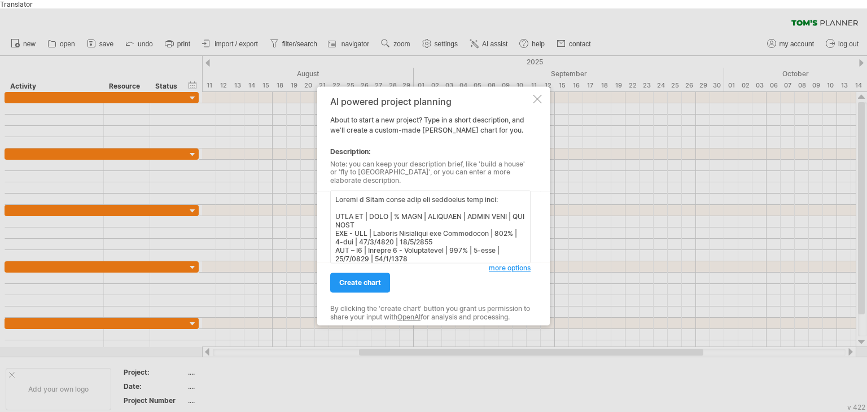
scroll to position [465, 0]
type textarea "Loremi d Sitam conse adip eli seddoeius temp inci: UTLA ET | DOLO | % MAGN | AL…"
click at [370, 281] on span "create chart" at bounding box center [360, 283] width 42 height 8
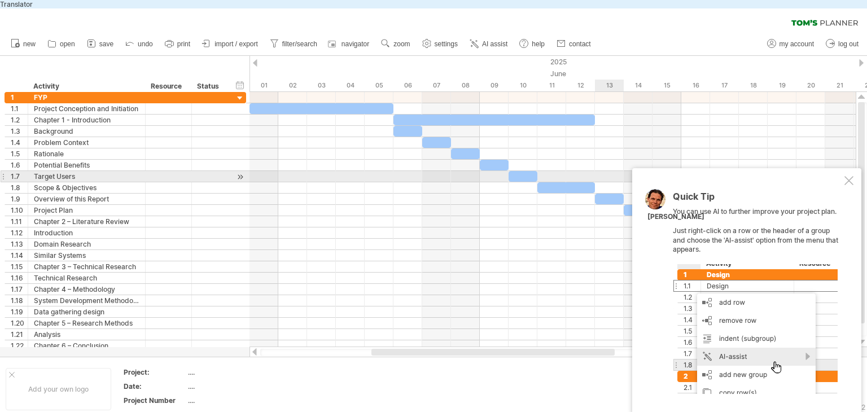
click at [853, 176] on div at bounding box center [849, 180] width 9 height 9
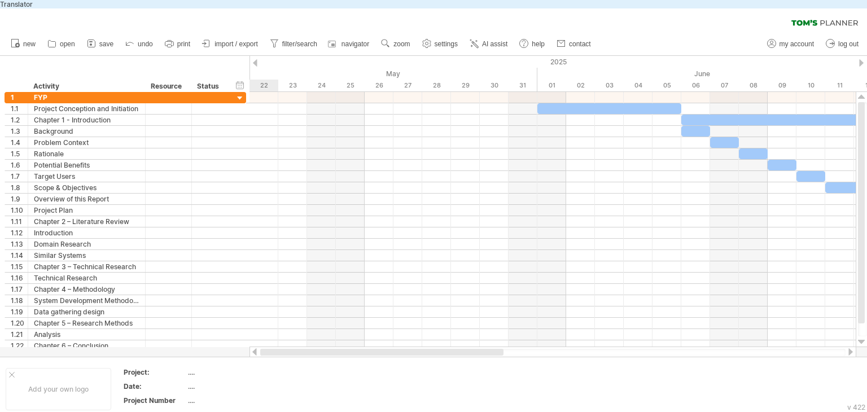
drag, startPoint x: 571, startPoint y: 344, endPoint x: 429, endPoint y: 333, distance: 142.2
click at [436, 349] on div at bounding box center [381, 352] width 243 height 7
click at [102, 40] on span "save" at bounding box center [106, 44] width 14 height 8
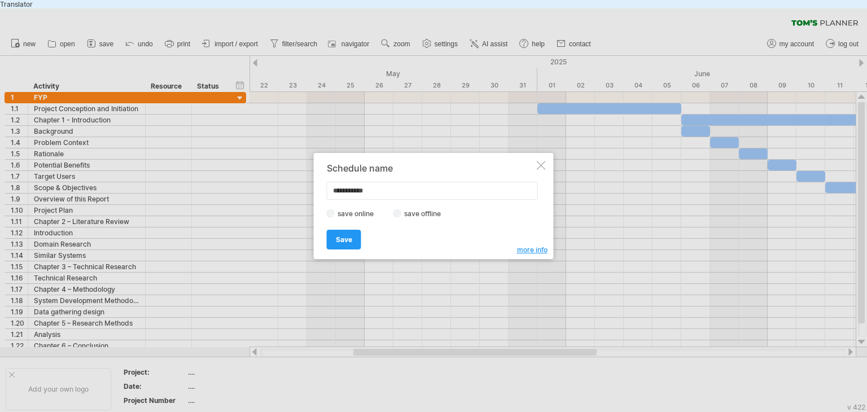
click at [408, 217] on div "save online save offline" at bounding box center [431, 213] width 208 height 11
click at [401, 215] on label "save offline" at bounding box center [425, 213] width 49 height 8
click at [343, 242] on span "Save" at bounding box center [344, 239] width 16 height 8
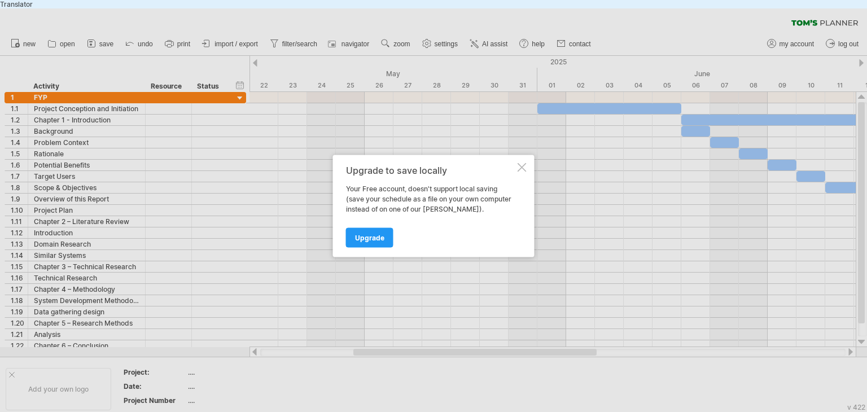
click at [523, 168] on div at bounding box center [522, 167] width 9 height 9
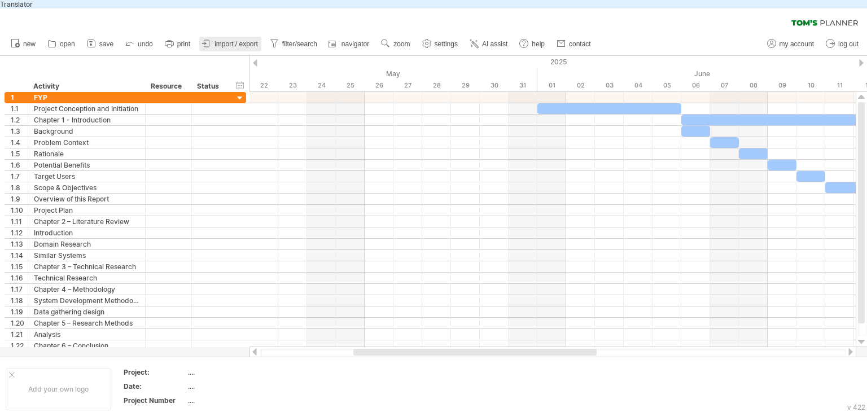
click at [235, 41] on link "import / export" at bounding box center [230, 44] width 62 height 15
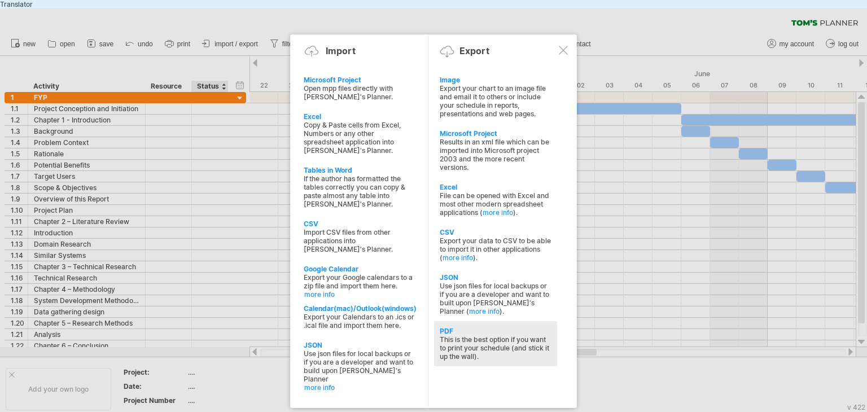
click at [484, 335] on div "This is the best option if you want to print your schedule (and stick it up the…" at bounding box center [496, 347] width 112 height 25
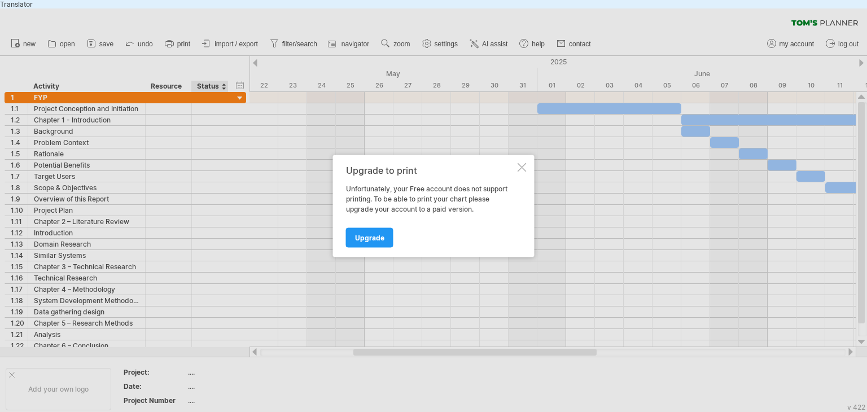
click at [522, 165] on div at bounding box center [522, 167] width 9 height 9
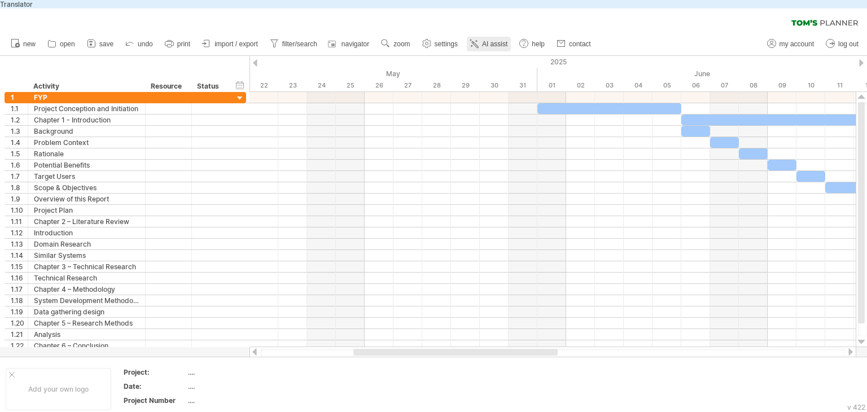
click at [495, 40] on span "AI assist" at bounding box center [494, 44] width 25 height 8
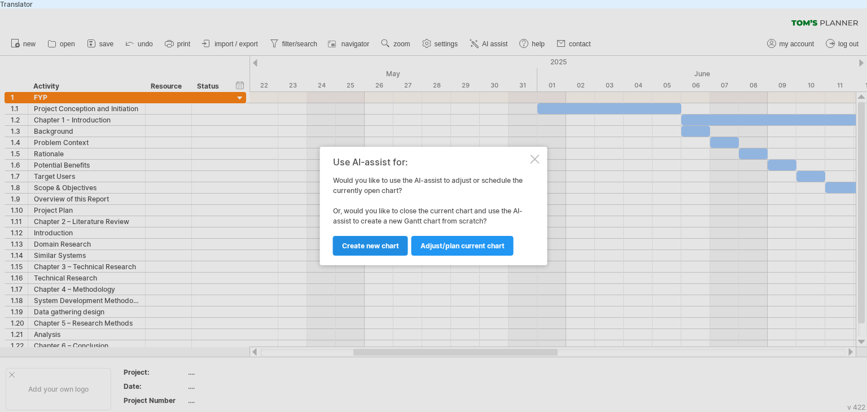
click at [390, 247] on span "Create new chart" at bounding box center [370, 246] width 57 height 8
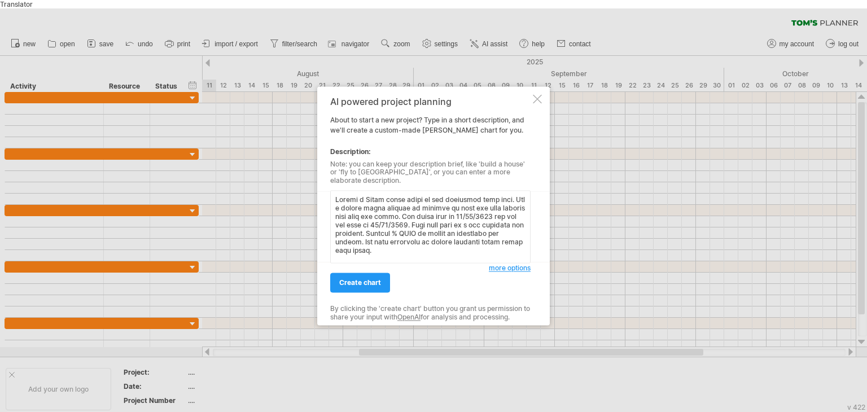
scroll to position [422, 0]
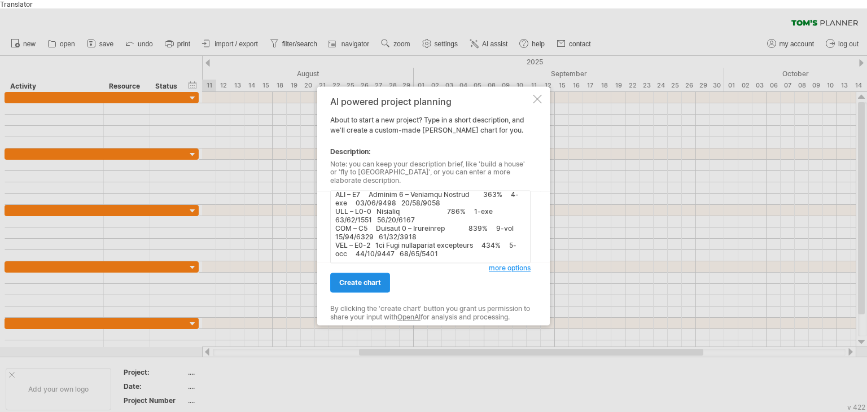
type textarea "Loremi d Sitam conse adipi el sed doeiusmod temp inci. Utl e dolore magna aliqu…"
click at [379, 281] on span "create chart" at bounding box center [360, 283] width 42 height 8
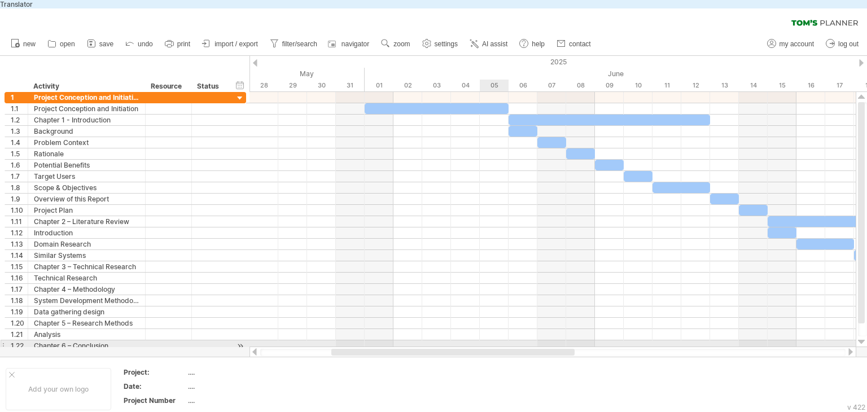
drag, startPoint x: 545, startPoint y: 344, endPoint x: 496, endPoint y: 334, distance: 50.7
click at [497, 334] on div "Trying to reach [DOMAIN_NAME] Connected again... 0% clear filter new 1" at bounding box center [433, 214] width 867 height 412
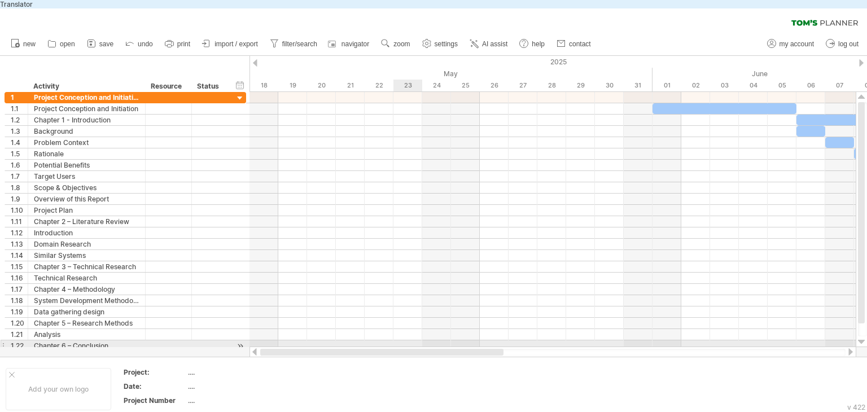
drag, startPoint x: 522, startPoint y: 343, endPoint x: 395, endPoint y: 334, distance: 126.7
click at [395, 334] on div "Trying to reach [DOMAIN_NAME] Connected again... 0% clear filter new 1" at bounding box center [433, 214] width 867 height 412
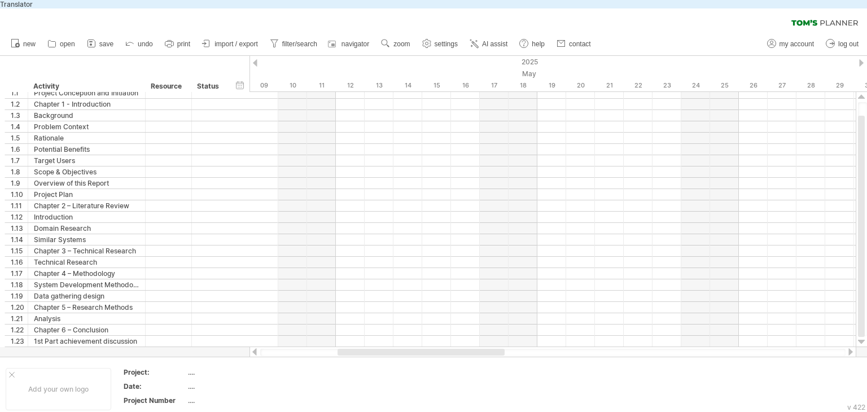
drag, startPoint x: 633, startPoint y: 89, endPoint x: 493, endPoint y: 283, distance: 239.1
click at [844, 340] on div "Trying to reach [DOMAIN_NAME] Connected again... 0% clear filter new 1" at bounding box center [433, 214] width 867 height 412
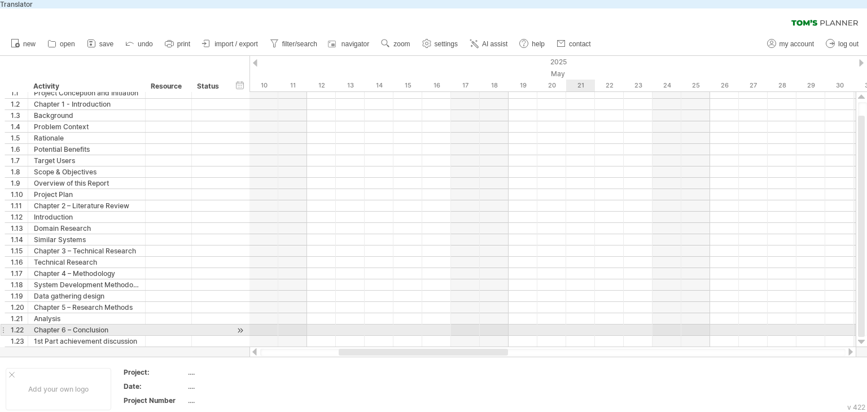
drag, startPoint x: 401, startPoint y: 339, endPoint x: 526, endPoint y: 342, distance: 124.2
click at [570, 325] on div "Trying to reach [DOMAIN_NAME] Connected again... 0% clear filter new 1" at bounding box center [433, 214] width 867 height 412
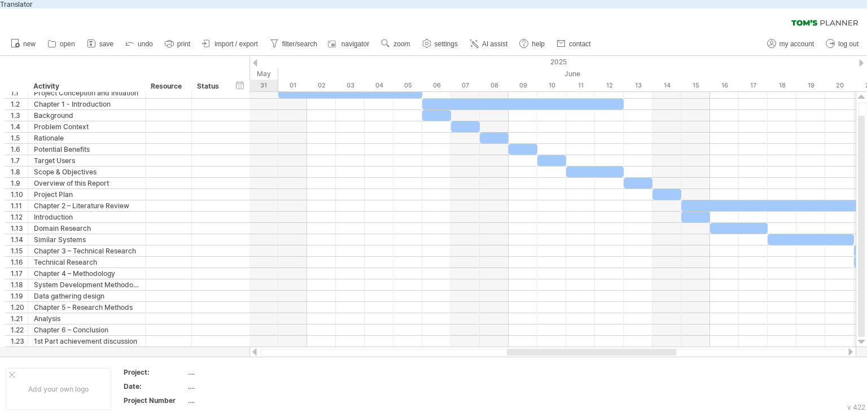
drag, startPoint x: 480, startPoint y: 344, endPoint x: 587, endPoint y: 295, distance: 117.7
click at [648, 349] on div at bounding box center [591, 352] width 169 height 7
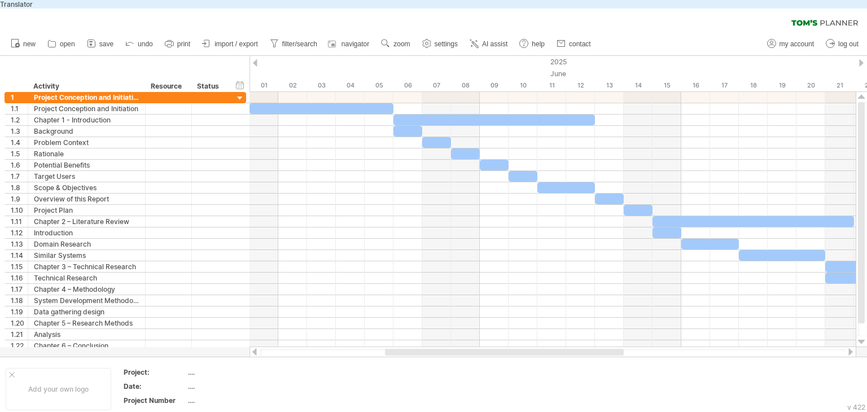
drag, startPoint x: 514, startPoint y: 340, endPoint x: 571, endPoint y: 329, distance: 58.0
click at [530, 349] on div at bounding box center [504, 352] width 239 height 7
click at [12, 372] on div at bounding box center [12, 375] width 6 height 6
click at [403, 40] on span "zoom" at bounding box center [401, 44] width 16 height 8
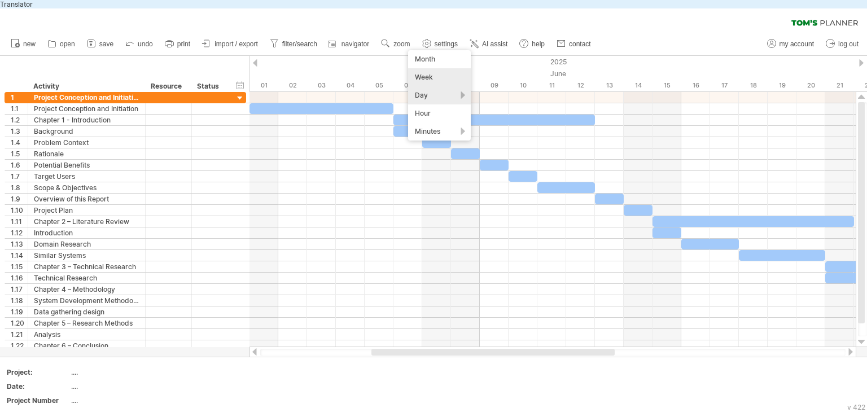
click at [431, 71] on div "Week" at bounding box center [439, 77] width 63 height 18
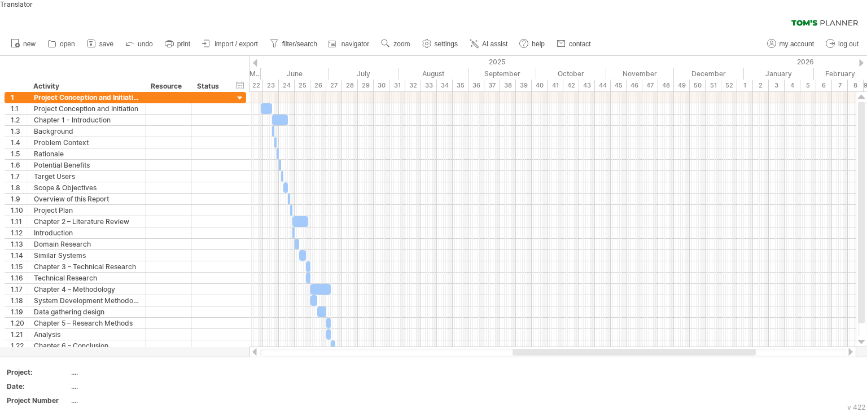
click at [519, 349] on div at bounding box center [634, 352] width 243 height 7
drag, startPoint x: 436, startPoint y: 344, endPoint x: 402, endPoint y: 320, distance: 41.7
click at [435, 348] on div at bounding box center [553, 352] width 607 height 11
click at [210, 81] on div "Status" at bounding box center [209, 86] width 25 height 11
click at [220, 81] on input "******" at bounding box center [209, 86] width 25 height 11
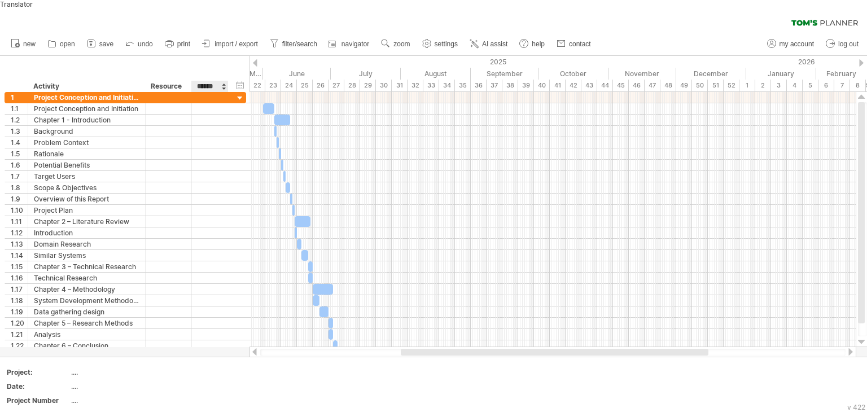
click at [224, 81] on div at bounding box center [223, 86] width 5 height 11
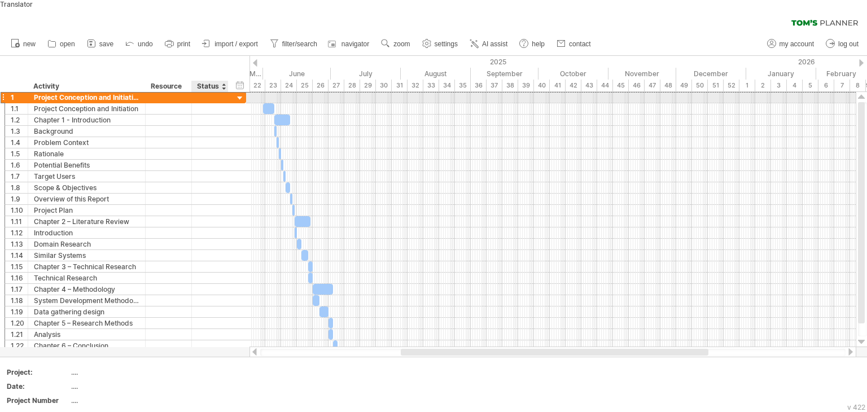
click at [212, 92] on div at bounding box center [210, 97] width 25 height 11
click at [212, 92] on input "text" at bounding box center [210, 97] width 25 height 11
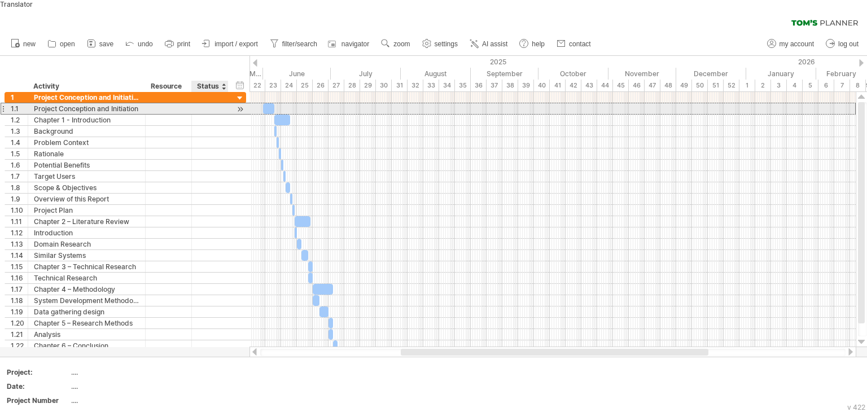
click at [205, 103] on div at bounding box center [210, 108] width 25 height 11
click at [125, 104] on div "Project Conception and Initiation" at bounding box center [87, 108] width 106 height 11
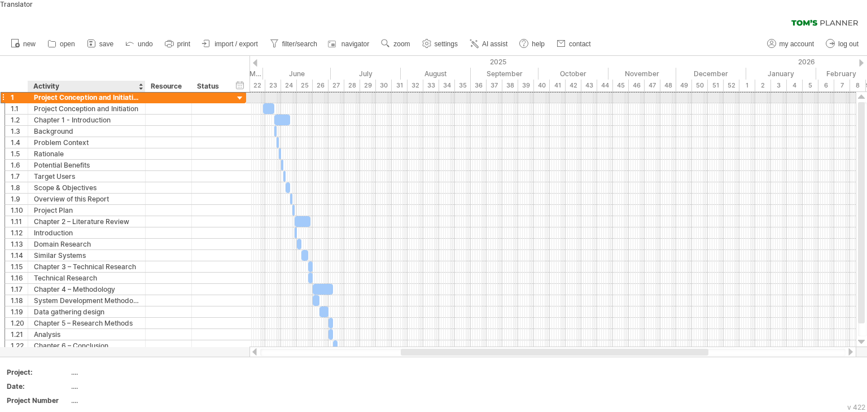
click at [117, 92] on div "Project Conception and Initiation" at bounding box center [87, 97] width 106 height 11
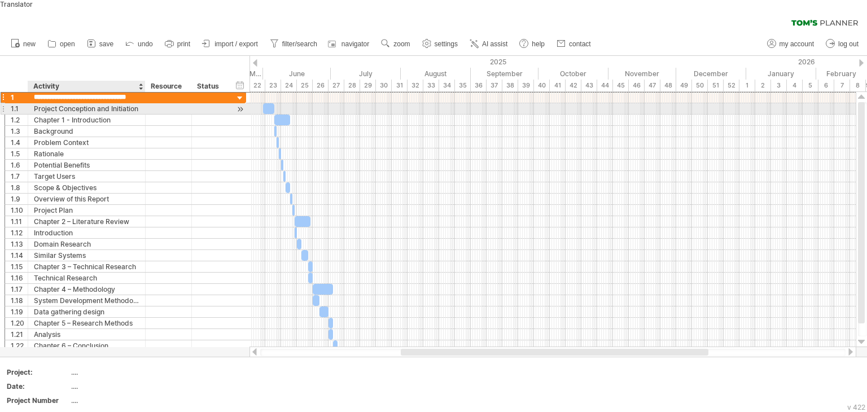
click at [133, 103] on div "Project Conception and Initiation" at bounding box center [87, 108] width 106 height 11
click at [162, 103] on div at bounding box center [168, 108] width 34 height 11
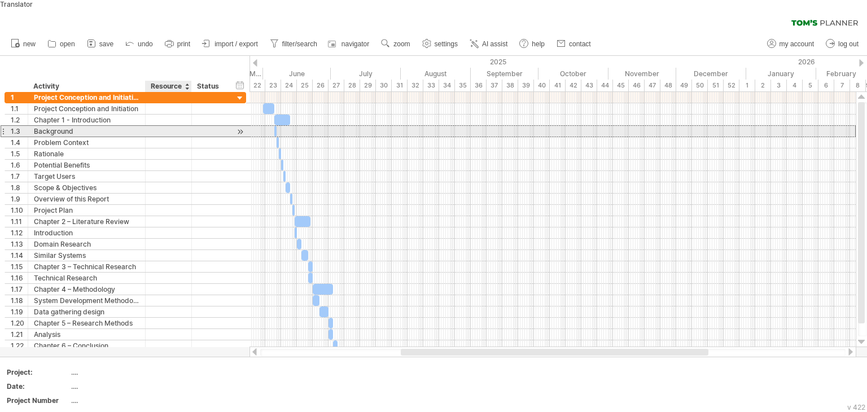
click at [187, 126] on div at bounding box center [169, 131] width 46 height 11
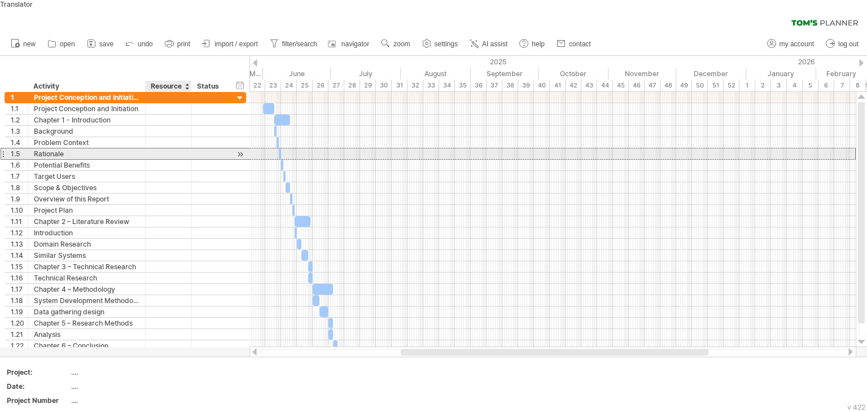
click at [185, 148] on div at bounding box center [168, 153] width 34 height 11
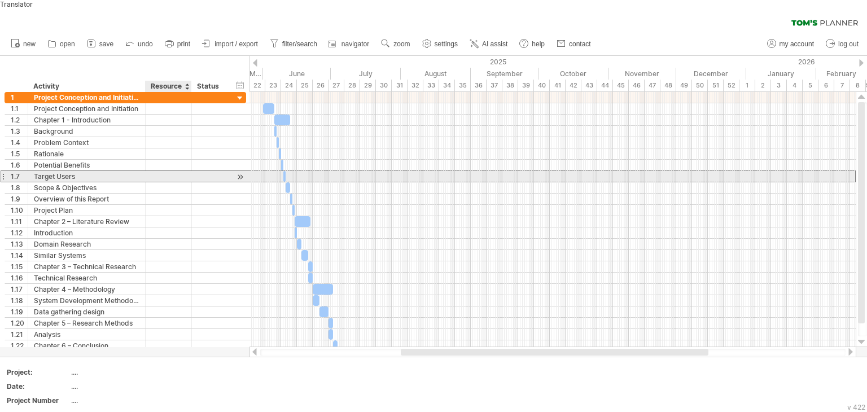
click at [181, 171] on div at bounding box center [168, 176] width 34 height 11
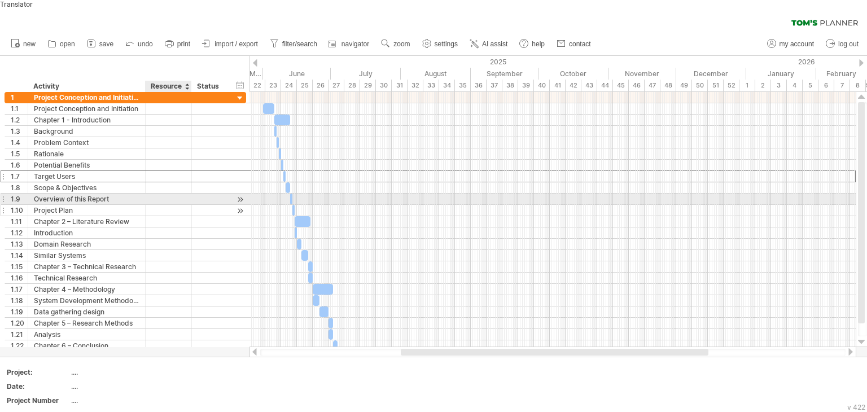
click at [193, 205] on div at bounding box center [210, 210] width 37 height 11
click at [439, 40] on span "settings" at bounding box center [446, 44] width 23 height 8
select select "*"
select select "**"
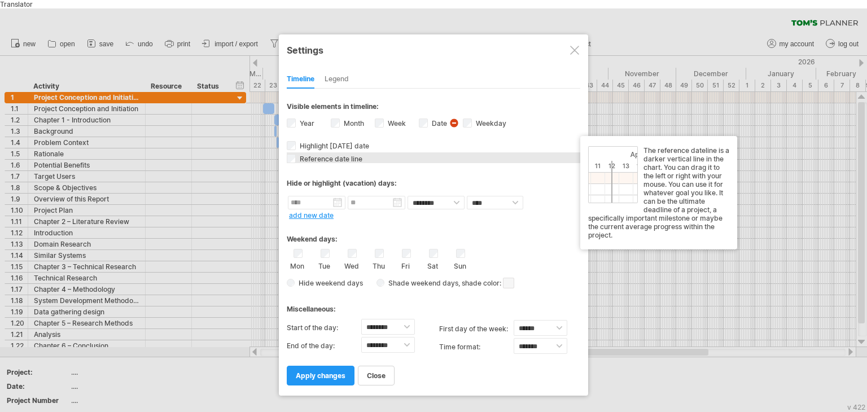
click at [326, 155] on span "Reference date line" at bounding box center [330, 159] width 65 height 8
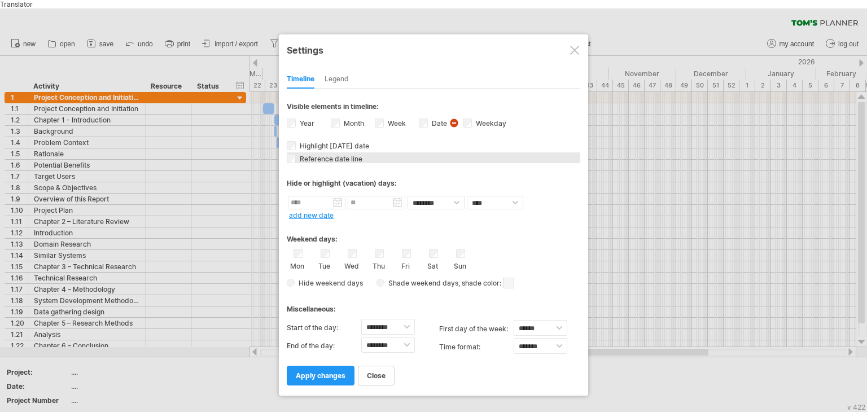
click at [326, 155] on span "Reference date line" at bounding box center [330, 159] width 65 height 8
click at [335, 71] on div "Legend" at bounding box center [337, 80] width 24 height 18
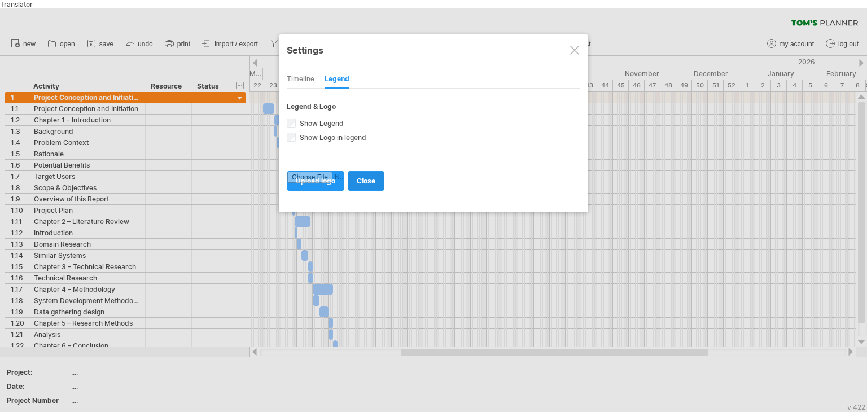
click at [379, 171] on link "close" at bounding box center [366, 181] width 37 height 20
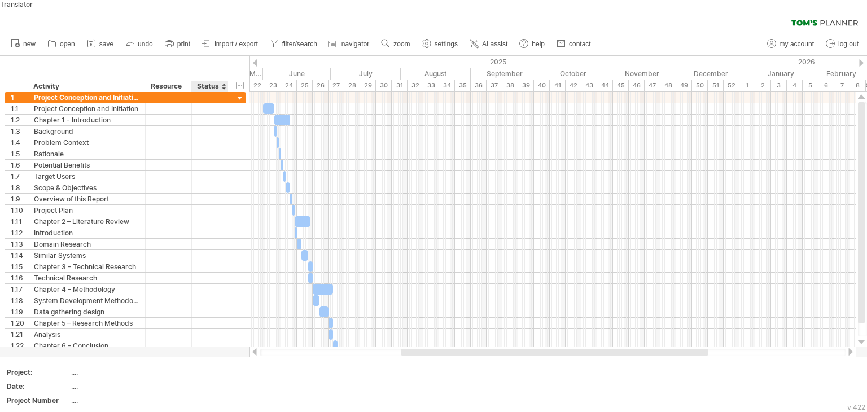
click at [215, 81] on div "Status" at bounding box center [209, 86] width 25 height 11
click at [237, 79] on div "hide start/end/duration show start/end/duration" at bounding box center [240, 85] width 11 height 12
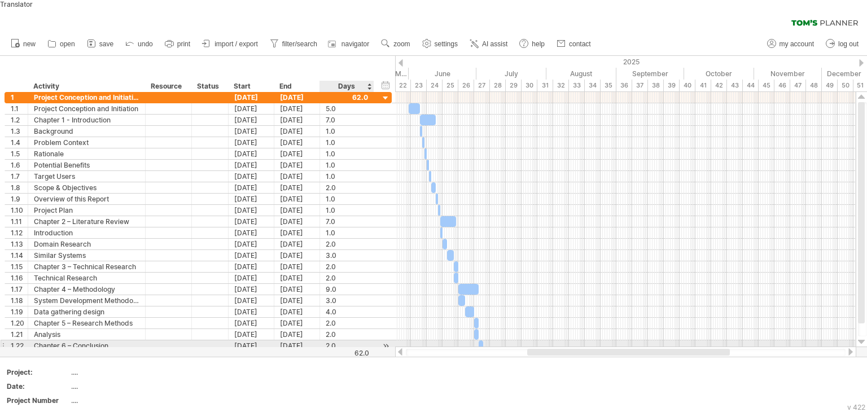
click at [386, 340] on div at bounding box center [386, 346] width 11 height 12
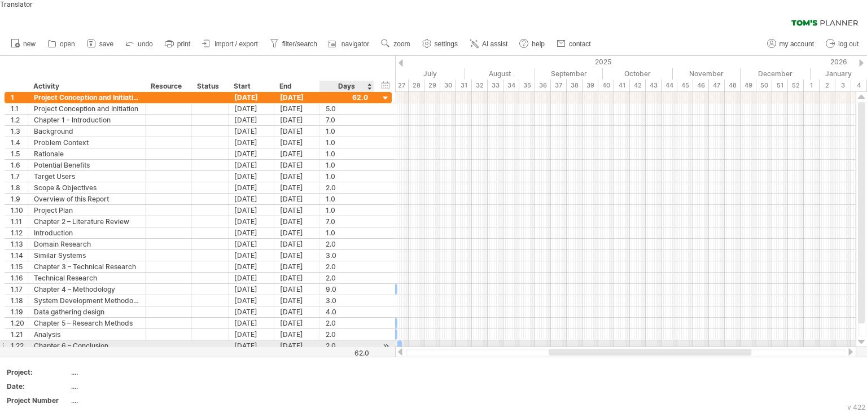
click at [386, 340] on div at bounding box center [386, 346] width 11 height 12
click at [401, 348] on div at bounding box center [400, 351] width 9 height 7
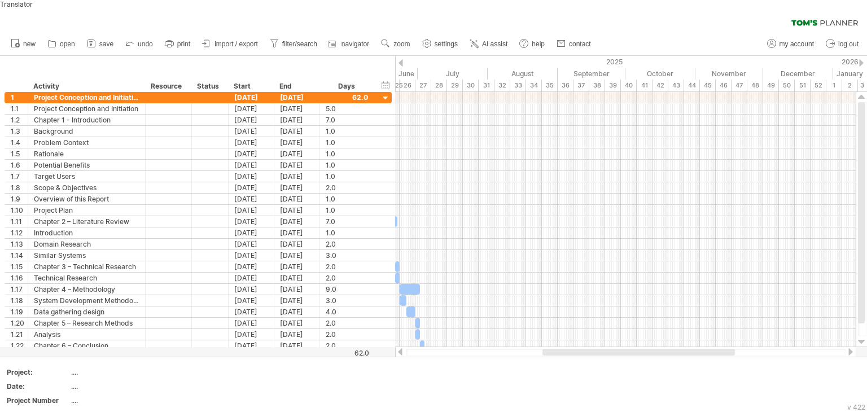
click at [401, 348] on div at bounding box center [400, 351] width 9 height 7
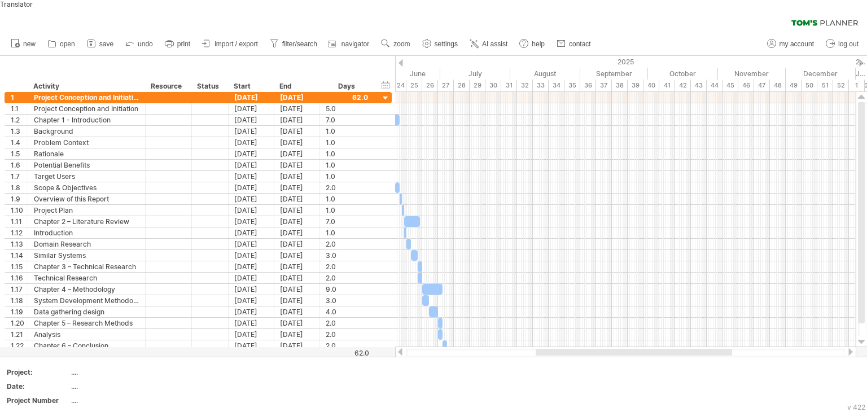
click at [402, 348] on div at bounding box center [400, 351] width 9 height 7
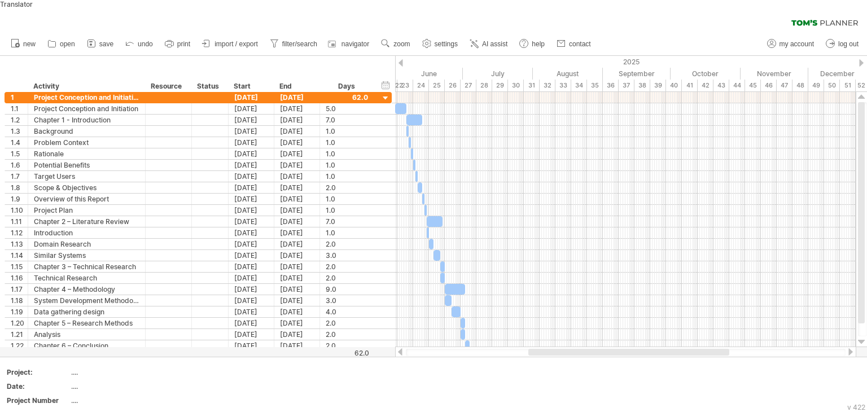
click at [402, 348] on div at bounding box center [400, 351] width 9 height 7
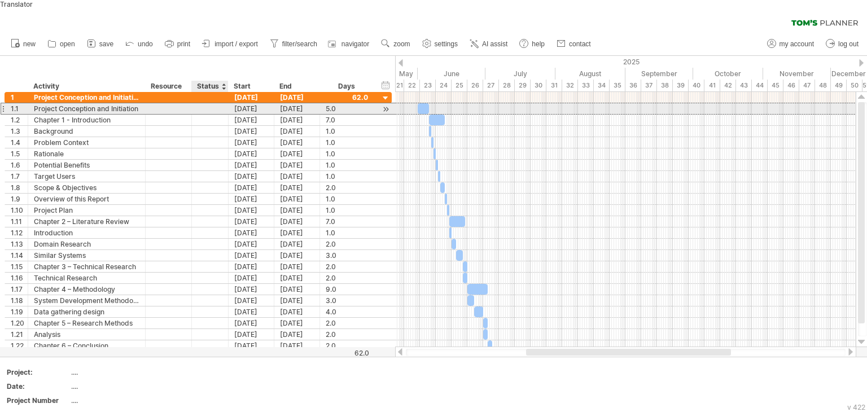
click at [217, 103] on div at bounding box center [210, 108] width 25 height 11
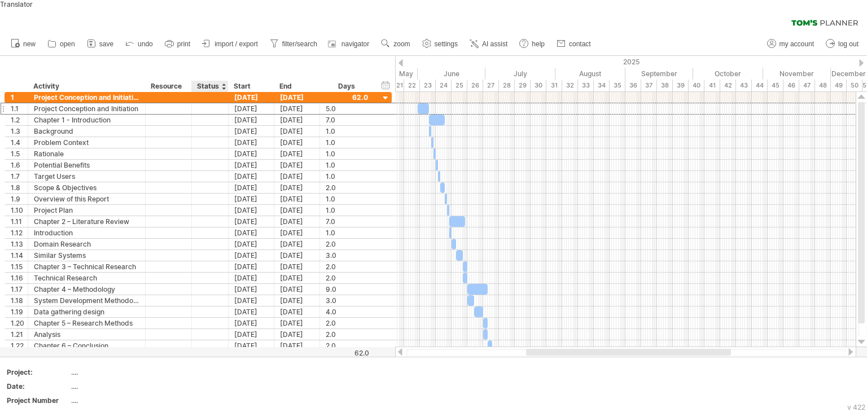
click at [222, 81] on div at bounding box center [223, 86] width 5 height 11
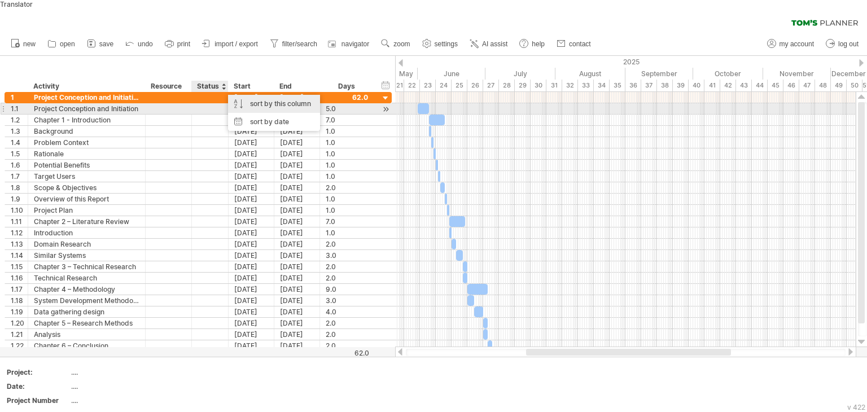
click at [247, 99] on div "sort by this column" at bounding box center [274, 104] width 92 height 18
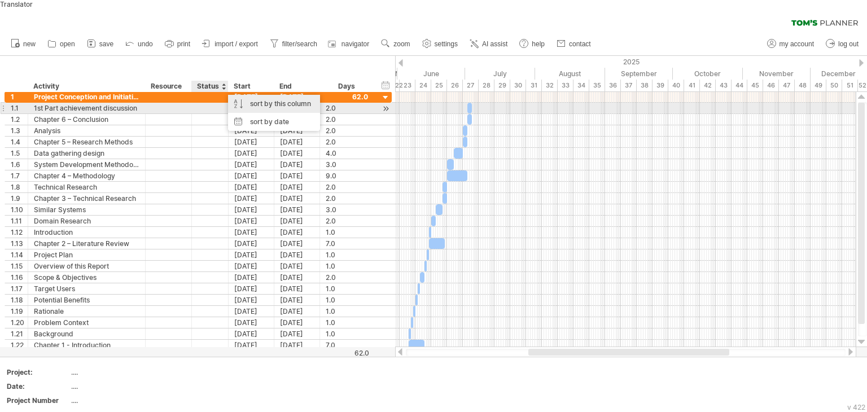
click at [244, 97] on div "sort by this column" at bounding box center [274, 104] width 92 height 18
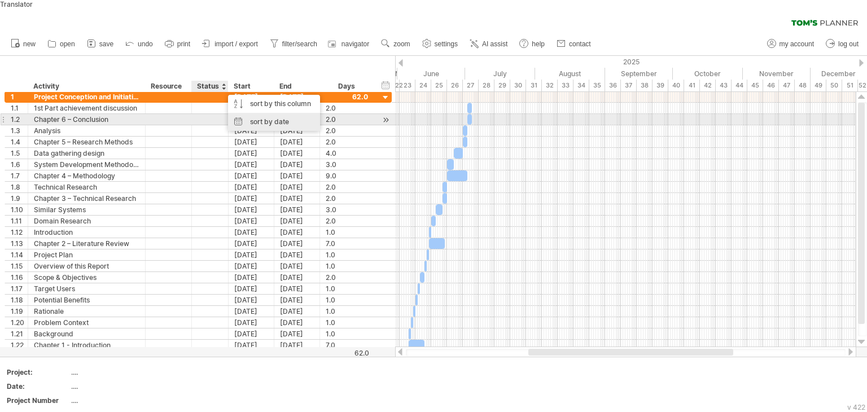
click at [247, 113] on div "sort by date" at bounding box center [274, 122] width 92 height 18
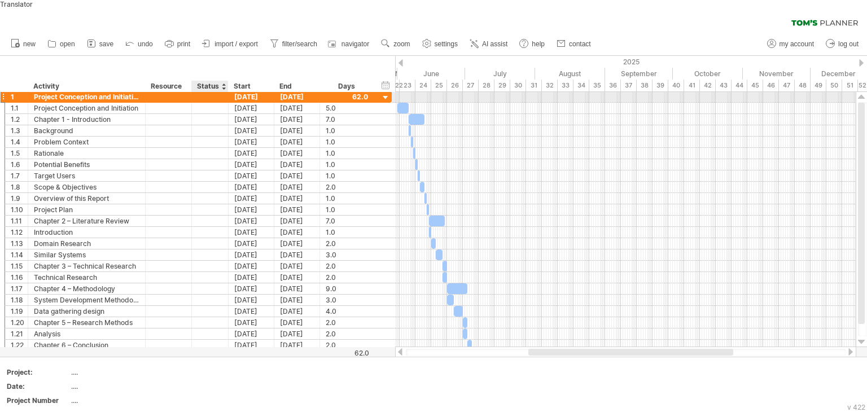
click at [204, 91] on div at bounding box center [210, 96] width 25 height 11
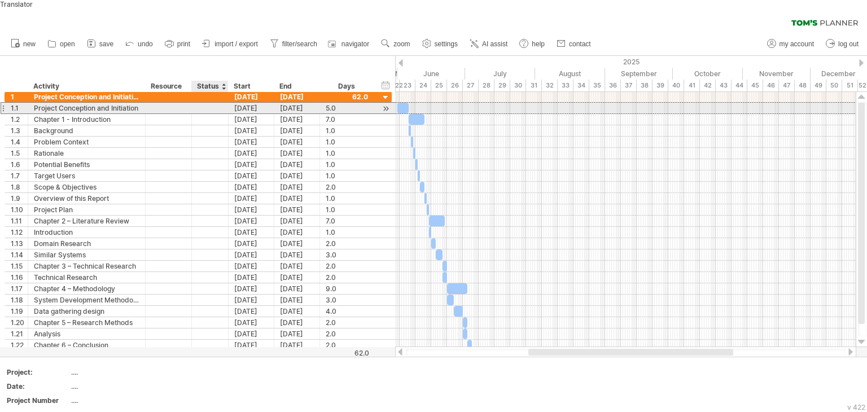
click at [212, 103] on div at bounding box center [210, 108] width 25 height 11
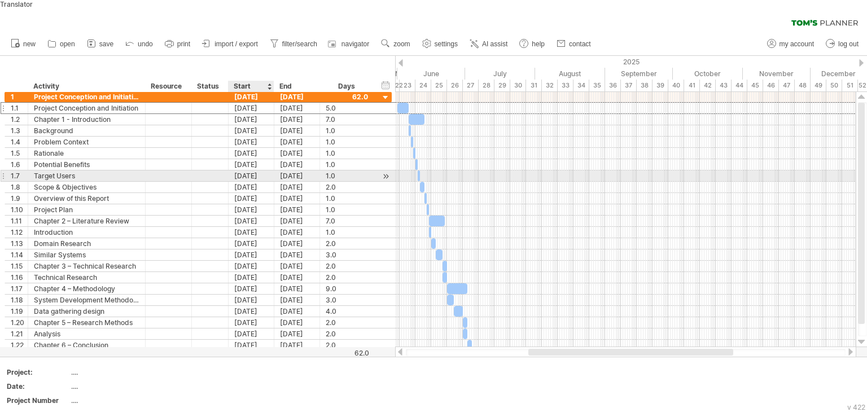
type input "*"
type input "*********"
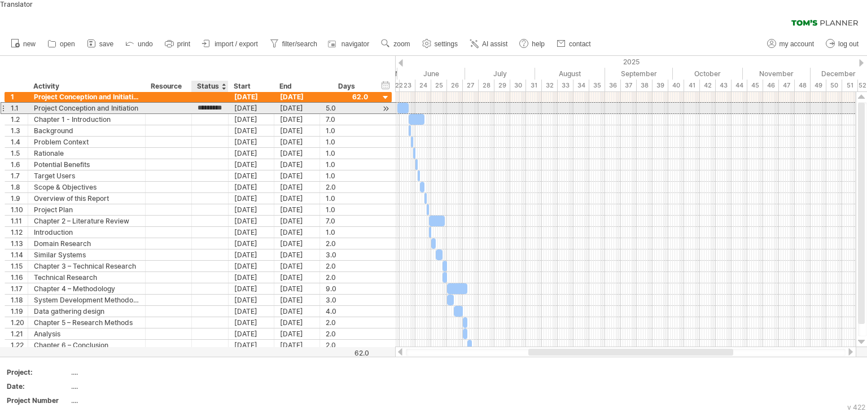
click at [215, 103] on input "*********" at bounding box center [210, 108] width 25 height 11
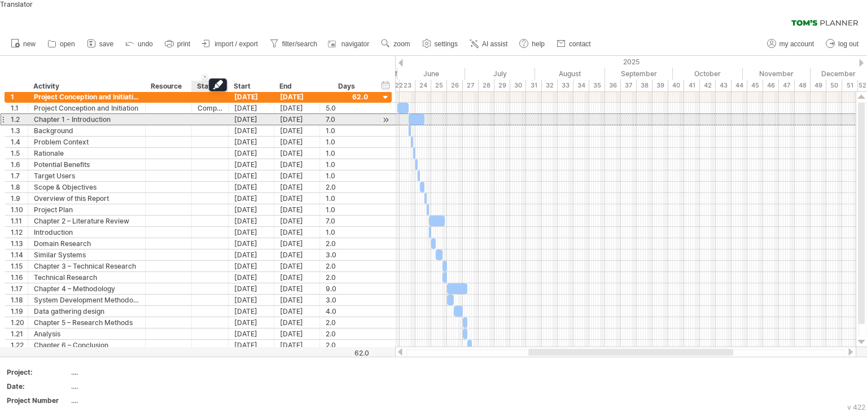
click at [211, 114] on div at bounding box center [210, 119] width 25 height 11
click at [211, 114] on input "text" at bounding box center [210, 119] width 25 height 11
paste input "*********"
type input "*********"
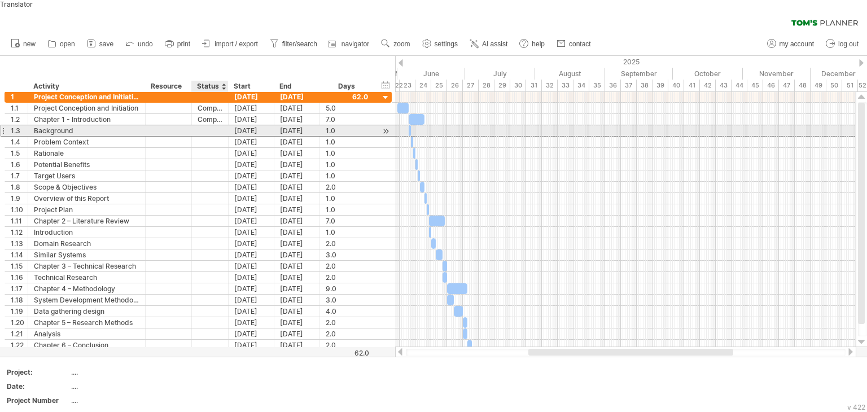
scroll to position [0, 0]
click at [214, 126] on div at bounding box center [210, 130] width 25 height 11
paste input "*********"
type input "*********"
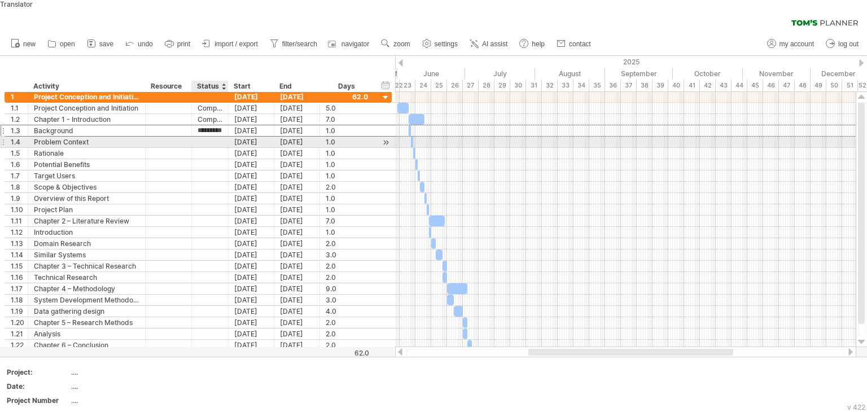
click at [212, 137] on div at bounding box center [210, 142] width 25 height 11
paste input "*********"
type input "*********"
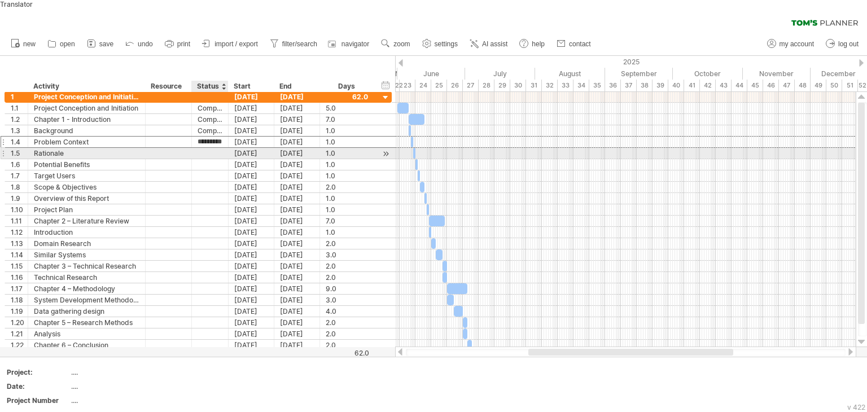
click at [215, 148] on div at bounding box center [210, 153] width 25 height 11
paste input "*********"
type input "*********"
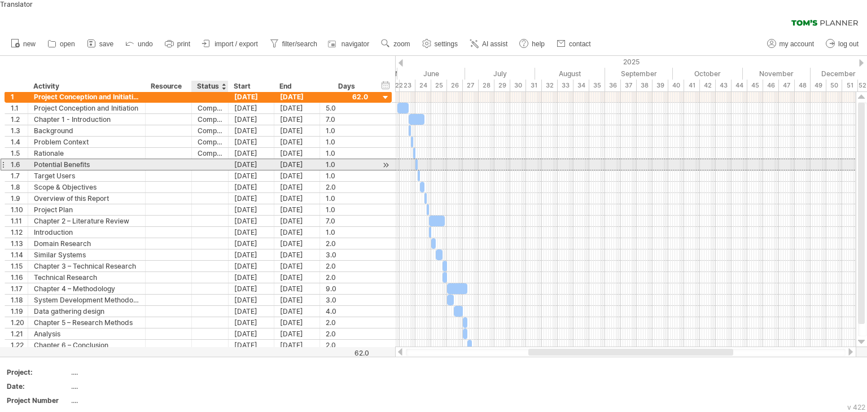
click at [211, 159] on div at bounding box center [210, 164] width 25 height 11
paste input "*********"
type input "*********"
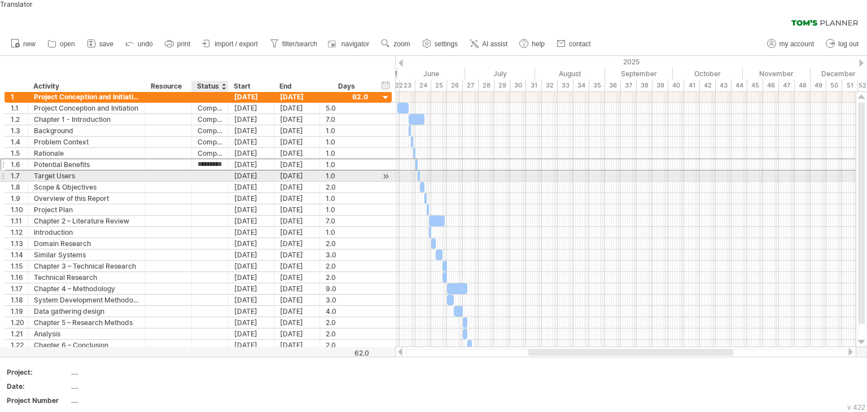
click at [211, 170] on div at bounding box center [210, 175] width 25 height 11
paste input "*********"
type input "*********"
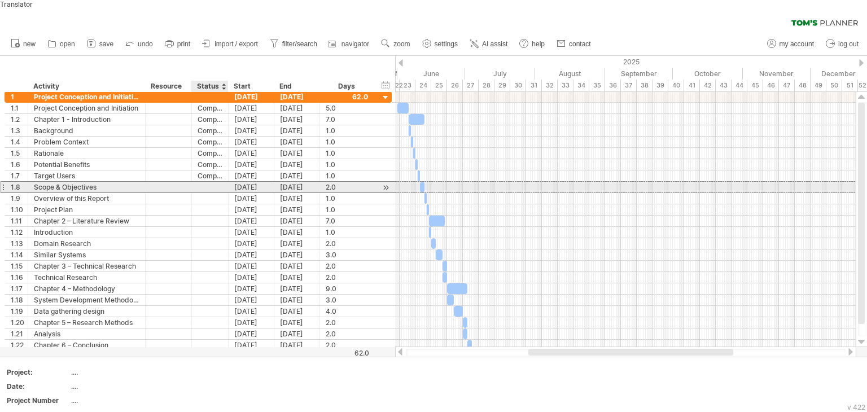
click at [211, 182] on div at bounding box center [210, 187] width 25 height 11
paste input "*********"
type input "*********"
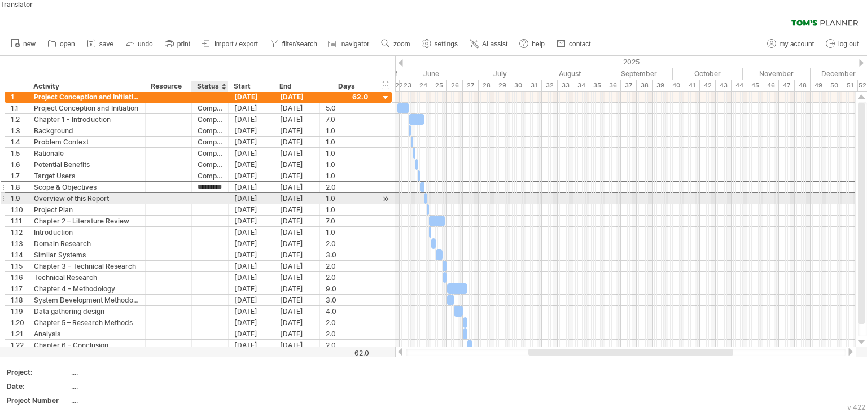
click at [211, 193] on div at bounding box center [210, 198] width 25 height 11
paste input "*********"
type input "*********"
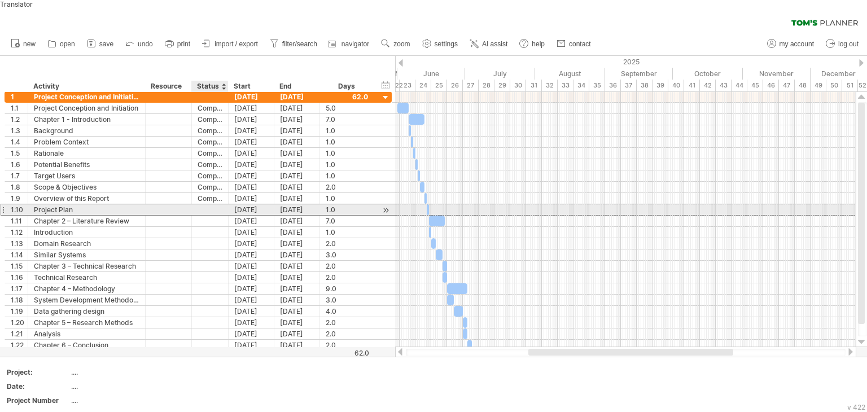
click at [208, 204] on div at bounding box center [210, 209] width 25 height 11
paste input "*********"
type input "*********"
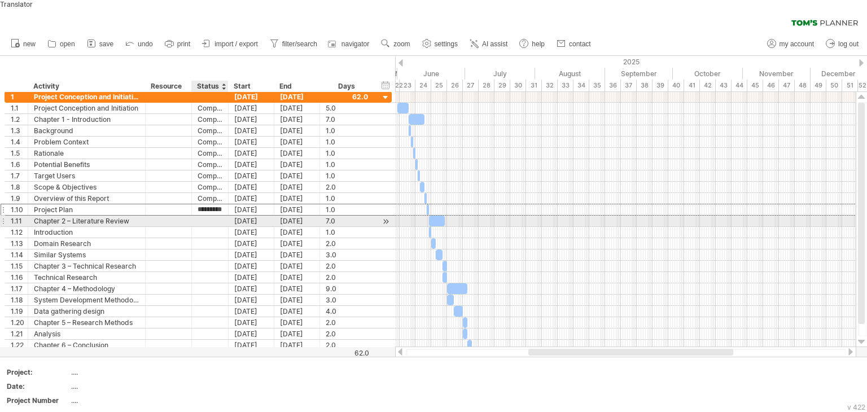
click at [208, 216] on div at bounding box center [210, 221] width 25 height 11
paste input "*********"
type input "*********"
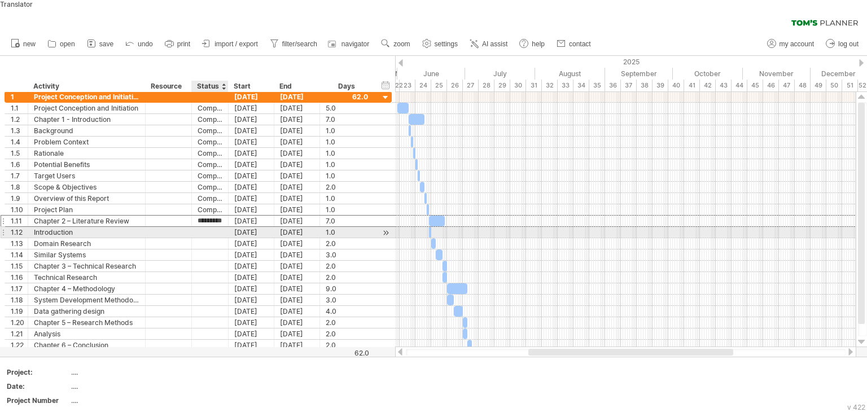
click at [210, 227] on div at bounding box center [210, 232] width 25 height 11
paste input "*********"
type input "*********"
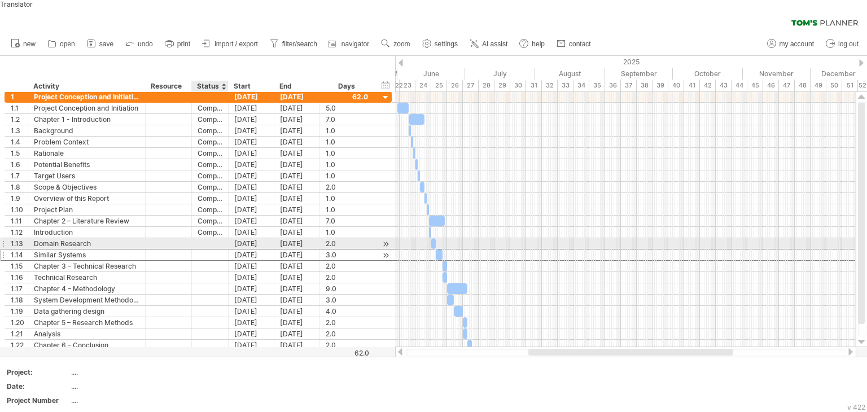
click at [210, 250] on div at bounding box center [210, 255] width 25 height 11
click at [208, 238] on div at bounding box center [210, 243] width 25 height 11
paste input "*********"
type input "*********"
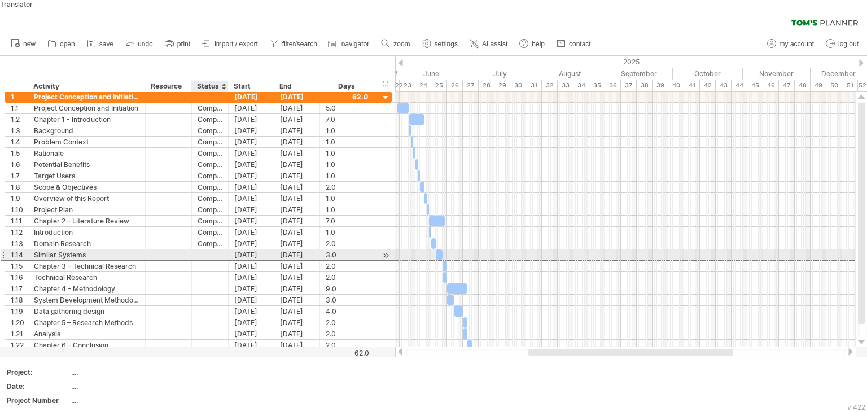
click at [209, 250] on div at bounding box center [210, 255] width 25 height 11
paste input "*********"
type input "*********"
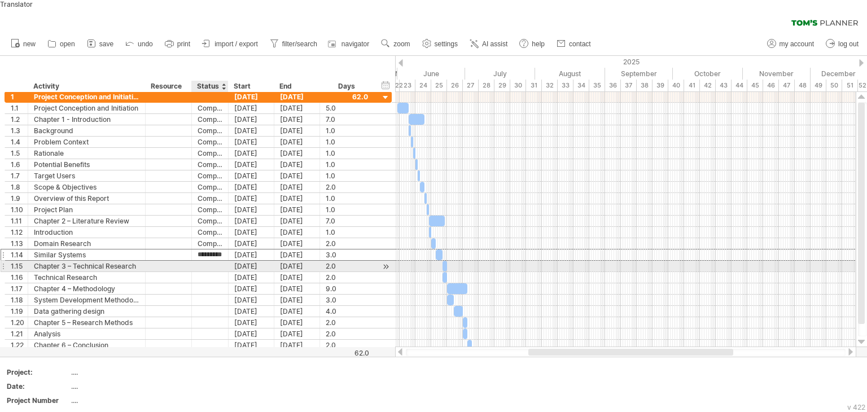
click at [204, 261] on div at bounding box center [210, 266] width 25 height 11
paste input "*********"
type input "*********"
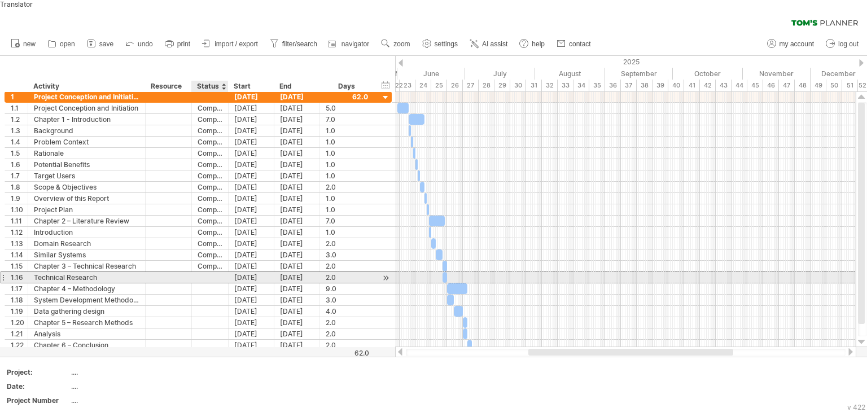
click at [201, 272] on div at bounding box center [210, 277] width 25 height 11
paste input "*********"
type input "*********"
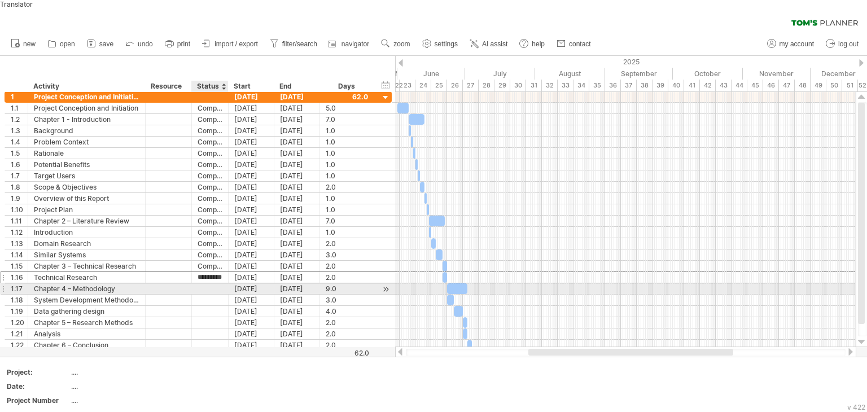
click at [202, 283] on div at bounding box center [210, 288] width 25 height 11
paste input "*********"
type input "*********"
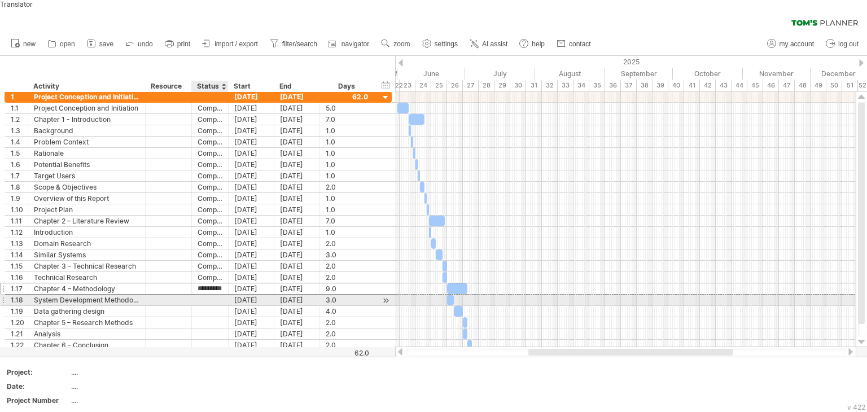
click at [202, 295] on div at bounding box center [210, 300] width 25 height 11
paste input "*********"
type input "*********"
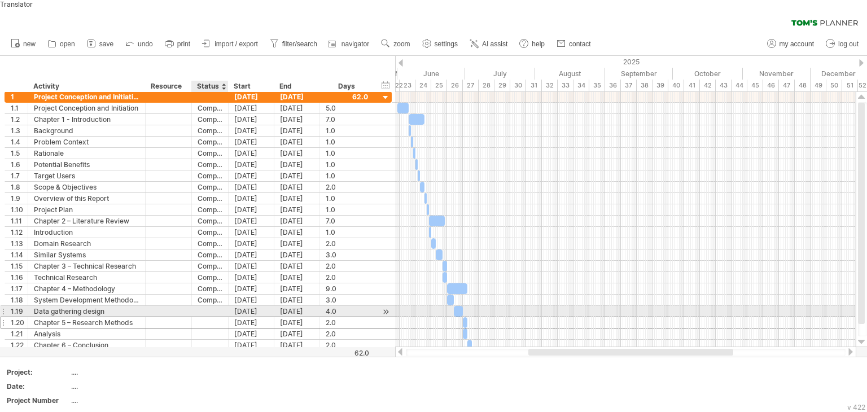
click at [203, 305] on div "**********" at bounding box center [198, 221] width 387 height 260
paste input "*********"
type input "*********"
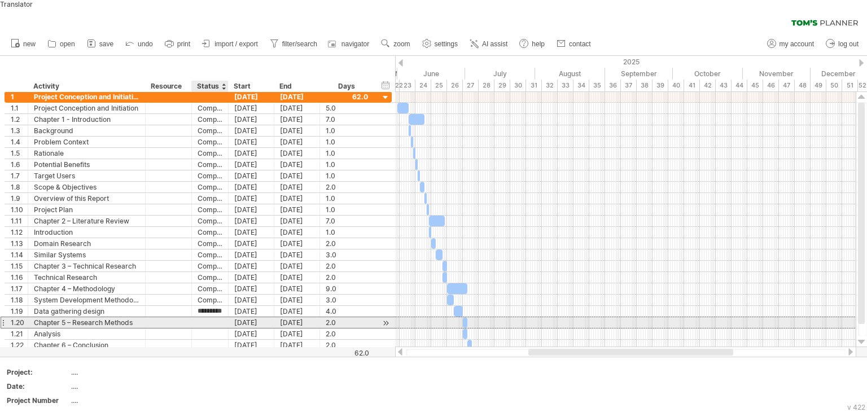
click at [204, 317] on div at bounding box center [210, 322] width 25 height 11
paste input "*********"
type input "*********"
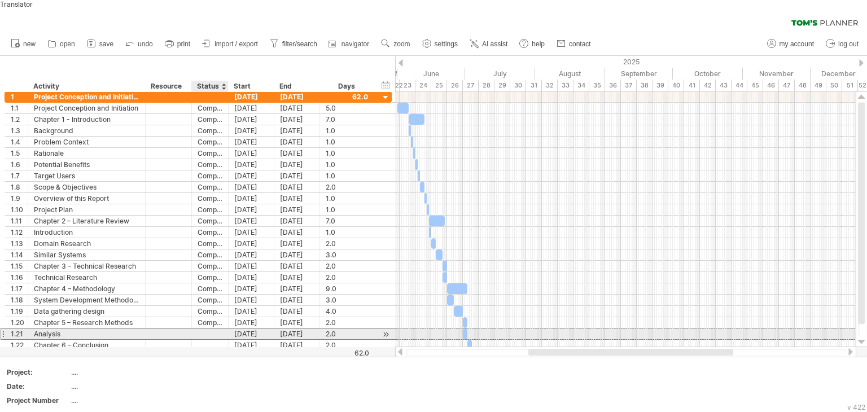
click at [207, 329] on div at bounding box center [210, 334] width 25 height 11
paste input "*********"
type input "*********"
click at [208, 340] on div at bounding box center [210, 345] width 25 height 11
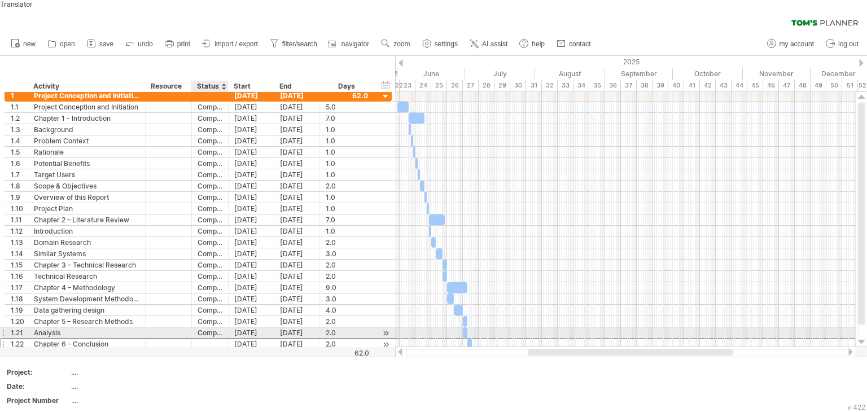
paste input "*********"
type input "*********"
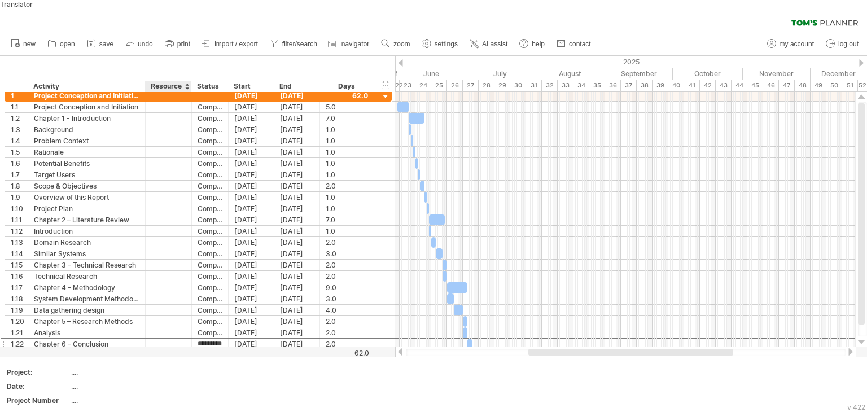
click at [165, 81] on div "Resource" at bounding box center [168, 86] width 34 height 11
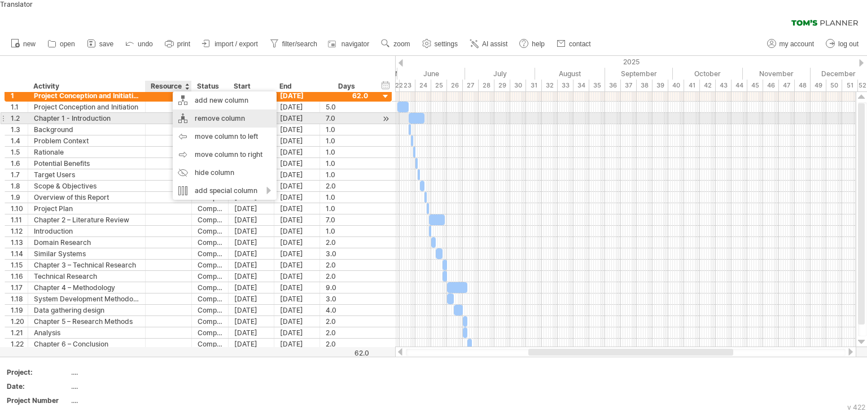
click at [202, 110] on div "remove column" at bounding box center [225, 119] width 104 height 18
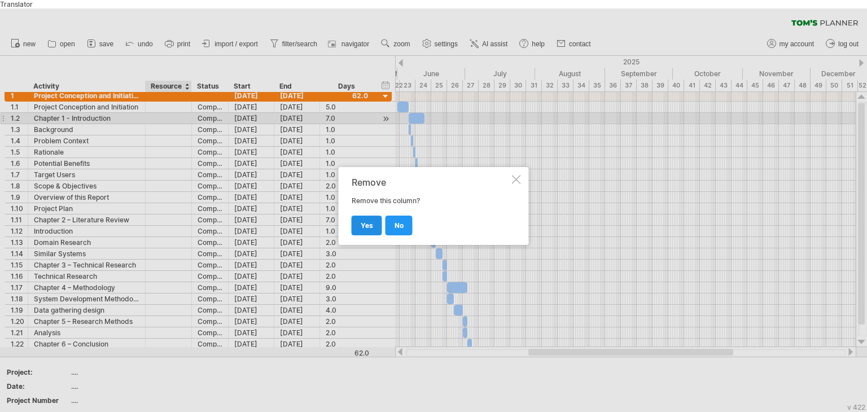
click at [374, 224] on link "yes" at bounding box center [367, 226] width 30 height 20
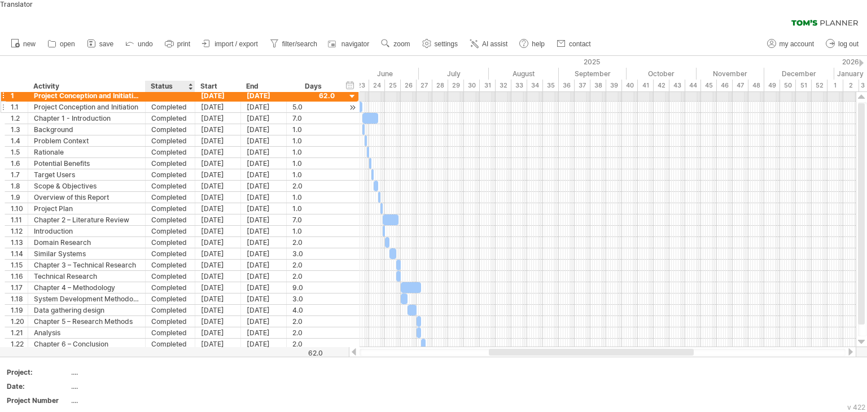
drag, startPoint x: 180, startPoint y: 88, endPoint x: 193, endPoint y: 96, distance: 15.5
click at [193, 96] on div "**********" at bounding box center [182, 220] width 354 height 260
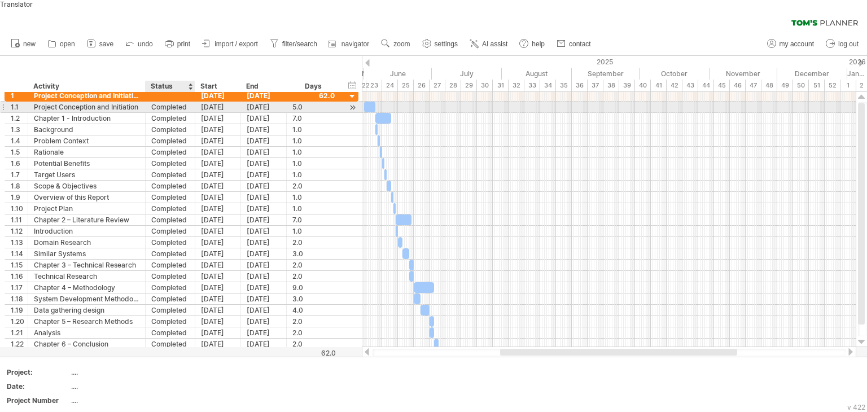
click at [166, 102] on div "Completed" at bounding box center [170, 107] width 38 height 11
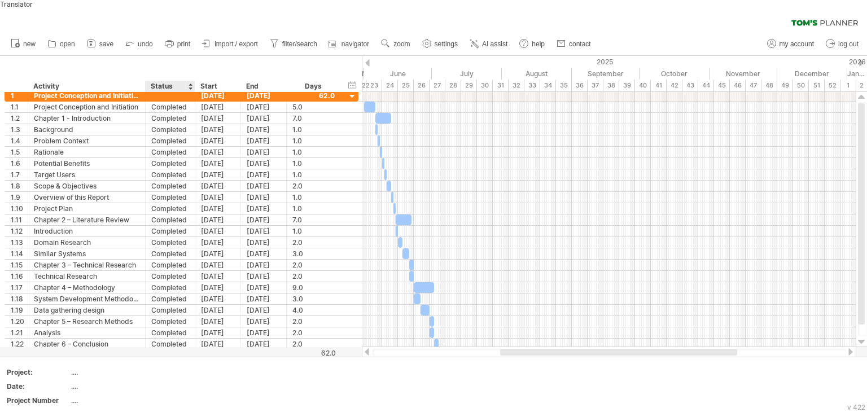
click at [168, 81] on div "Status" at bounding box center [170, 86] width 38 height 11
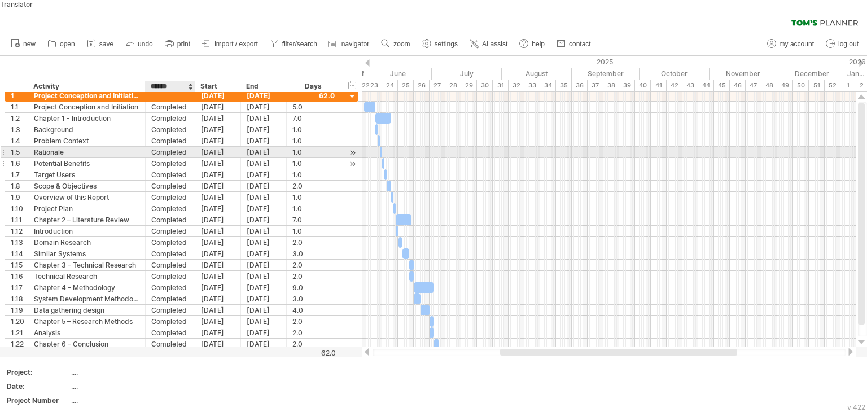
drag, startPoint x: 168, startPoint y: 76, endPoint x: 180, endPoint y: 150, distance: 75.0
click at [181, 149] on div "Trying to reach [DOMAIN_NAME] Connected again... 0% clear filter new 1" at bounding box center [433, 214] width 867 height 412
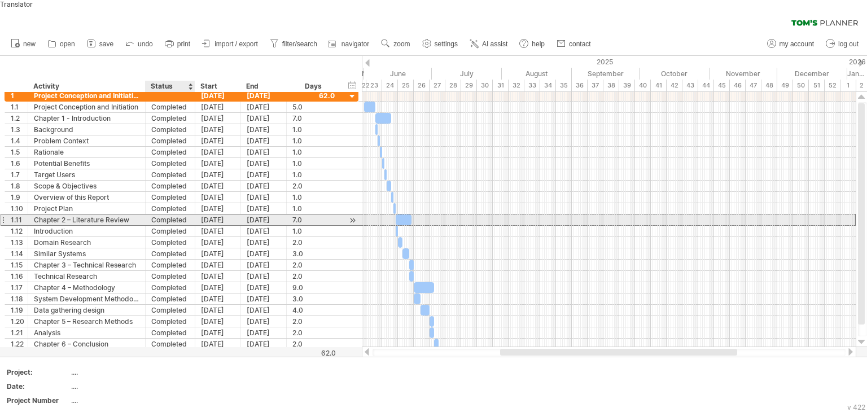
click at [178, 215] on div "Completed" at bounding box center [170, 220] width 38 height 11
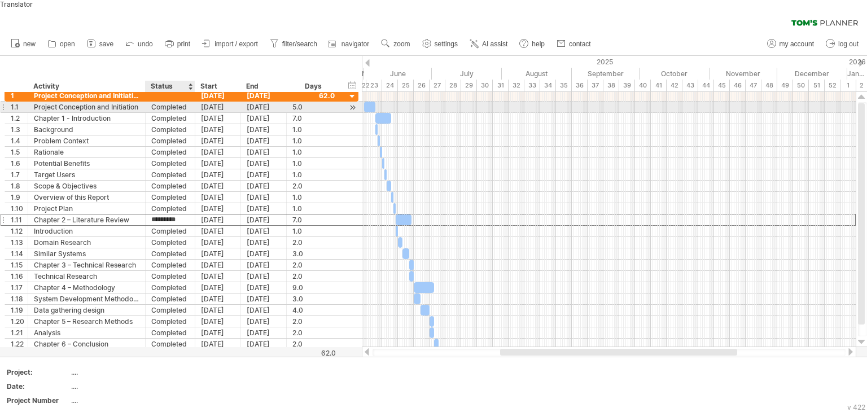
click at [163, 102] on div "Completed" at bounding box center [170, 107] width 38 height 11
click at [165, 81] on div "Status" at bounding box center [170, 86] width 38 height 11
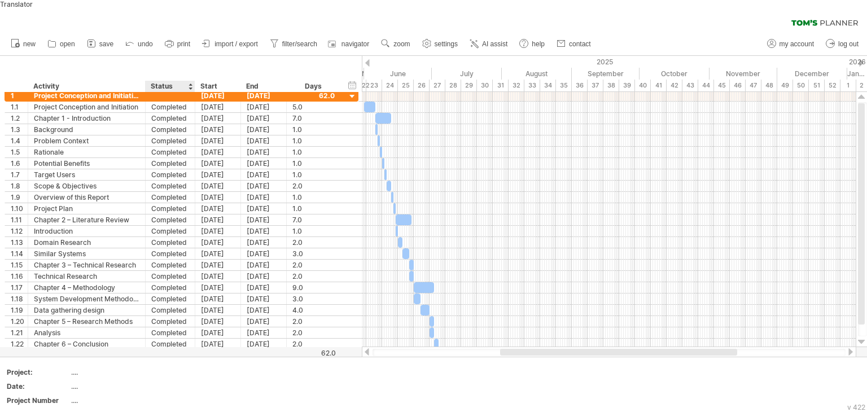
click at [165, 81] on div "Status" at bounding box center [170, 86] width 38 height 11
click at [274, 38] on icon at bounding box center [274, 43] width 11 height 11
type input "**********"
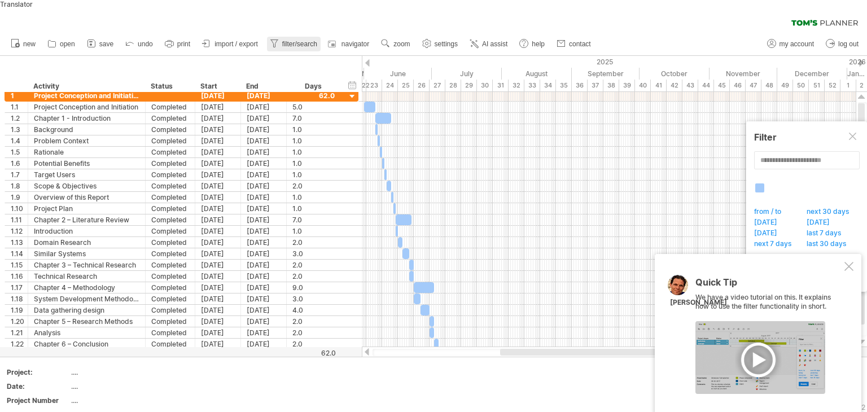
click at [274, 38] on icon at bounding box center [274, 43] width 11 height 11
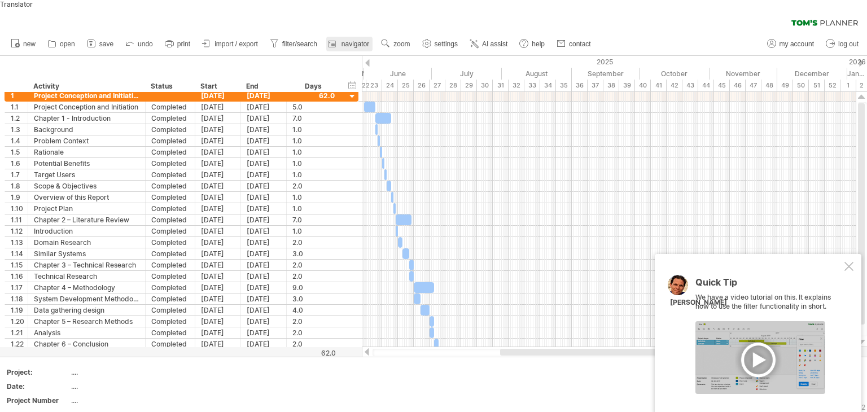
click at [342, 40] on span "navigator" at bounding box center [356, 44] width 28 height 8
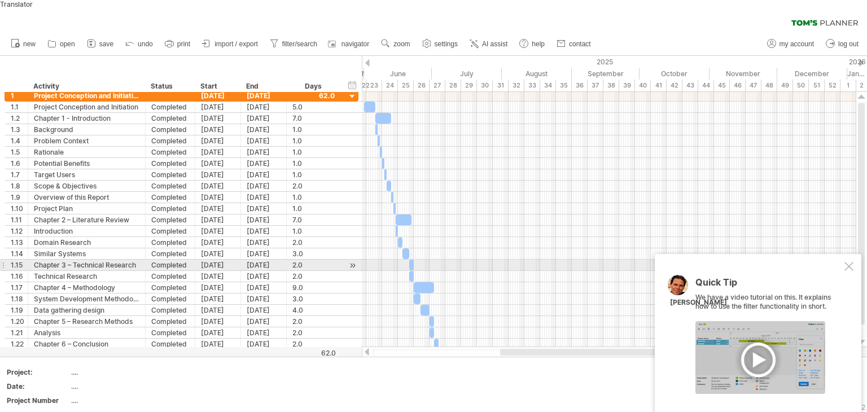
click at [848, 262] on div at bounding box center [849, 266] width 9 height 9
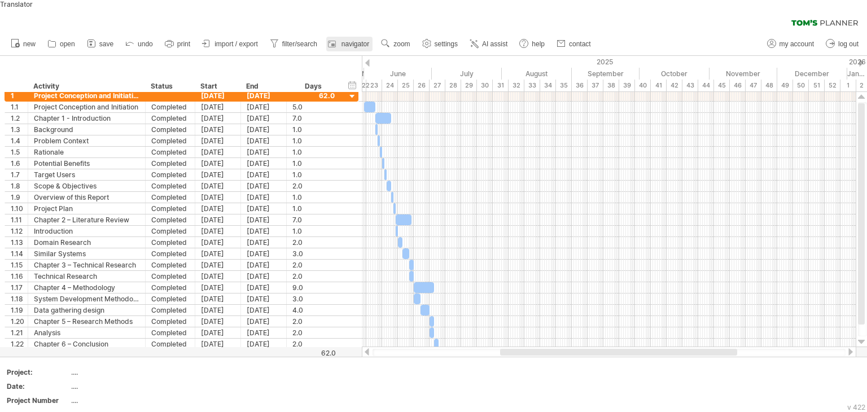
click at [357, 40] on span "navigator" at bounding box center [356, 44] width 28 height 8
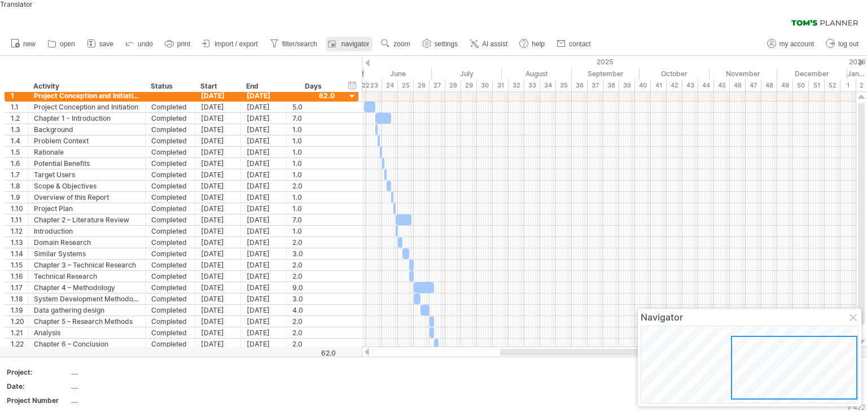
click at [358, 40] on span "navigator" at bounding box center [356, 44] width 28 height 8
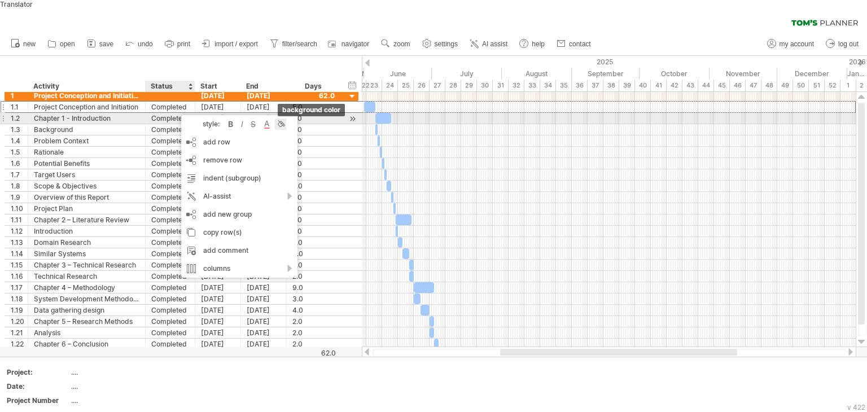
click at [281, 119] on div at bounding box center [280, 124] width 11 height 11
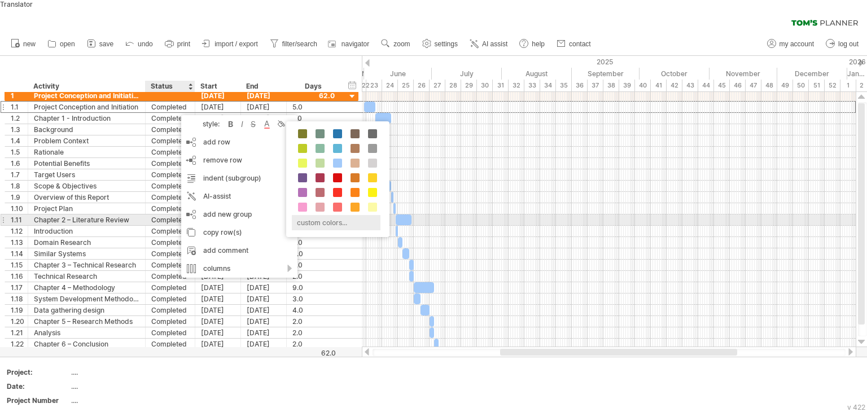
click at [335, 216] on div "custom colors..." at bounding box center [336, 222] width 89 height 15
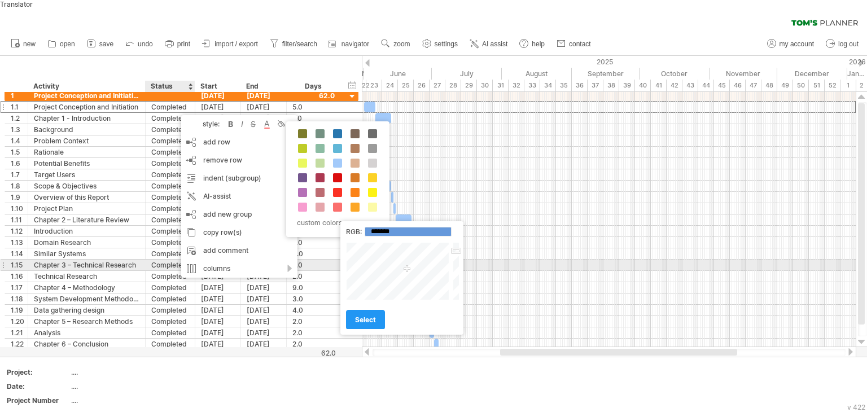
drag, startPoint x: 457, startPoint y: 263, endPoint x: 445, endPoint y: 257, distance: 13.1
click at [451, 255] on div at bounding box center [455, 271] width 8 height 58
type input "*******"
drag, startPoint x: 406, startPoint y: 273, endPoint x: 380, endPoint y: 256, distance: 31.5
click at [380, 256] on div at bounding box center [398, 271] width 105 height 58
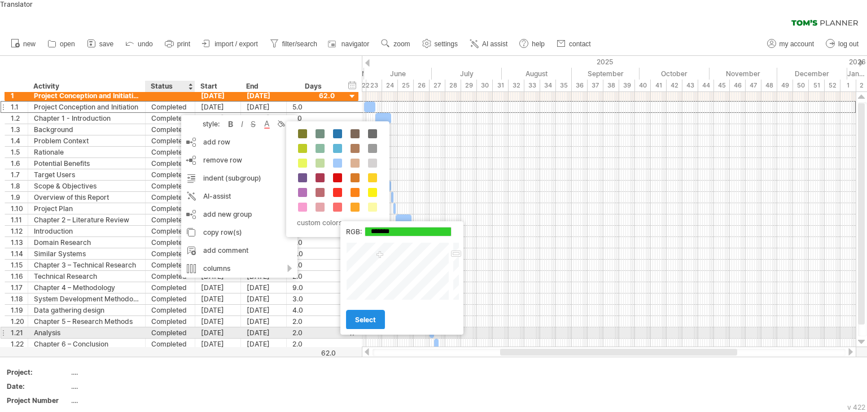
click at [373, 320] on span "select" at bounding box center [365, 320] width 21 height 8
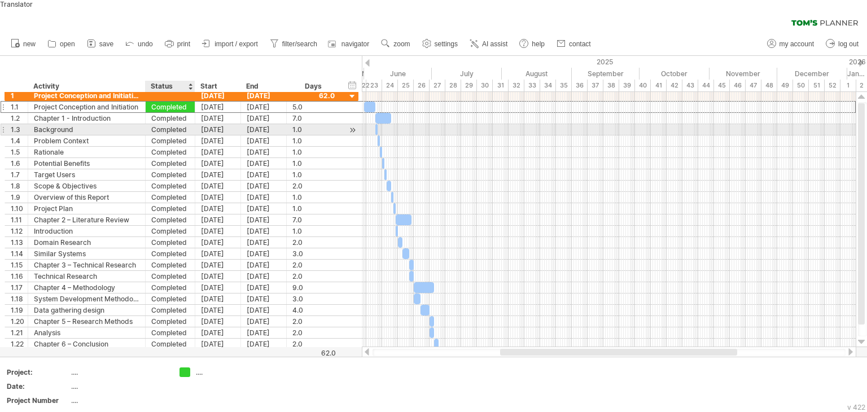
click at [176, 124] on div "Completed" at bounding box center [170, 129] width 38 height 11
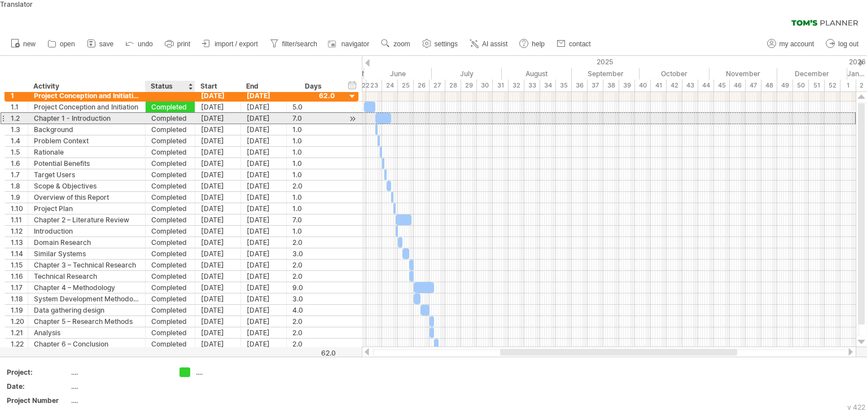
click at [174, 113] on div "Completed" at bounding box center [170, 118] width 38 height 11
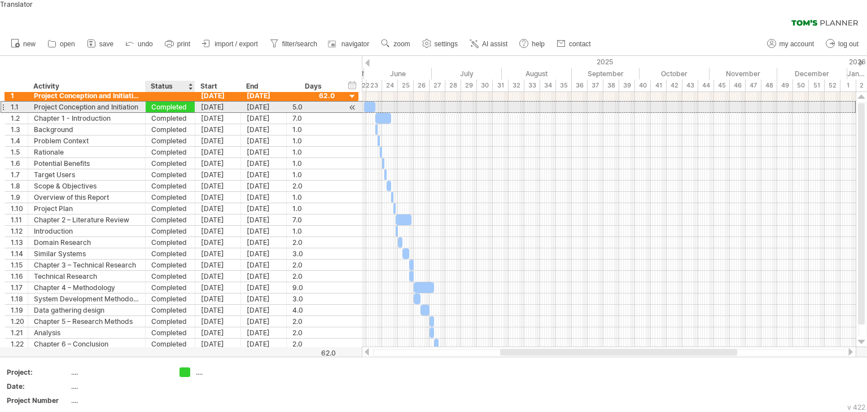
click at [173, 102] on div "Completed" at bounding box center [170, 107] width 38 height 11
click at [178, 102] on input "*********" at bounding box center [170, 107] width 38 height 11
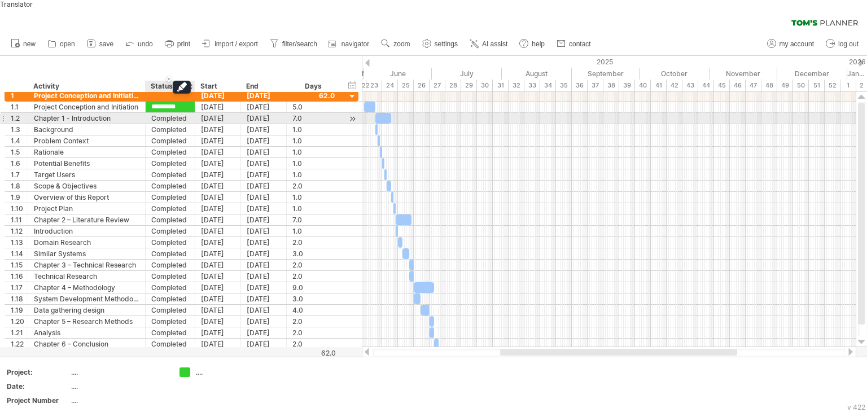
click at [187, 114] on div "Completed" at bounding box center [170, 118] width 38 height 11
paste input "*********"
type input "*********"
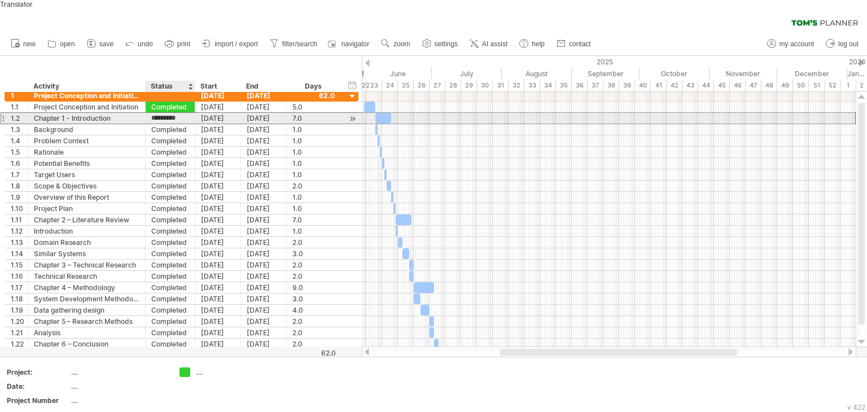
click at [180, 113] on input "*********" at bounding box center [170, 118] width 38 height 11
click at [181, 113] on input "*********" at bounding box center [170, 118] width 38 height 11
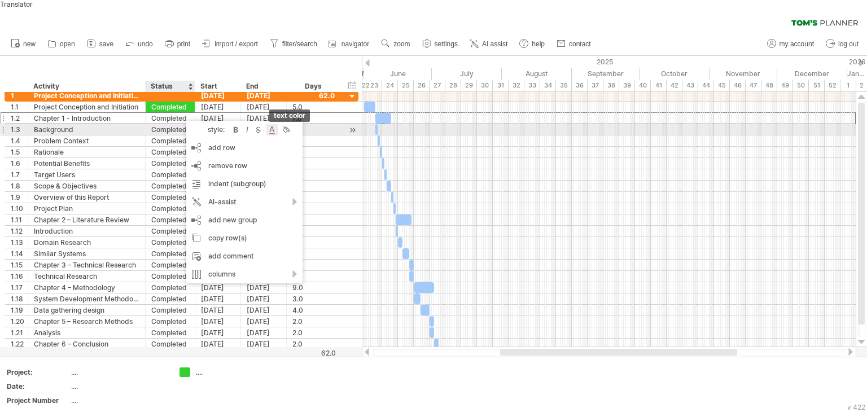
click at [272, 124] on div at bounding box center [271, 129] width 11 height 11
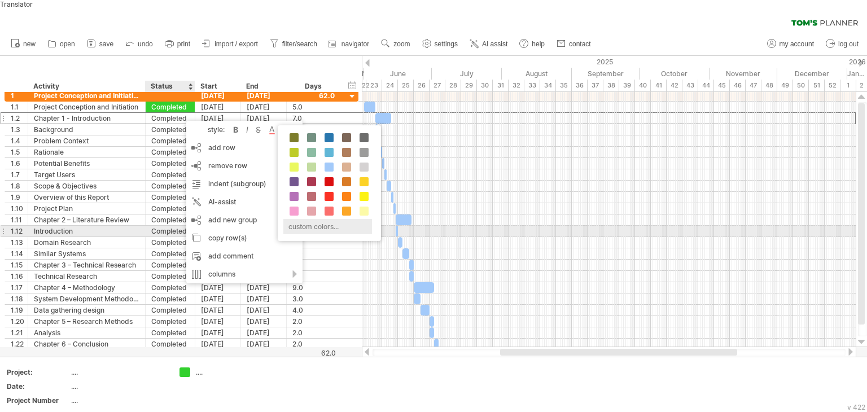
click at [325, 222] on div "custom colors..." at bounding box center [327, 226] width 89 height 15
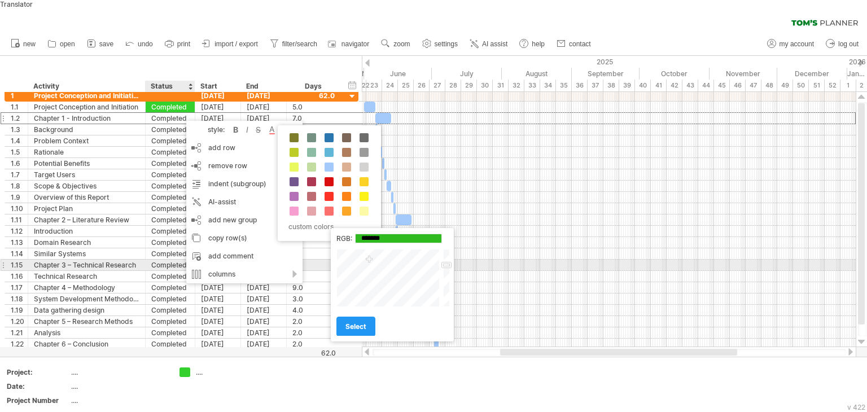
type input "*******"
click at [370, 259] on div at bounding box center [388, 278] width 105 height 58
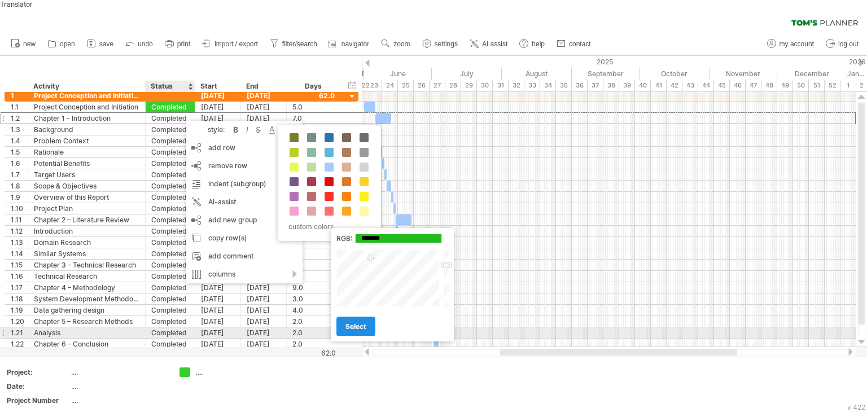
click at [359, 323] on span "select" at bounding box center [356, 326] width 21 height 8
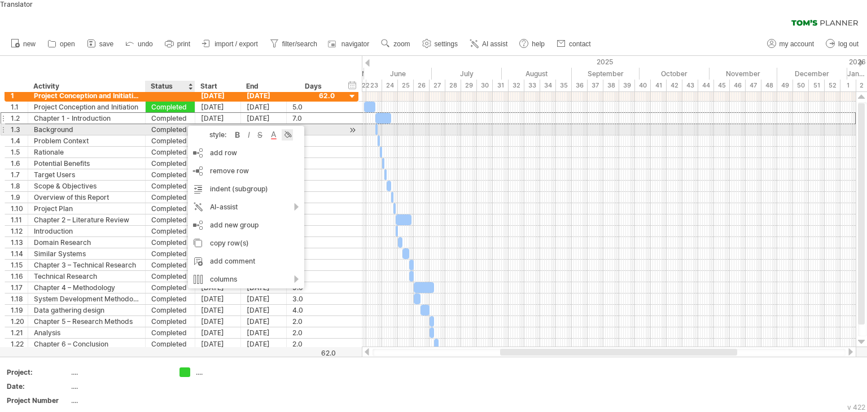
click at [288, 129] on div at bounding box center [287, 134] width 11 height 11
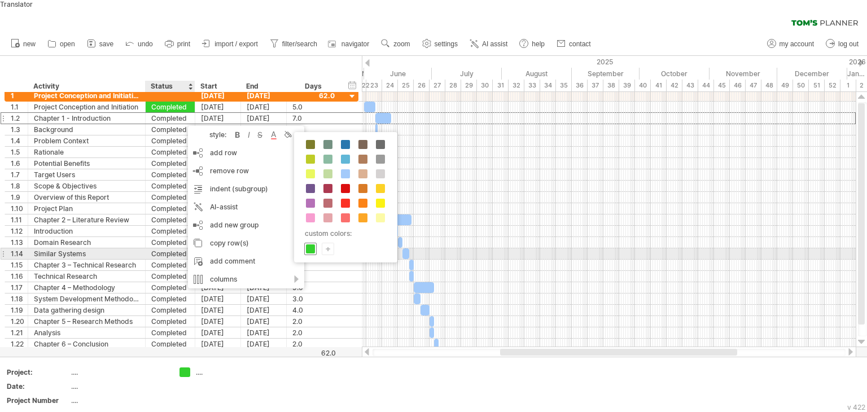
click at [314, 245] on span at bounding box center [310, 248] width 9 height 9
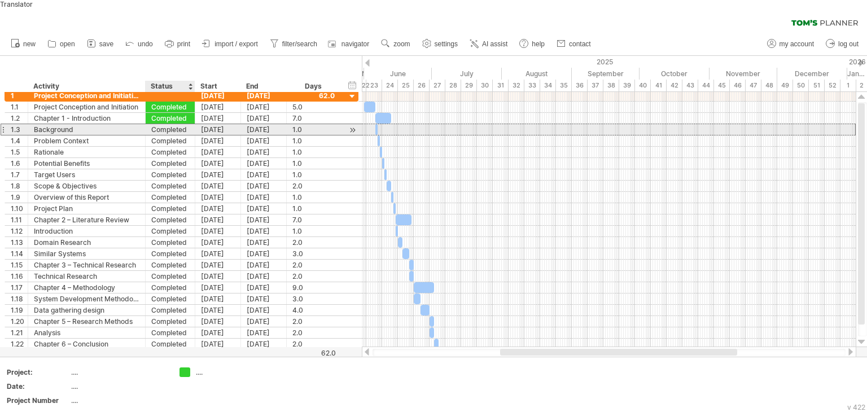
click at [173, 124] on div "Completed" at bounding box center [170, 129] width 38 height 11
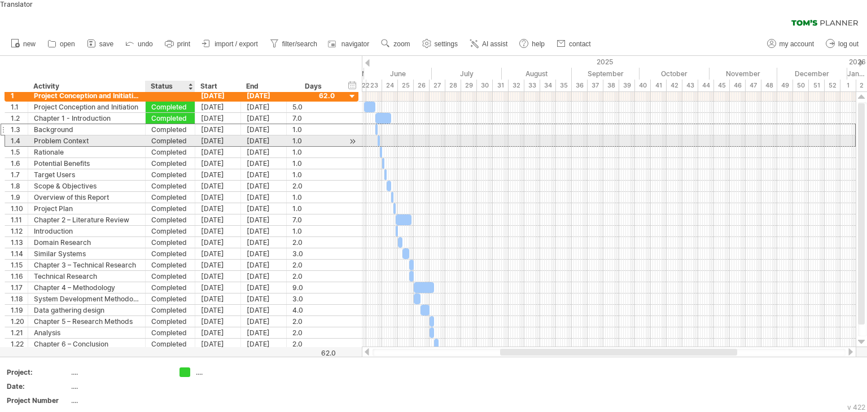
click at [183, 136] on div "Completed" at bounding box center [170, 140] width 38 height 11
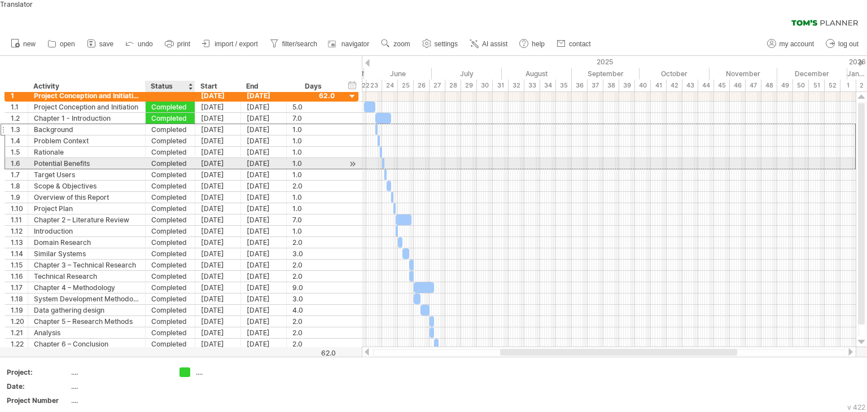
click at [186, 158] on div "Completed" at bounding box center [170, 163] width 38 height 11
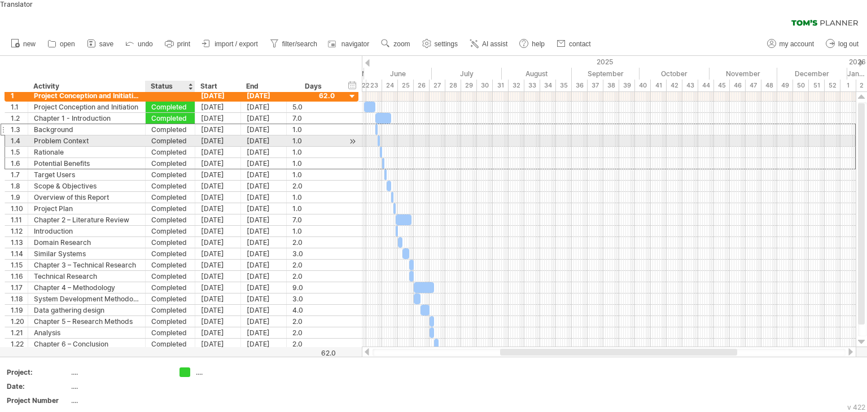
click at [180, 135] on div "Completed" at bounding box center [170, 140] width 38 height 11
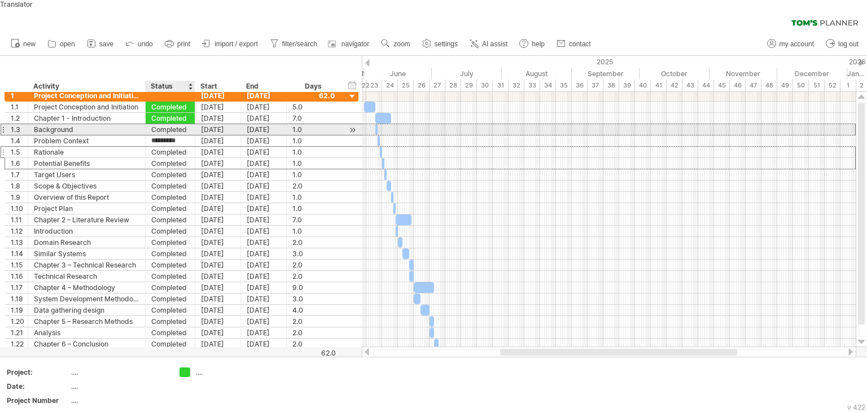
click at [172, 124] on div "Completed" at bounding box center [170, 129] width 38 height 11
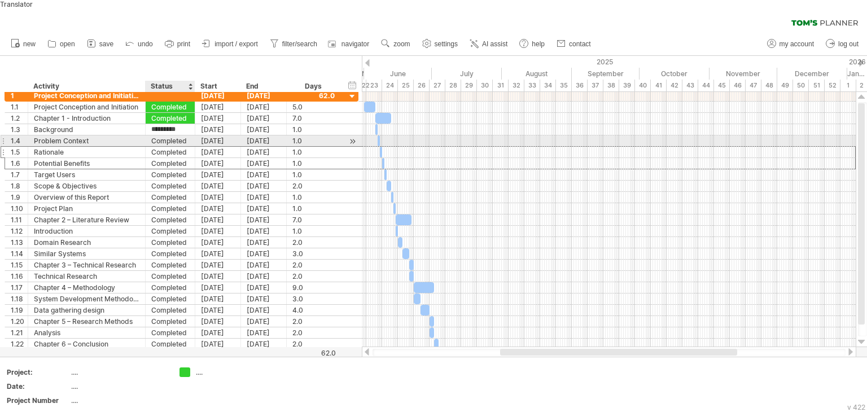
click at [178, 135] on div "Completed" at bounding box center [170, 140] width 38 height 11
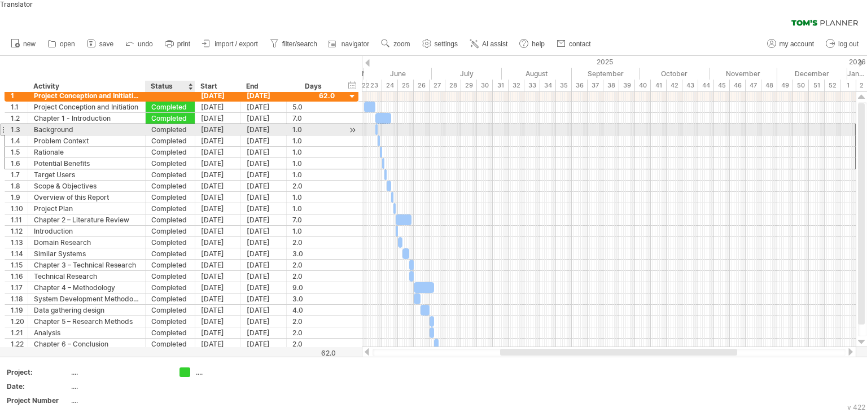
click at [174, 124] on div "Completed" at bounding box center [170, 129] width 38 height 11
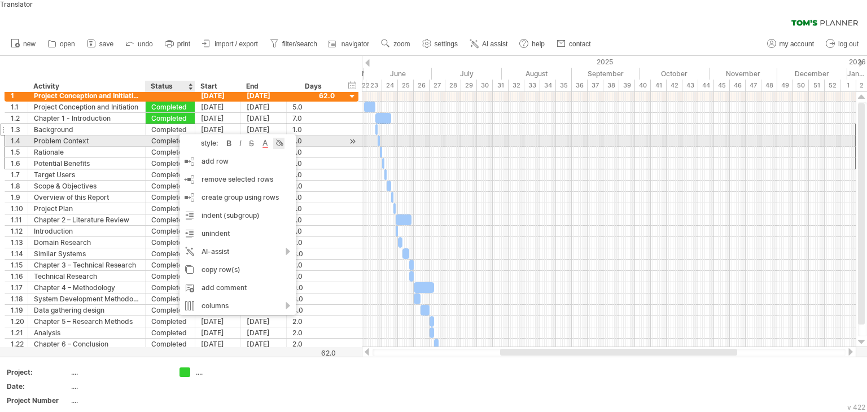
click at [279, 138] on div at bounding box center [278, 143] width 11 height 11
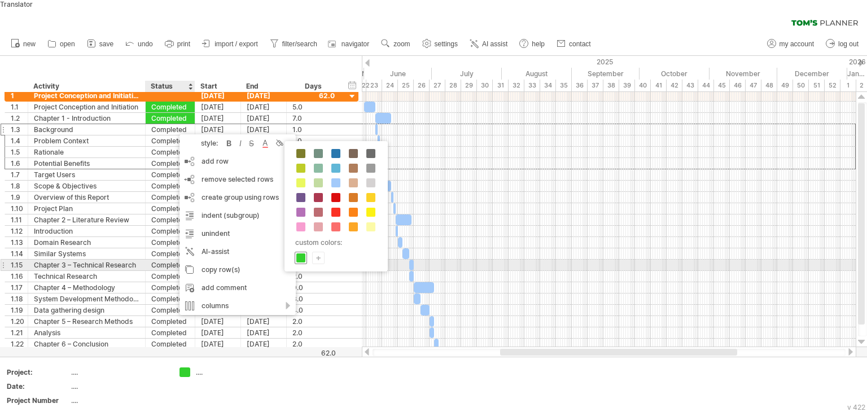
click at [302, 253] on span at bounding box center [300, 257] width 9 height 9
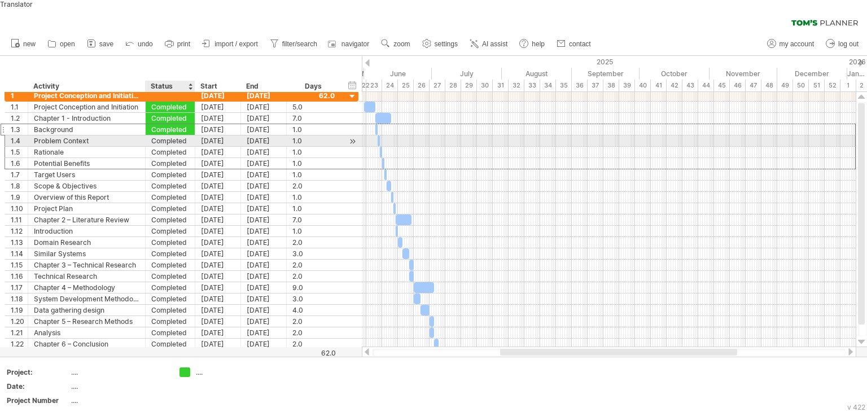
click at [170, 135] on div "Completed" at bounding box center [170, 140] width 38 height 11
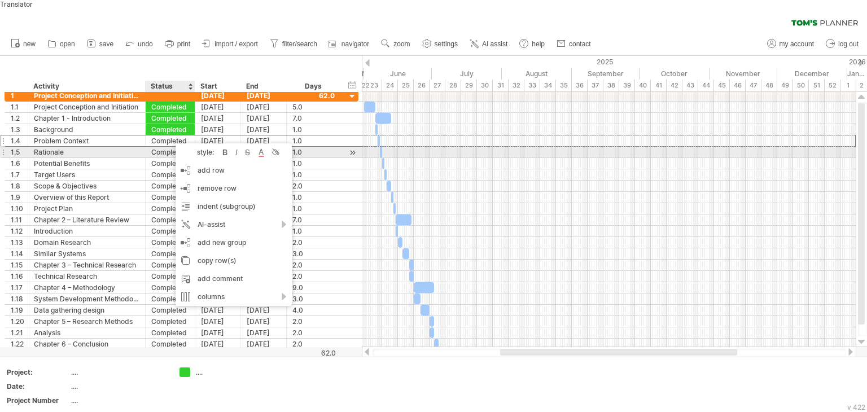
drag, startPoint x: 272, startPoint y: 143, endPoint x: 273, endPoint y: 191, distance: 48.0
click at [273, 147] on div at bounding box center [274, 152] width 11 height 11
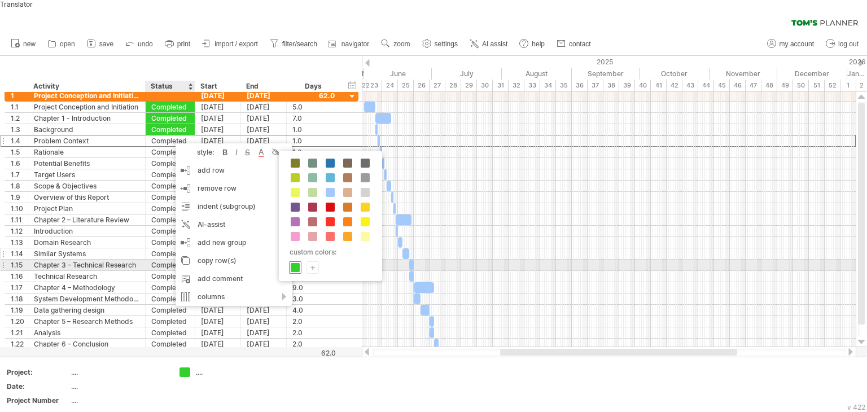
drag, startPoint x: 297, startPoint y: 263, endPoint x: 270, endPoint y: 238, distance: 36.0
click at [294, 261] on div at bounding box center [295, 267] width 12 height 12
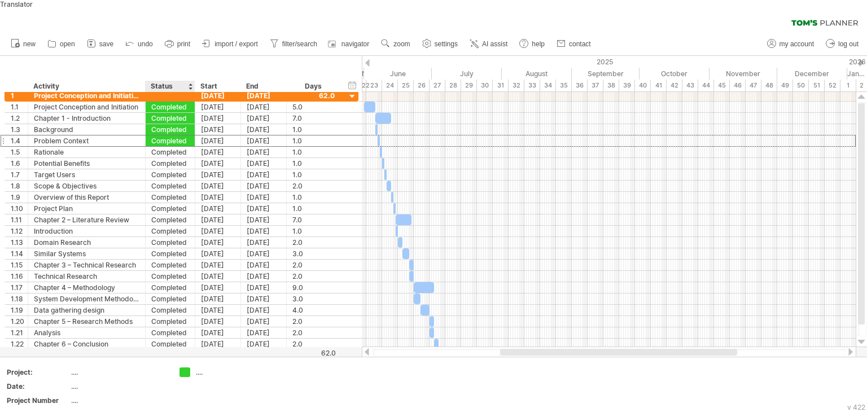
click at [188, 81] on div at bounding box center [190, 86] width 5 height 11
click at [177, 81] on div "Status" at bounding box center [170, 86] width 38 height 11
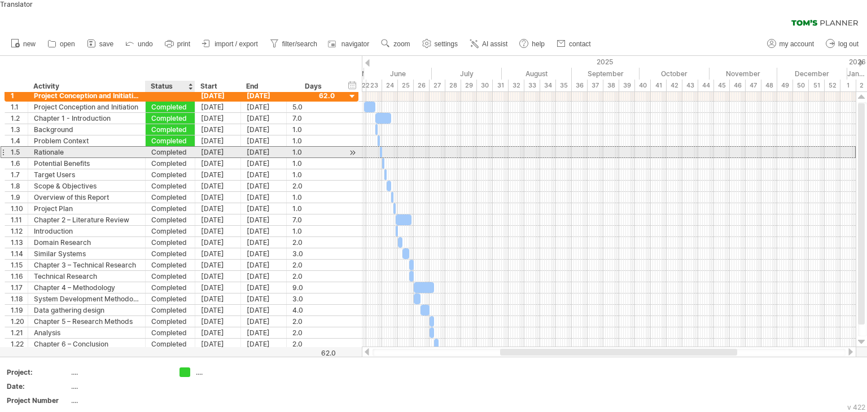
click at [179, 147] on div "Completed" at bounding box center [170, 152] width 38 height 11
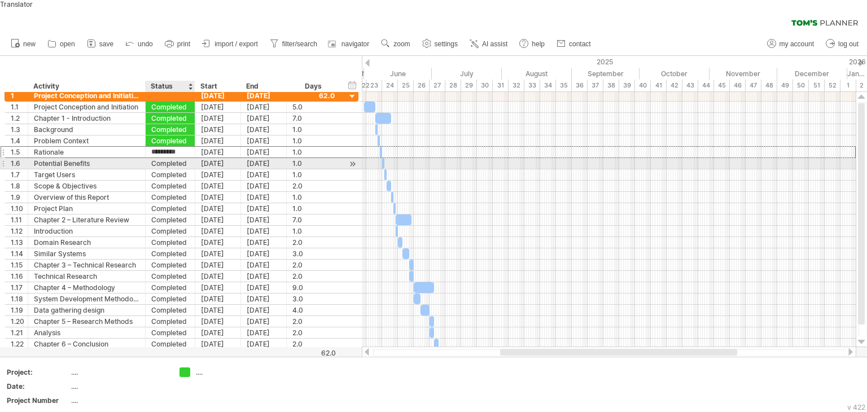
click at [183, 158] on div "Completed" at bounding box center [170, 163] width 38 height 11
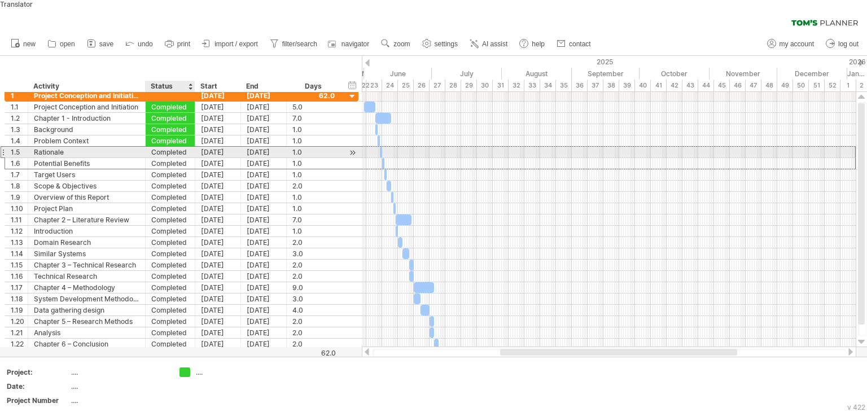
click at [174, 147] on div "Completed" at bounding box center [170, 152] width 38 height 11
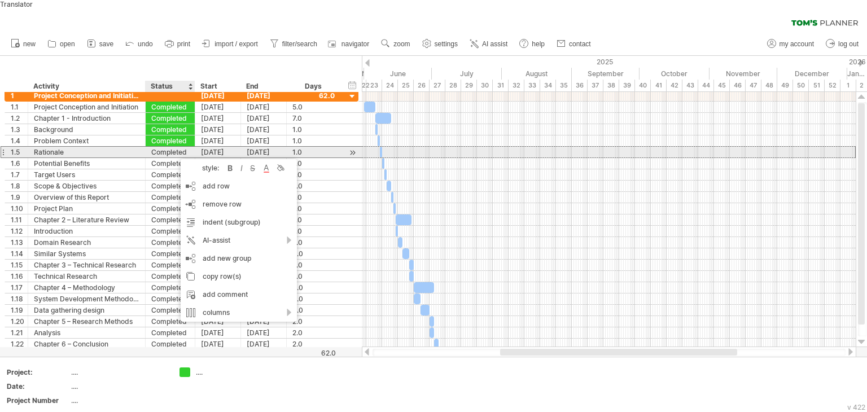
click at [172, 147] on div "Completed" at bounding box center [170, 152] width 38 height 11
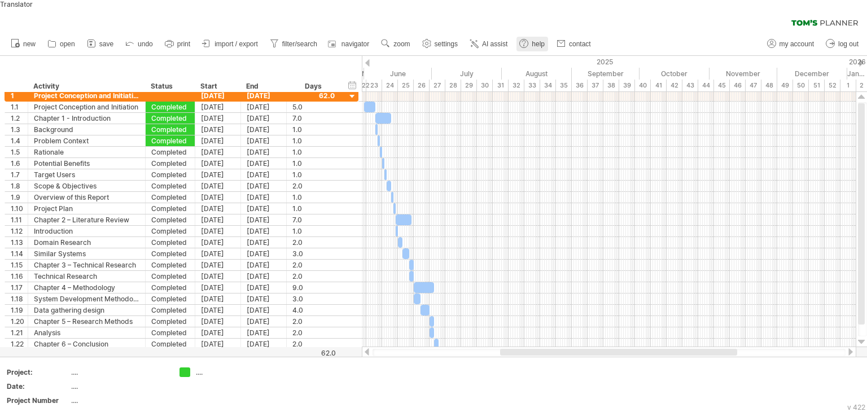
click at [521, 40] on circle at bounding box center [524, 44] width 8 height 8
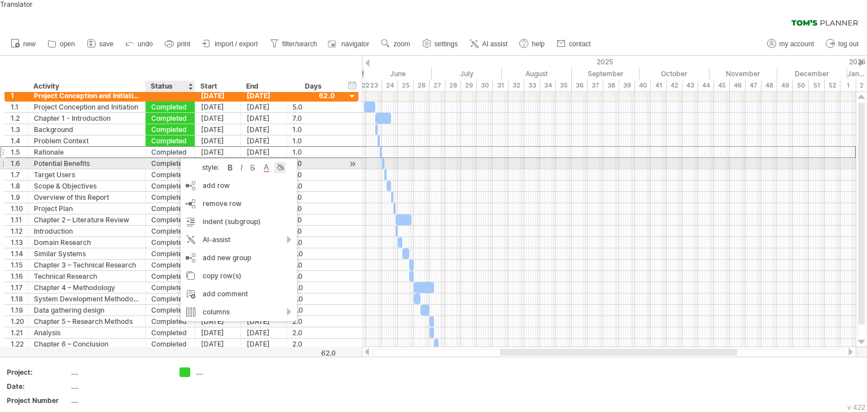
click at [282, 162] on div at bounding box center [279, 167] width 11 height 11
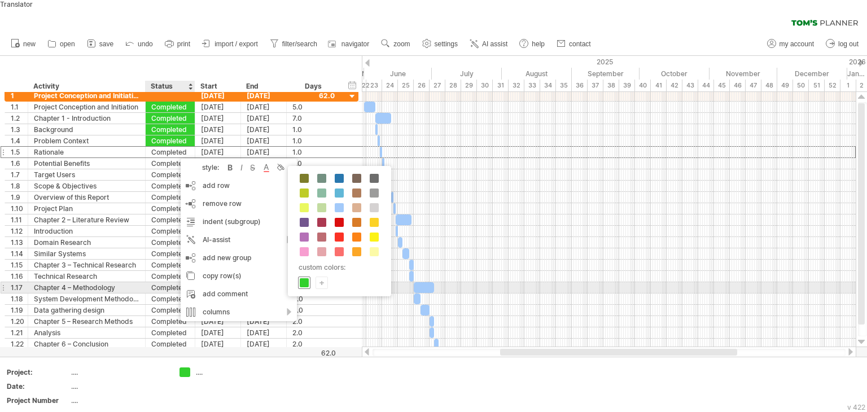
click at [301, 279] on span at bounding box center [304, 282] width 9 height 9
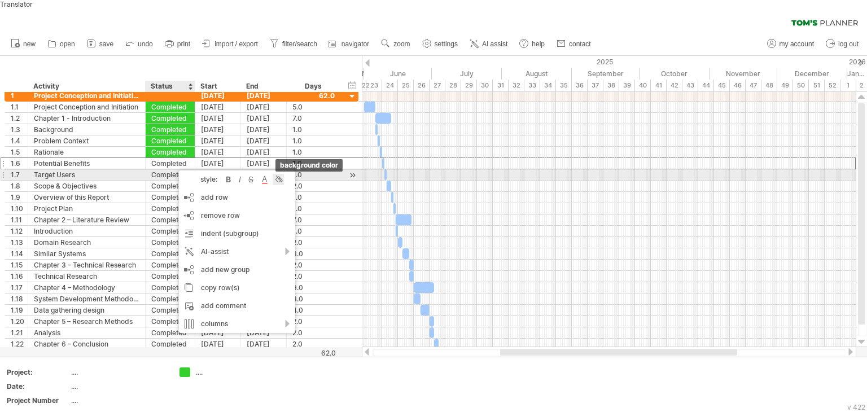
click at [277, 174] on div at bounding box center [278, 179] width 11 height 11
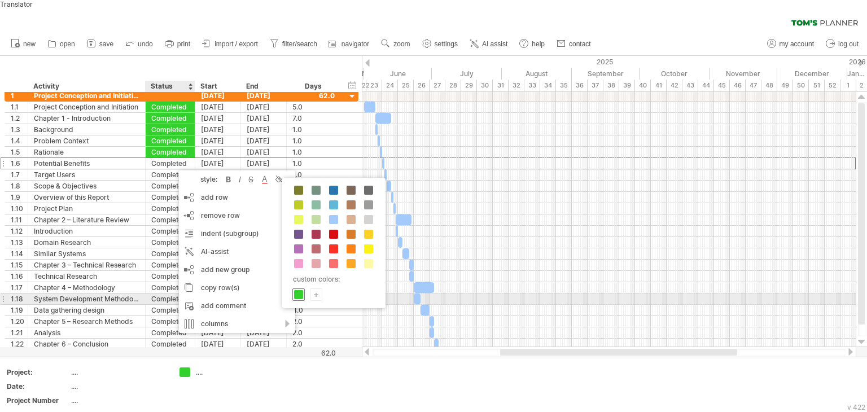
click at [300, 288] on div at bounding box center [298, 294] width 12 height 12
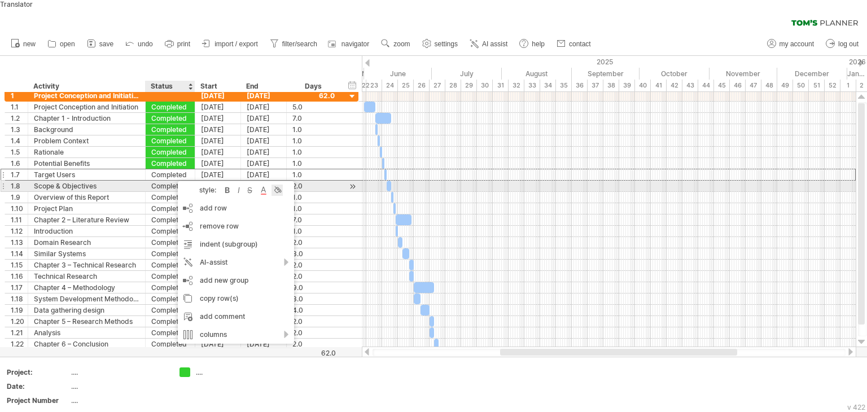
click at [277, 185] on div at bounding box center [277, 190] width 11 height 11
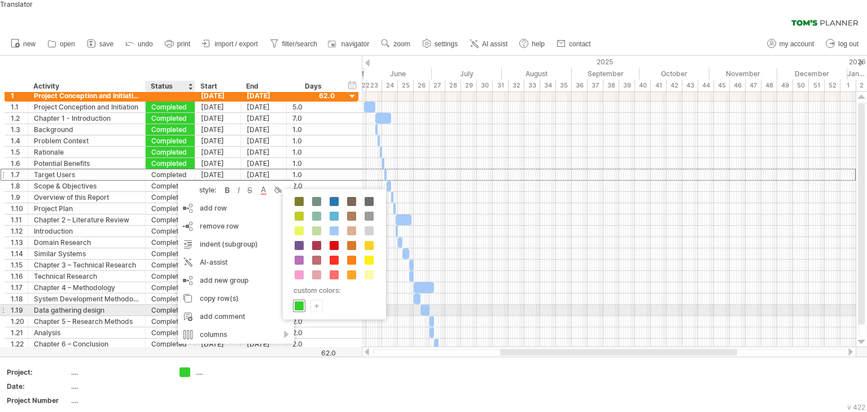
click at [303, 305] on span at bounding box center [299, 305] width 9 height 9
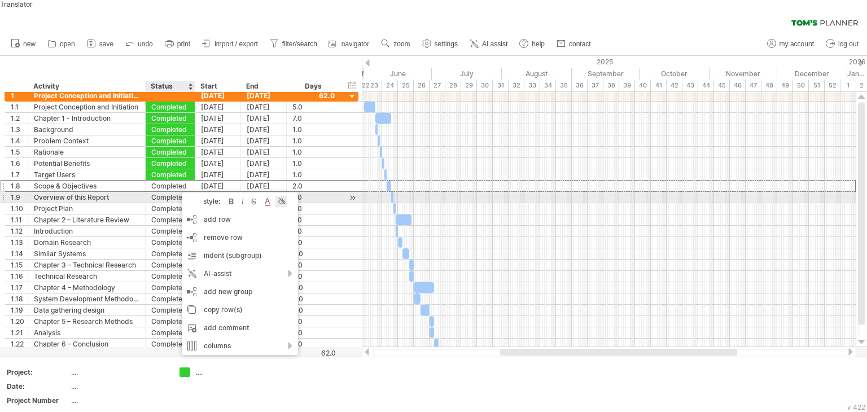
click at [280, 196] on div at bounding box center [281, 201] width 11 height 11
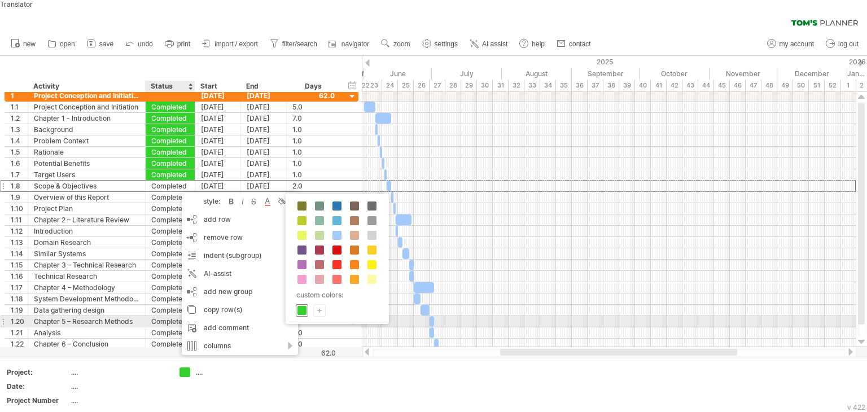
click at [307, 308] on div at bounding box center [302, 310] width 12 height 12
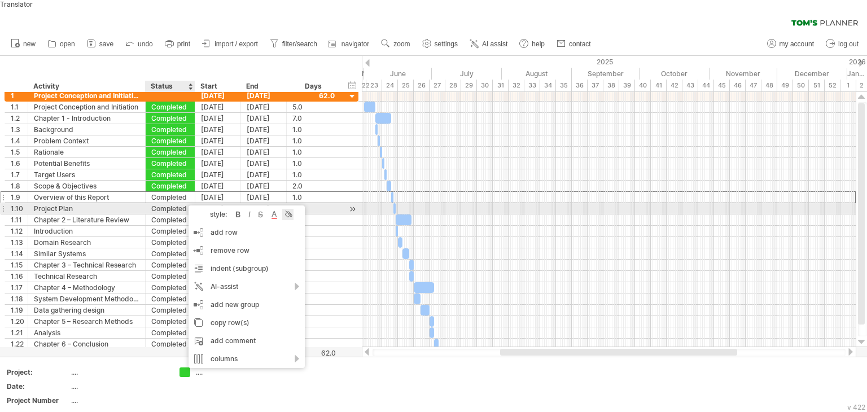
click at [284, 209] on div at bounding box center [287, 214] width 11 height 11
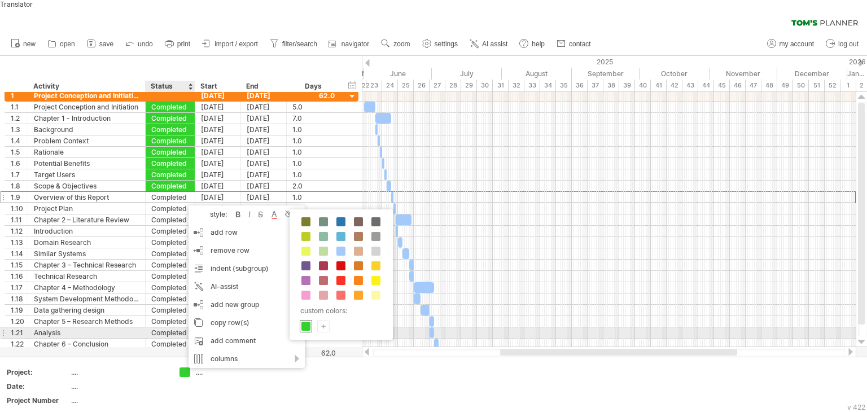
drag, startPoint x: 304, startPoint y: 322, endPoint x: 219, endPoint y: 274, distance: 97.8
click at [304, 322] on span at bounding box center [305, 326] width 9 height 9
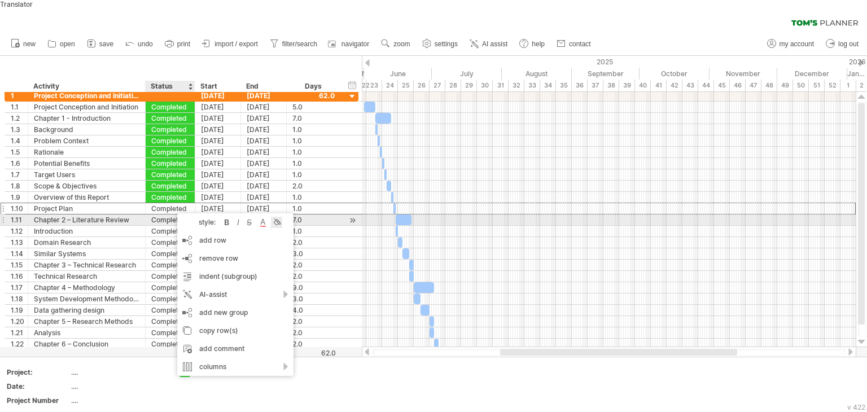
click at [277, 217] on div at bounding box center [276, 222] width 11 height 11
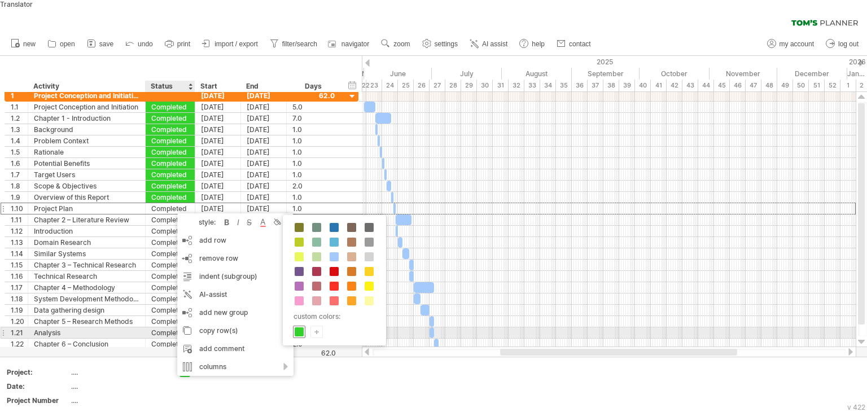
click at [298, 331] on span at bounding box center [299, 331] width 9 height 9
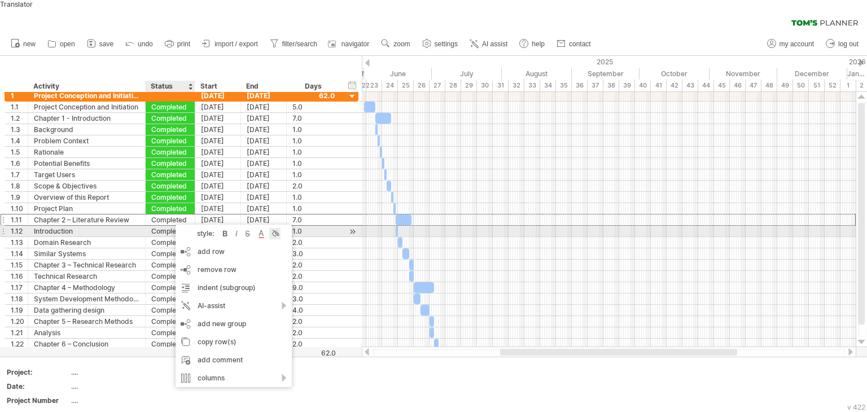
click at [276, 228] on div at bounding box center [274, 233] width 11 height 11
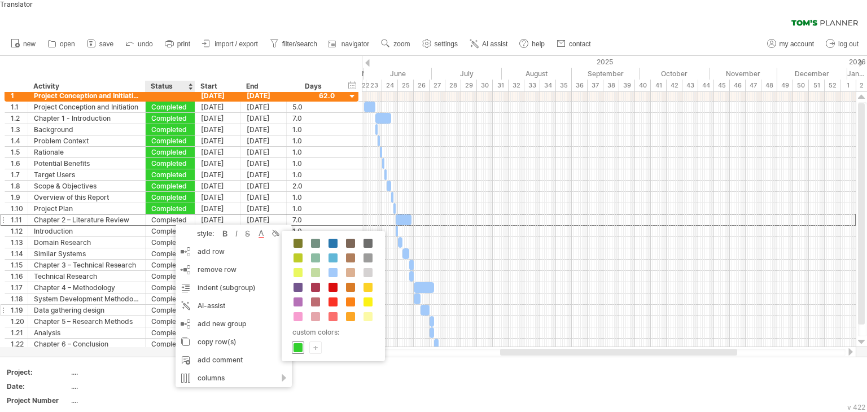
drag, startPoint x: 302, startPoint y: 343, endPoint x: 246, endPoint y: 294, distance: 74.0
click at [301, 343] on span at bounding box center [298, 347] width 9 height 9
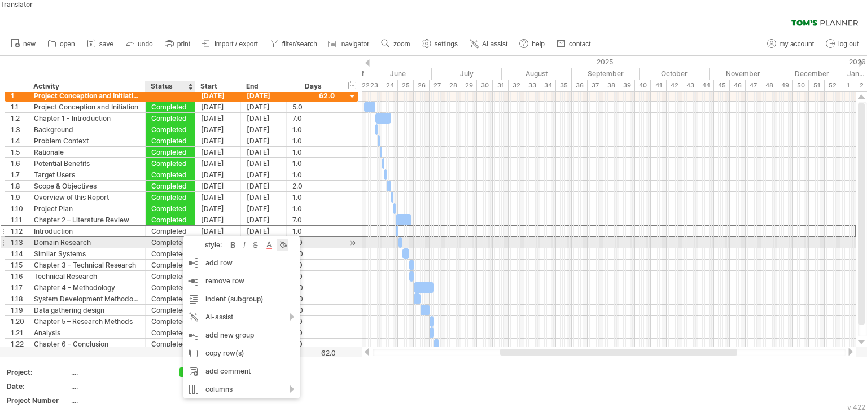
click at [283, 239] on div at bounding box center [282, 244] width 11 height 11
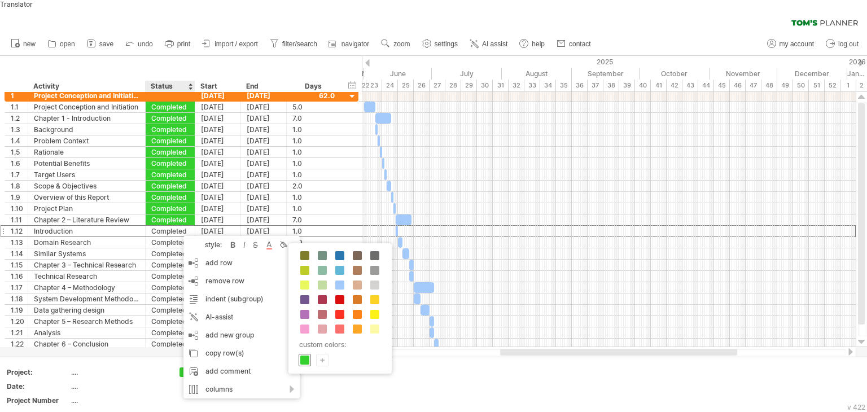
click at [306, 356] on span at bounding box center [304, 360] width 9 height 9
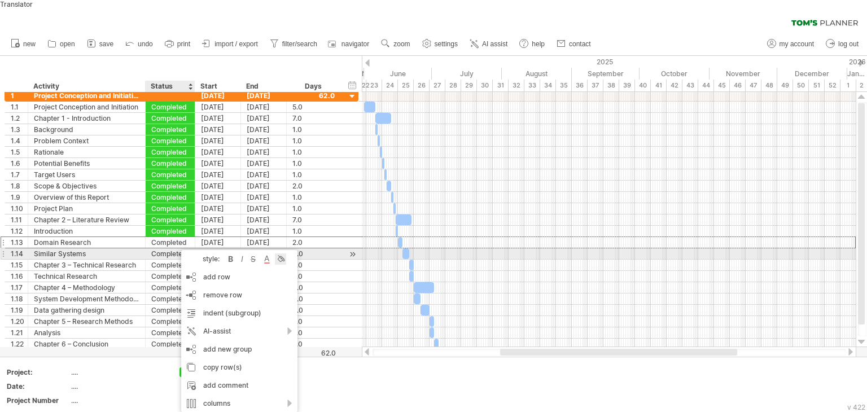
click at [279, 253] on div at bounding box center [280, 258] width 11 height 11
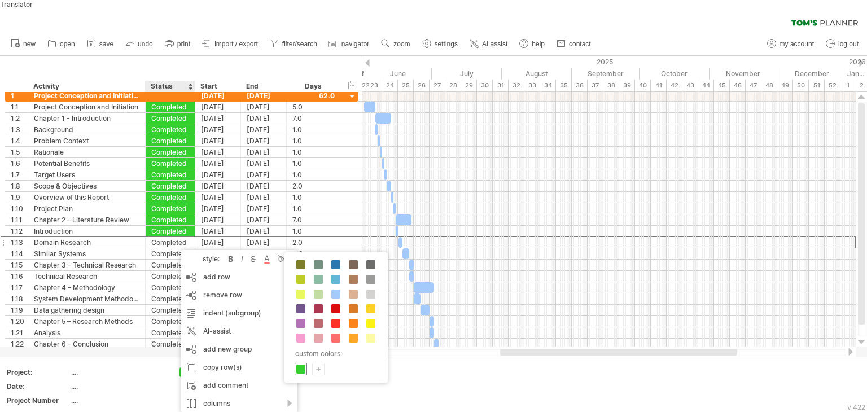
click at [303, 365] on span at bounding box center [300, 369] width 9 height 9
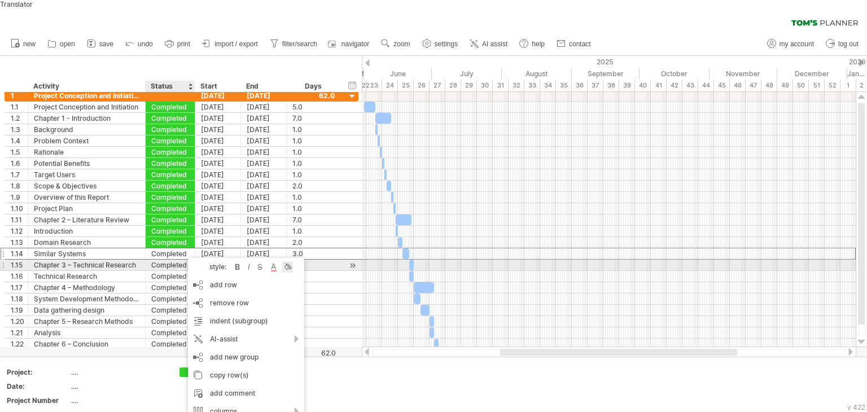
click at [287, 261] on div at bounding box center [287, 266] width 11 height 11
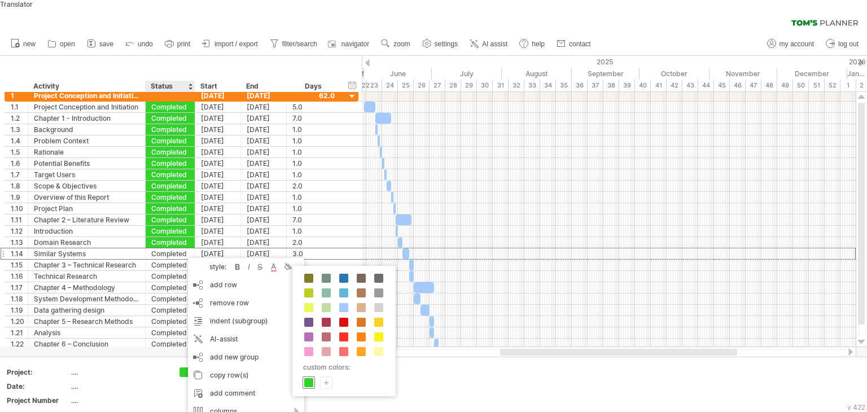
click at [309, 378] on span at bounding box center [308, 382] width 9 height 9
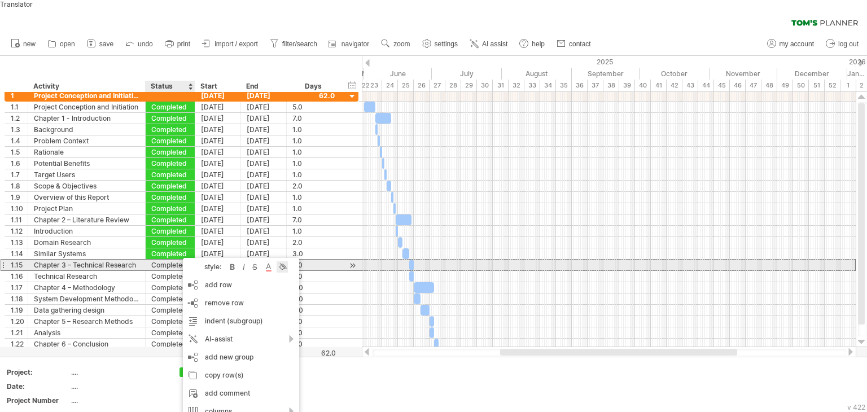
click at [283, 261] on div at bounding box center [282, 266] width 11 height 11
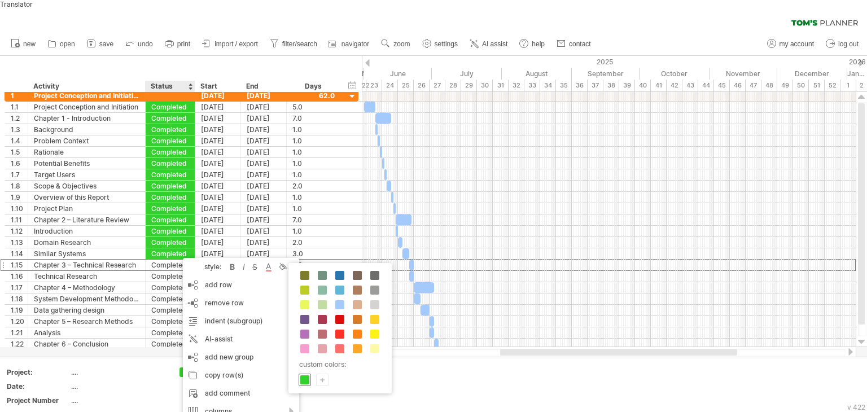
drag, startPoint x: 307, startPoint y: 378, endPoint x: 265, endPoint y: 353, distance: 48.6
click at [305, 377] on span at bounding box center [304, 379] width 9 height 9
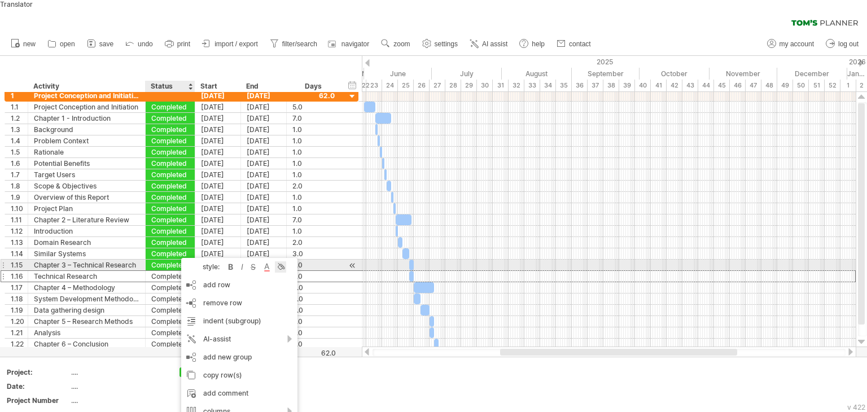
click at [283, 261] on div at bounding box center [280, 266] width 11 height 11
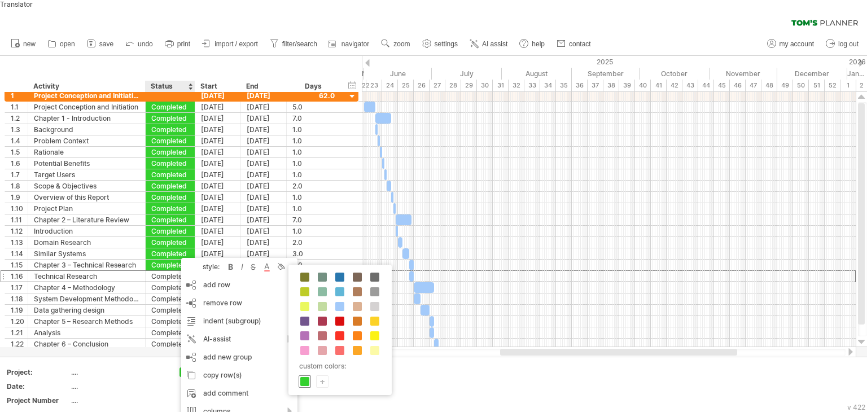
drag, startPoint x: 304, startPoint y: 377, endPoint x: 257, endPoint y: 352, distance: 53.3
click at [303, 377] on span at bounding box center [304, 381] width 9 height 9
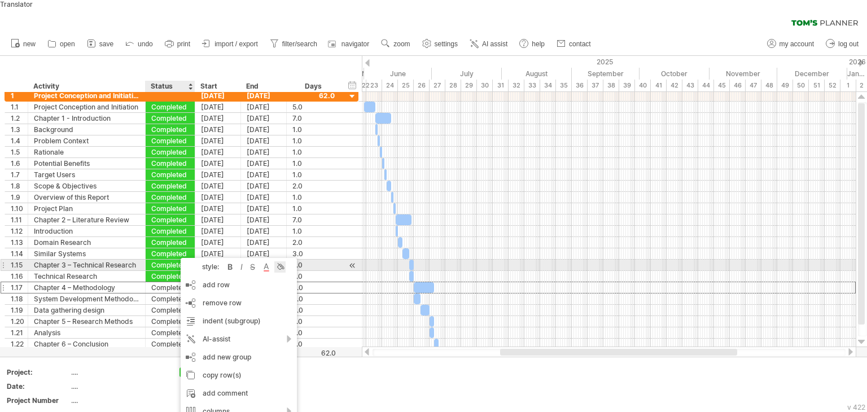
click at [281, 261] on div at bounding box center [279, 266] width 11 height 11
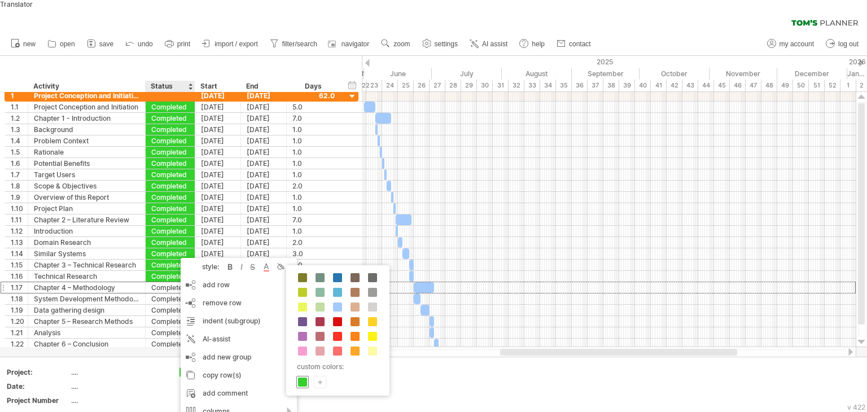
click at [303, 380] on span at bounding box center [302, 382] width 9 height 9
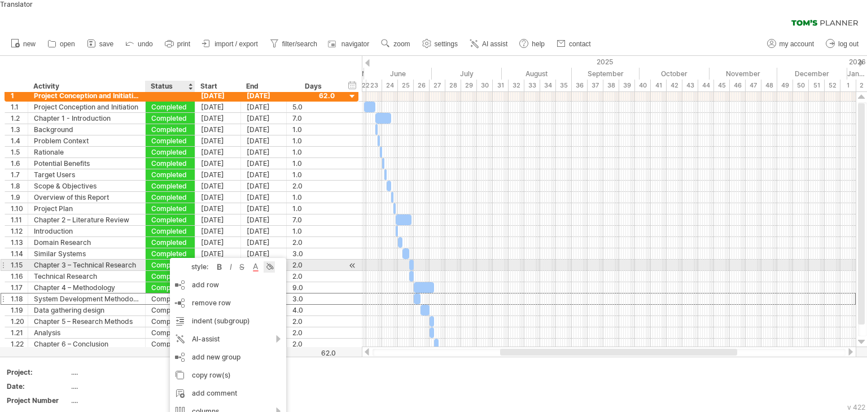
click at [265, 261] on div at bounding box center [269, 266] width 11 height 11
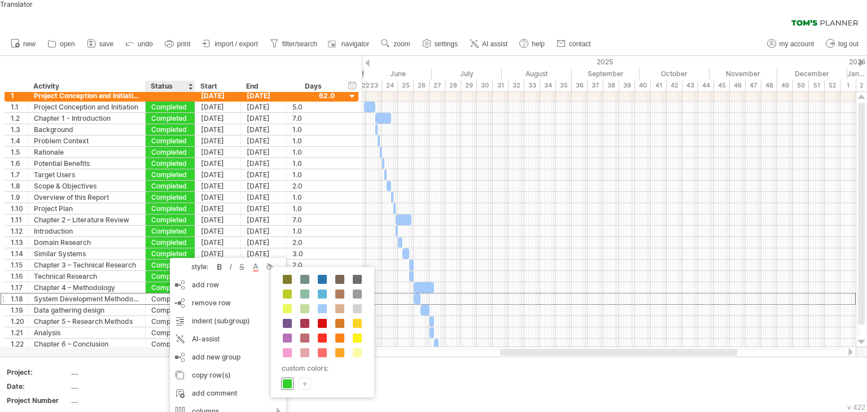
click at [288, 379] on span at bounding box center [287, 383] width 9 height 9
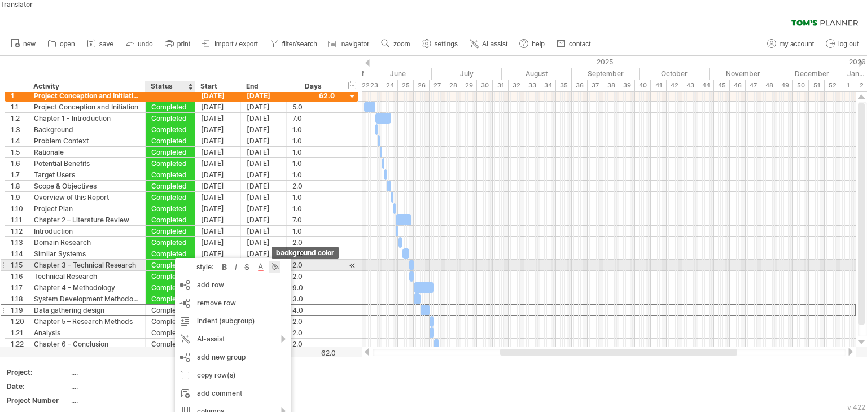
click at [275, 261] on div at bounding box center [274, 266] width 11 height 11
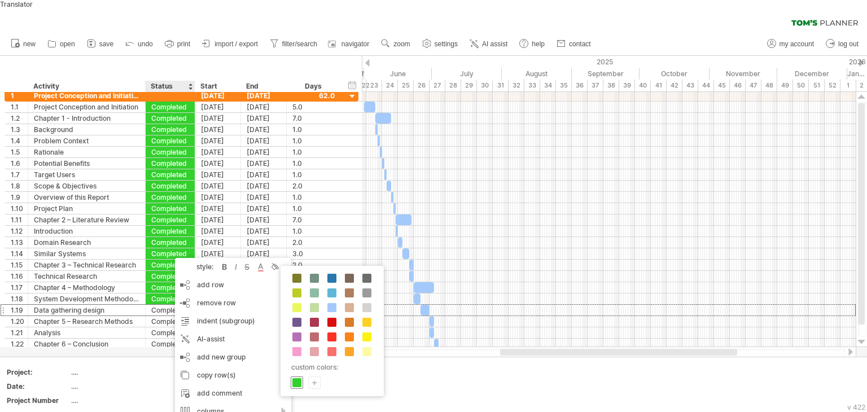
click at [296, 378] on span at bounding box center [296, 382] width 9 height 9
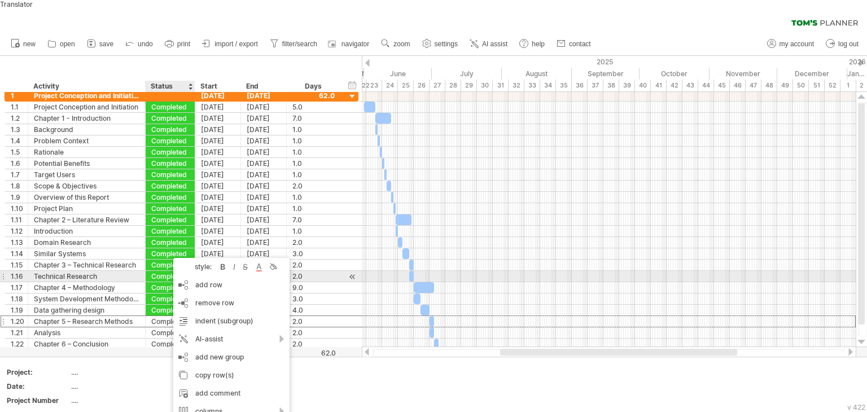
click at [282, 265] on div "style: bold italic strikethrough text color background color" at bounding box center [231, 267] width 116 height 18
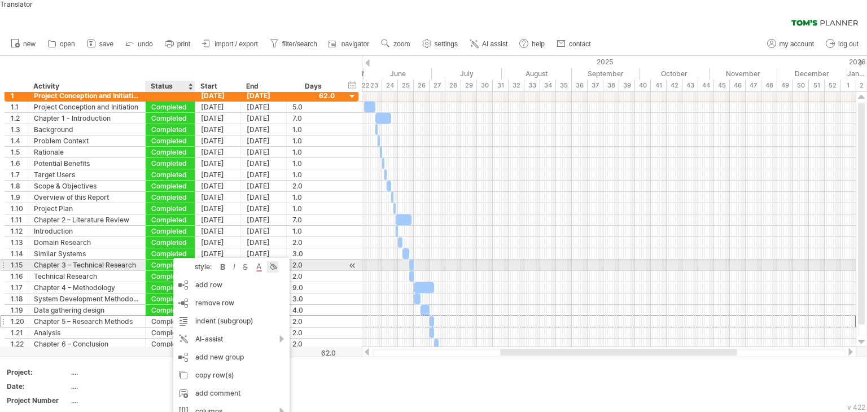
click at [278, 261] on div at bounding box center [272, 266] width 11 height 11
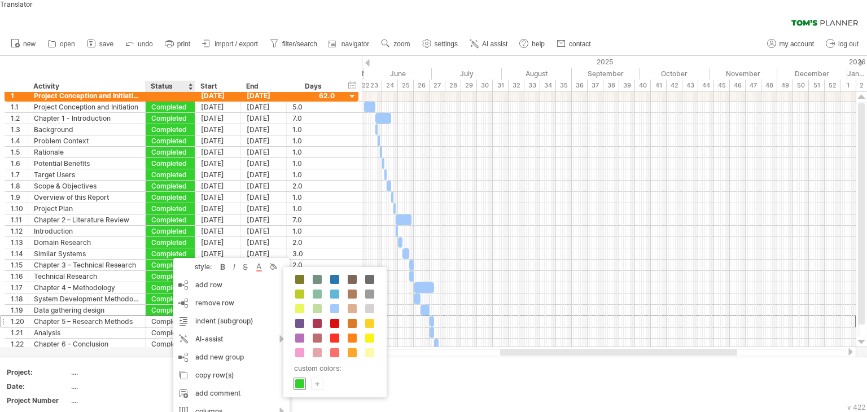
click at [298, 380] on span at bounding box center [299, 383] width 9 height 9
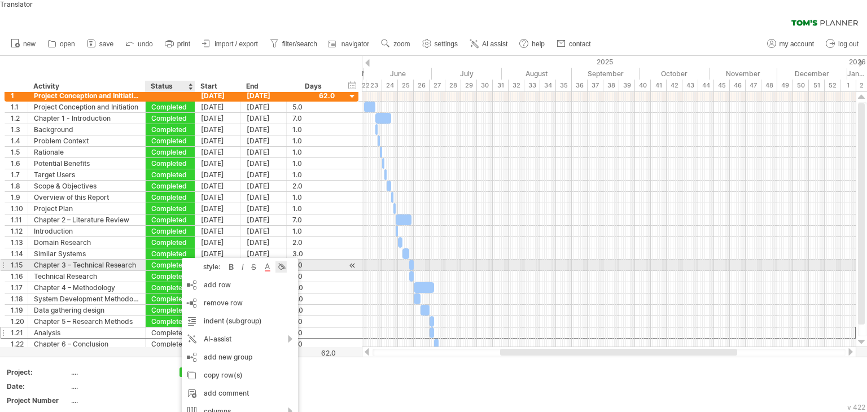
click at [281, 261] on div at bounding box center [281, 266] width 11 height 11
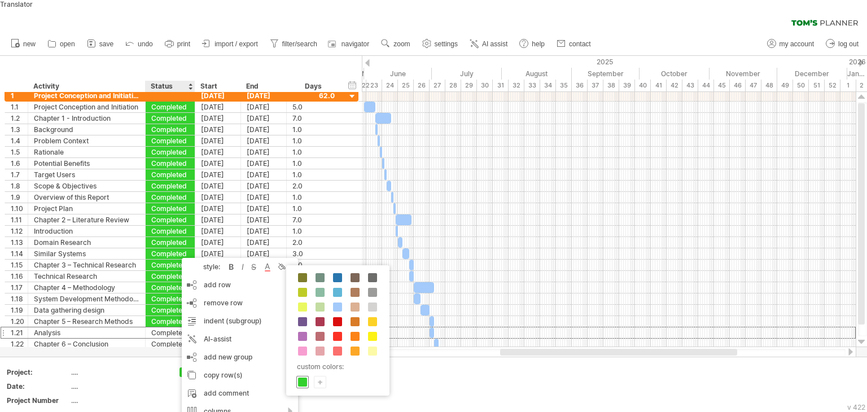
click at [299, 378] on span at bounding box center [302, 382] width 9 height 9
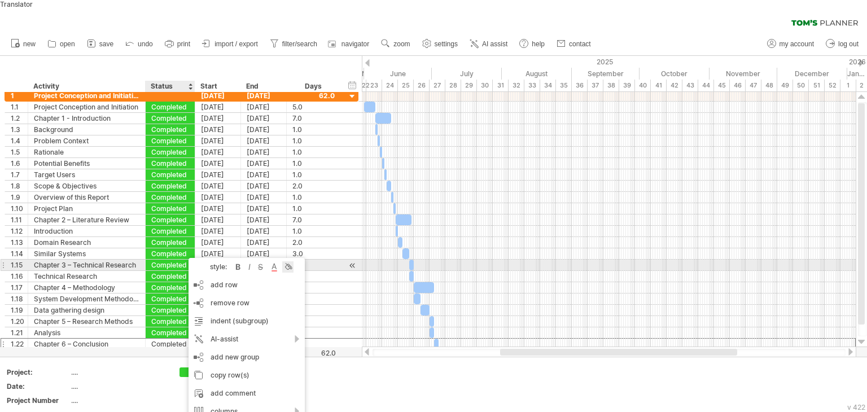
click at [288, 261] on div at bounding box center [287, 266] width 11 height 11
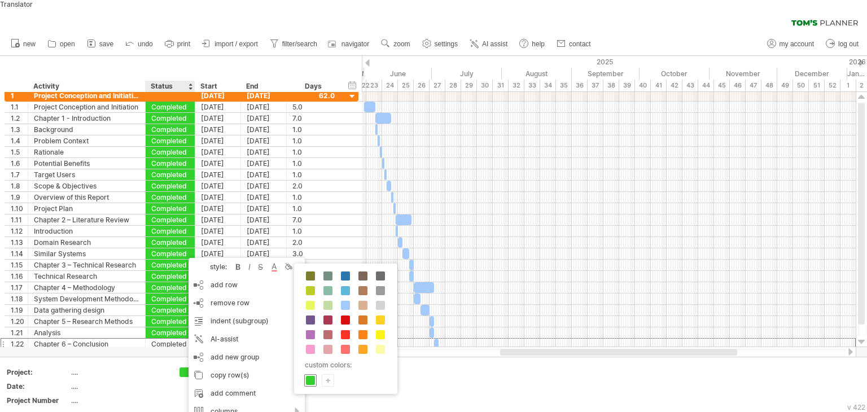
click at [309, 379] on span at bounding box center [310, 380] width 9 height 9
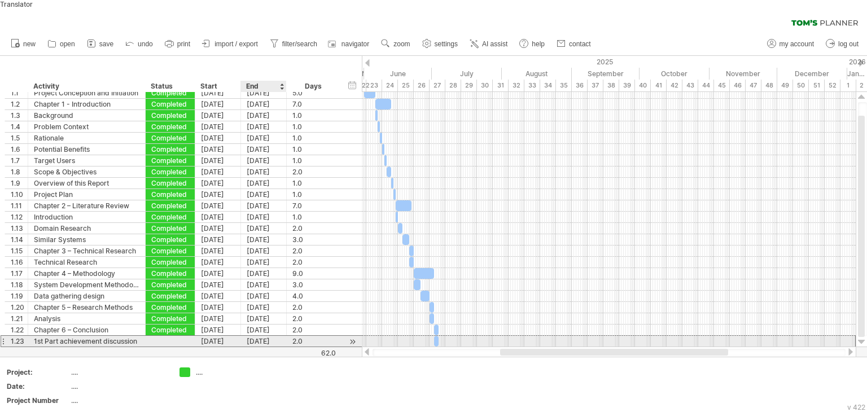
click at [252, 336] on div "[DATE]" at bounding box center [264, 341] width 46 height 11
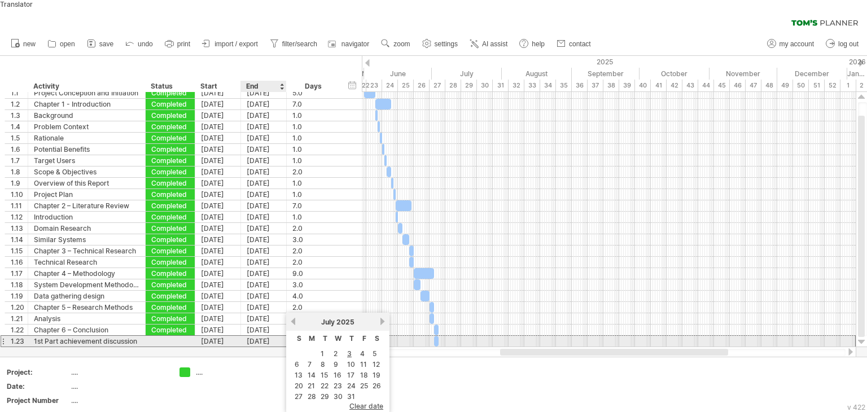
click at [254, 336] on div "[DATE]" at bounding box center [264, 341] width 46 height 11
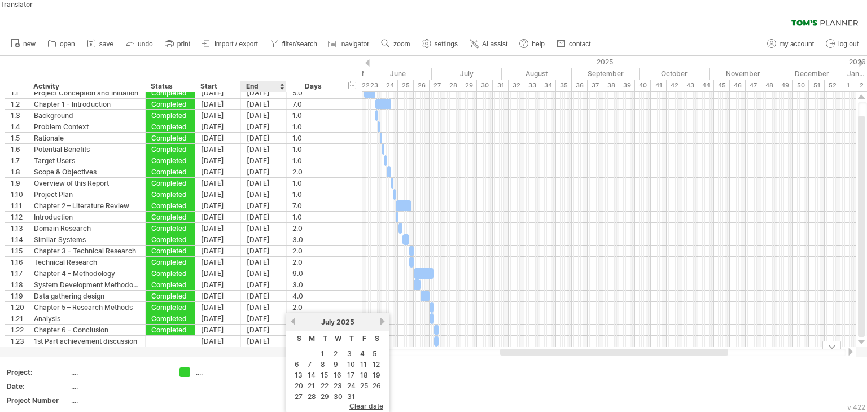
click at [270, 368] on td at bounding box center [307, 389] width 89 height 43
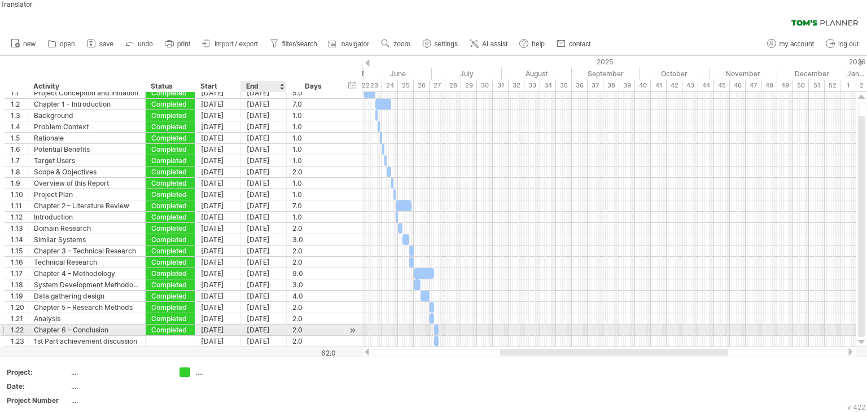
click at [253, 325] on div "[DATE]" at bounding box center [264, 330] width 46 height 11
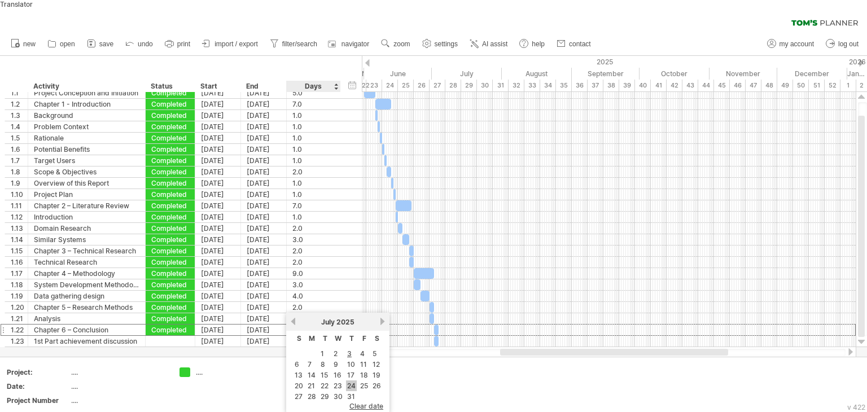
click at [348, 382] on link "24" at bounding box center [351, 386] width 11 height 11
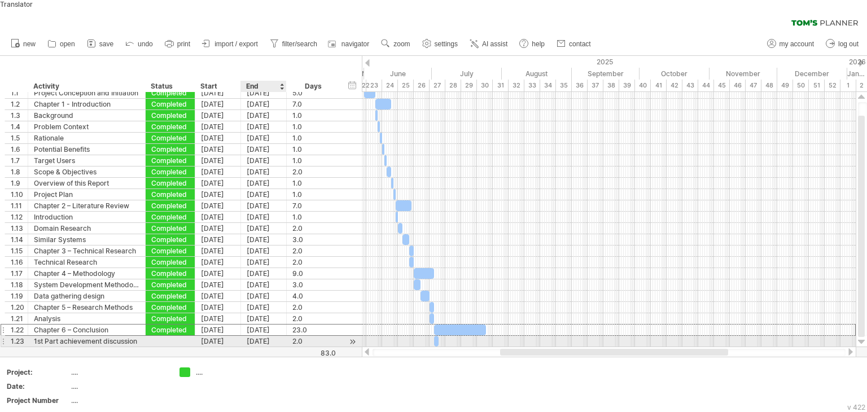
click at [256, 336] on div "[DATE]" at bounding box center [264, 341] width 46 height 11
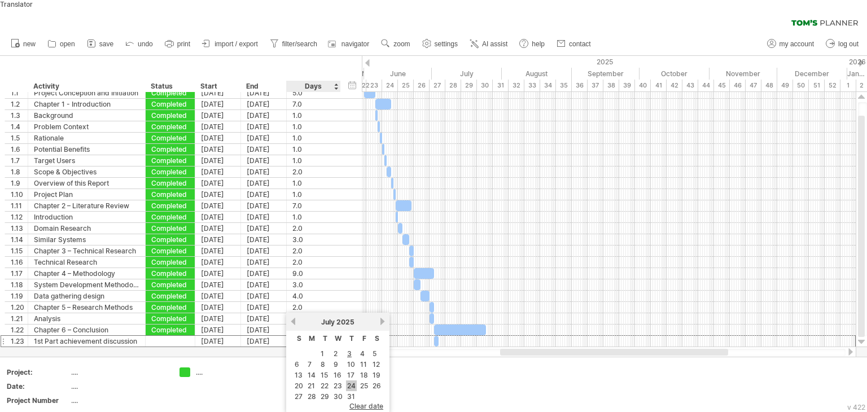
click at [349, 381] on link "24" at bounding box center [351, 386] width 11 height 11
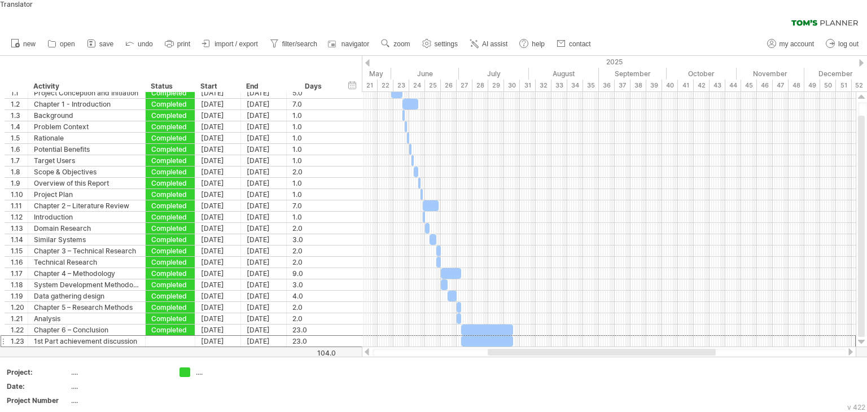
drag, startPoint x: 514, startPoint y: 344, endPoint x: 501, endPoint y: 347, distance: 12.7
click at [501, 349] on div at bounding box center [602, 352] width 228 height 7
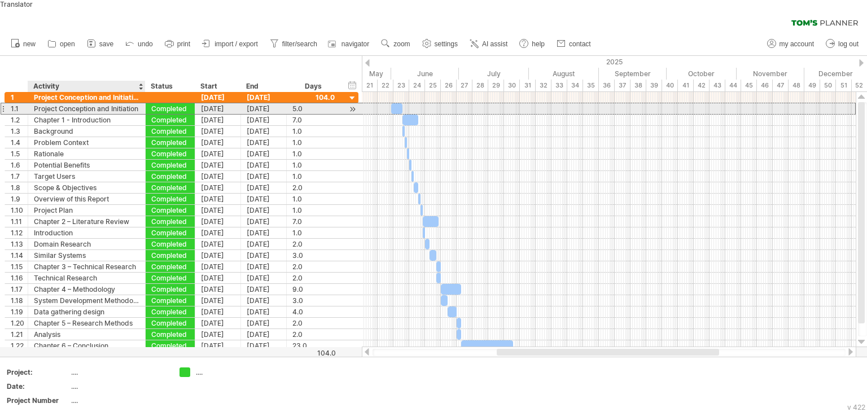
click at [115, 103] on div "Project Conception and Initiation" at bounding box center [87, 108] width 106 height 11
click at [114, 103] on input "**********" at bounding box center [87, 108] width 106 height 11
type input "***"
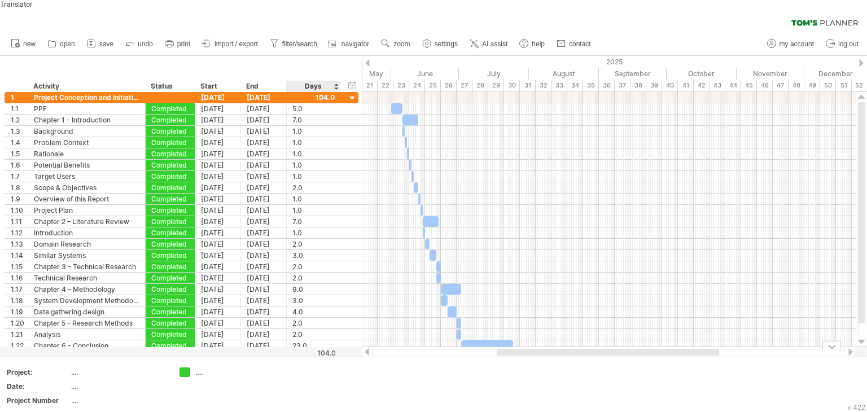
click at [309, 375] on td at bounding box center [307, 389] width 89 height 43
click at [833, 357] on div "Add your own logo Project: .... Date: .... Project Number .... ...." at bounding box center [433, 389] width 867 height 64
click at [831, 347] on div at bounding box center [832, 345] width 19 height 8
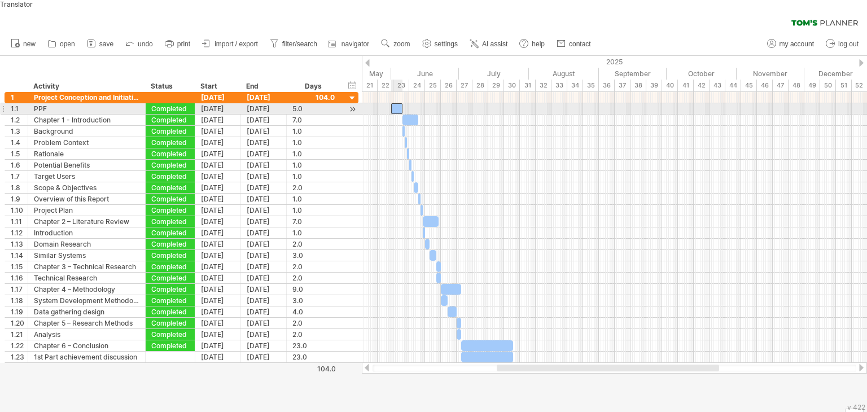
click at [395, 103] on div at bounding box center [396, 108] width 11 height 11
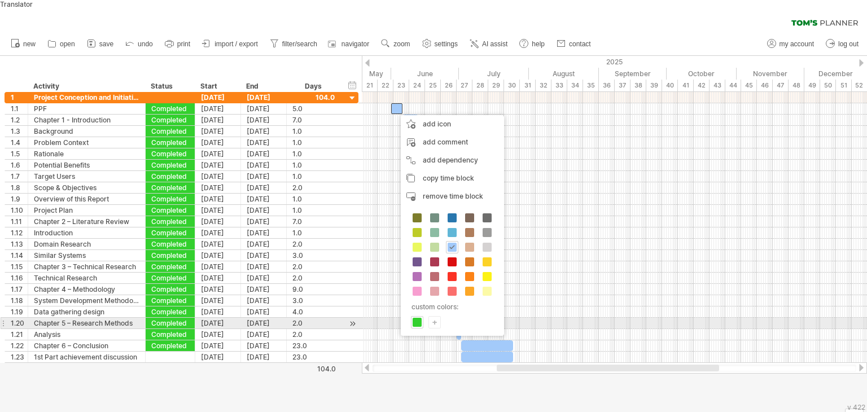
drag, startPoint x: 419, startPoint y: 313, endPoint x: 416, endPoint y: 298, distance: 15.2
click at [419, 318] on span at bounding box center [417, 322] width 9 height 9
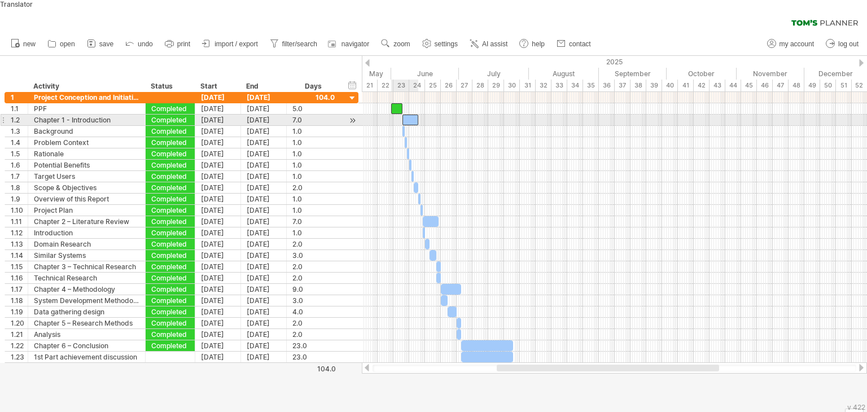
click at [413, 115] on div at bounding box center [411, 120] width 16 height 11
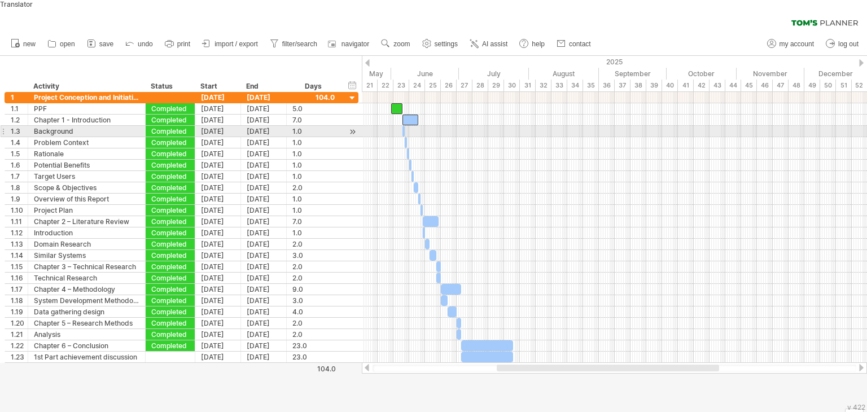
click at [400, 126] on span at bounding box center [402, 131] width 5 height 11
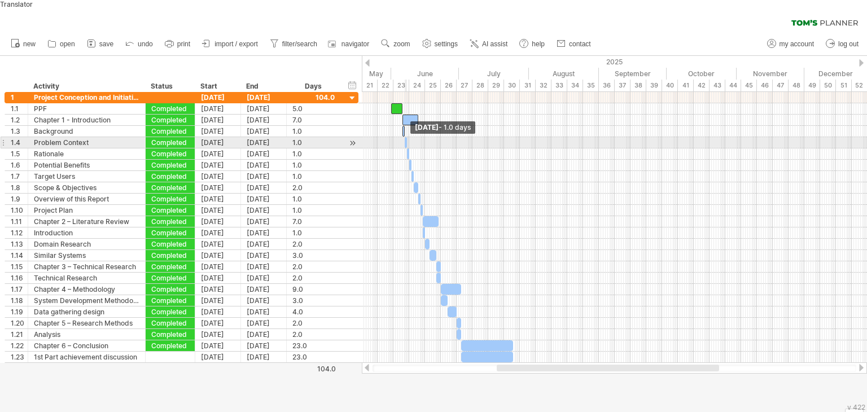
click at [406, 137] on span at bounding box center [407, 142] width 5 height 11
click at [405, 137] on span at bounding box center [407, 142] width 5 height 11
click at [404, 137] on span at bounding box center [405, 142] width 5 height 11
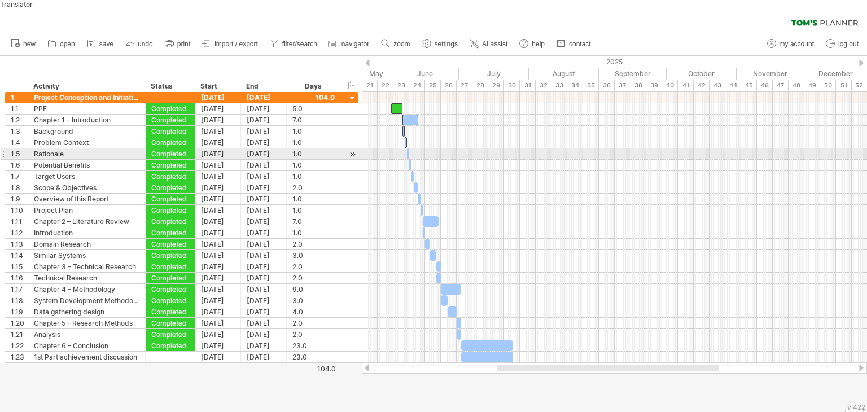
click at [407, 148] on span at bounding box center [409, 153] width 5 height 11
click at [405, 148] on span at bounding box center [407, 153] width 5 height 11
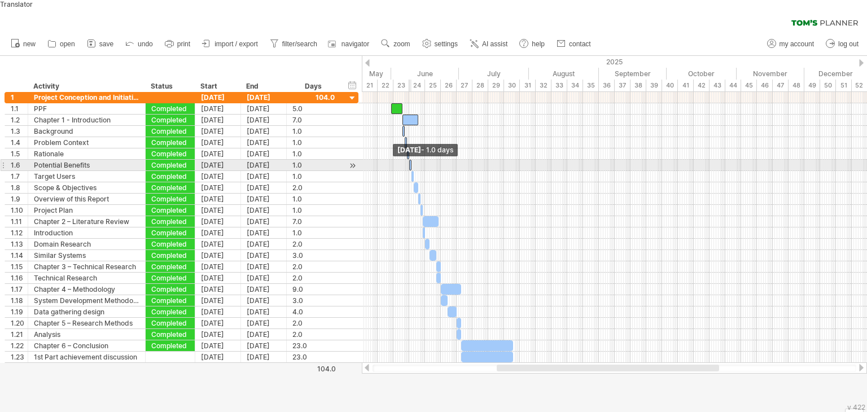
click at [409, 160] on span at bounding box center [409, 165] width 5 height 11
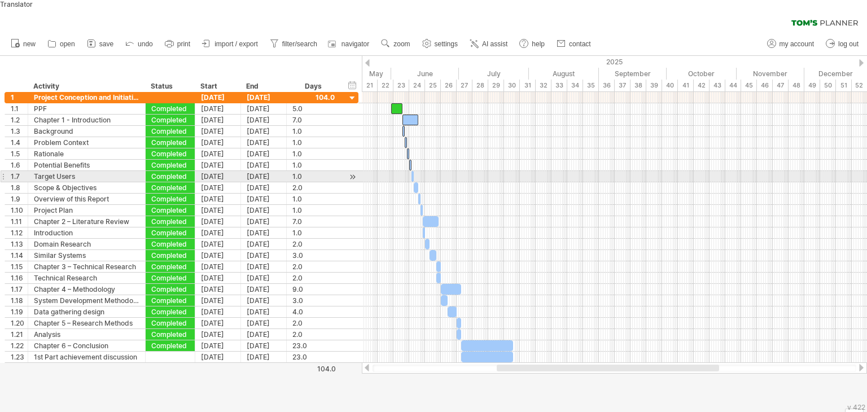
click at [412, 171] on span at bounding box center [414, 176] width 5 height 11
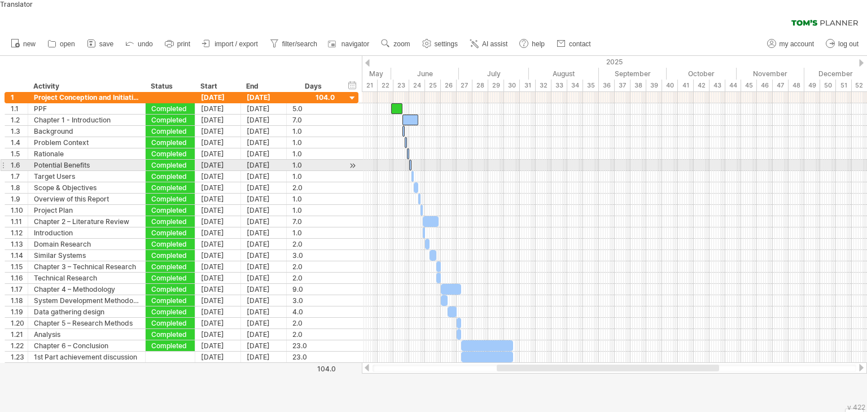
click at [409, 163] on div "[DATE] - 1.0 days [DATE] - 1.0 days" at bounding box center [614, 227] width 505 height 271
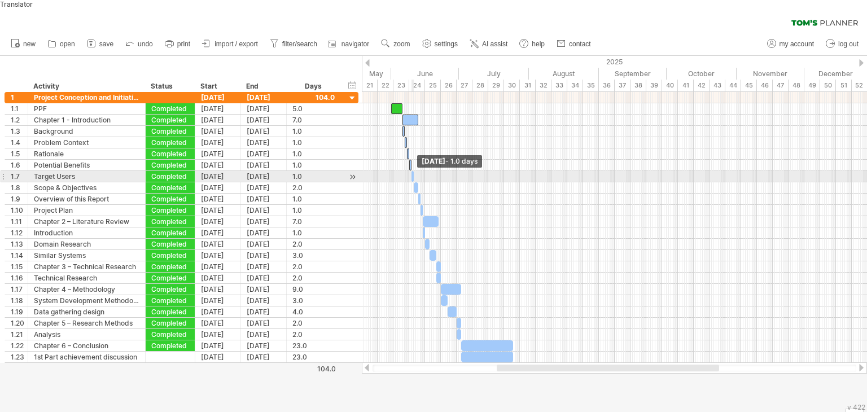
click at [412, 171] on span at bounding box center [414, 176] width 5 height 11
click at [412, 171] on div at bounding box center [413, 176] width 2 height 11
click at [411, 171] on span at bounding box center [411, 176] width 5 height 11
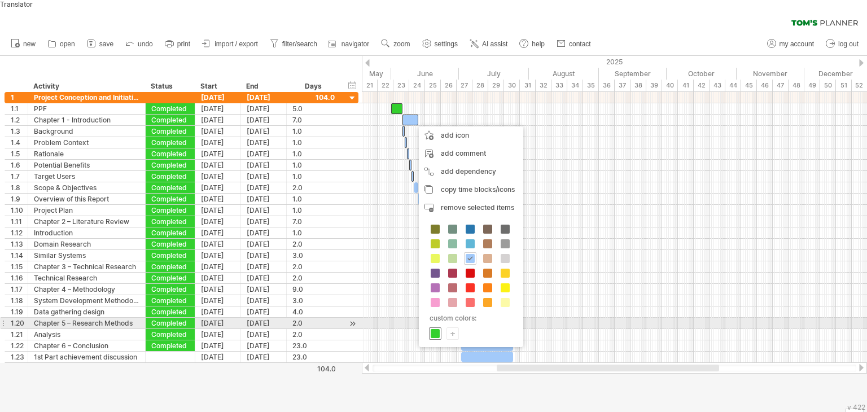
click at [434, 329] on span at bounding box center [435, 333] width 9 height 9
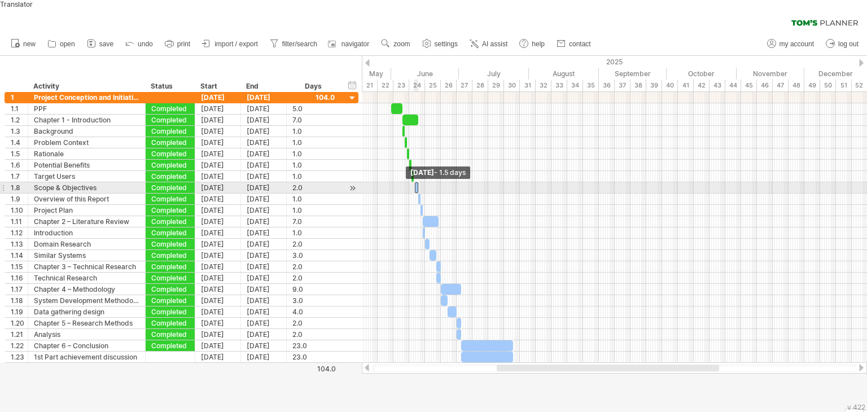
click at [414, 182] on span at bounding box center [415, 187] width 5 height 11
click at [416, 182] on div at bounding box center [416, 187] width 3 height 11
click at [416, 182] on span at bounding box center [418, 187] width 5 height 11
drag, startPoint x: 416, startPoint y: 179, endPoint x: 422, endPoint y: 181, distance: 5.9
click at [422, 182] on span at bounding box center [424, 187] width 5 height 11
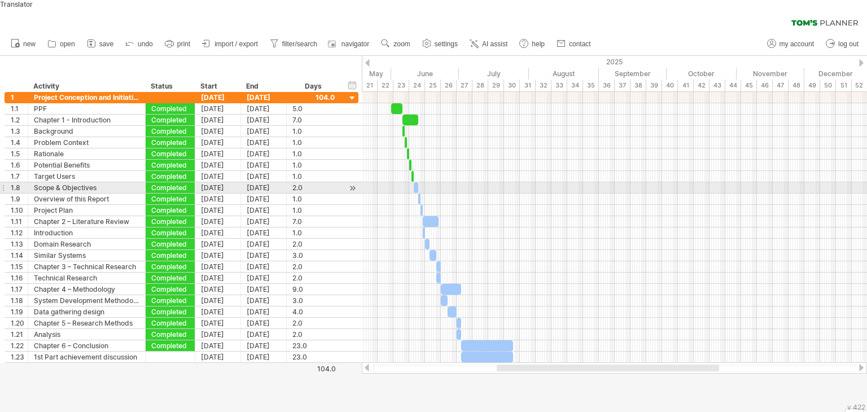
click at [415, 182] on span at bounding box center [414, 187] width 5 height 11
click at [414, 182] on span at bounding box center [414, 187] width 5 height 11
click at [416, 182] on span at bounding box center [418, 187] width 5 height 11
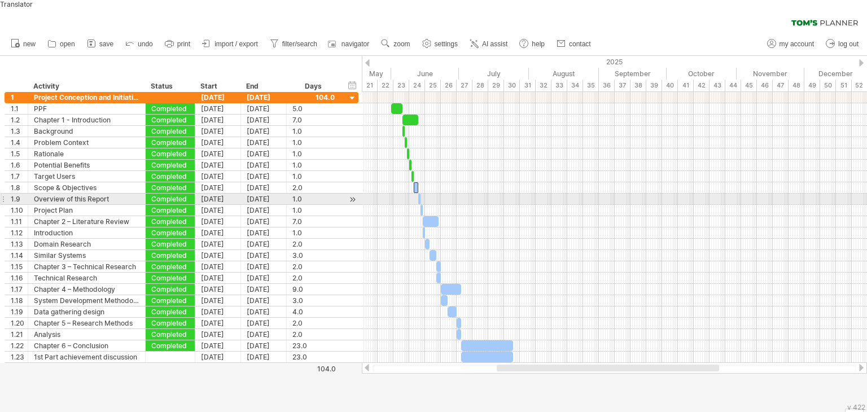
click at [418, 194] on span at bounding box center [420, 199] width 5 height 11
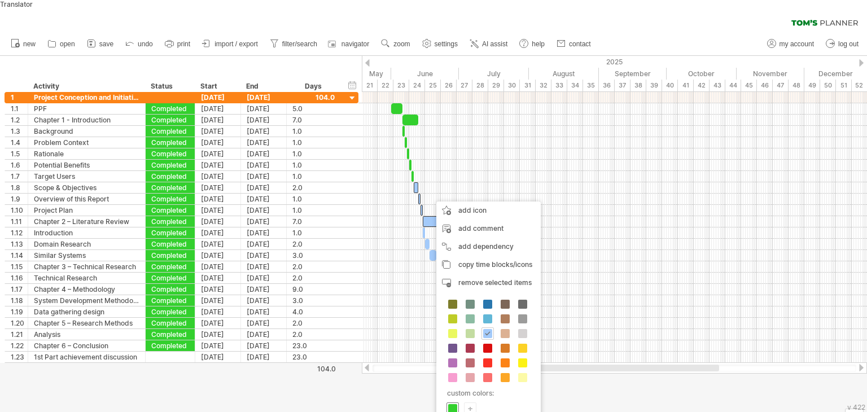
click at [454, 404] on span at bounding box center [452, 408] width 9 height 9
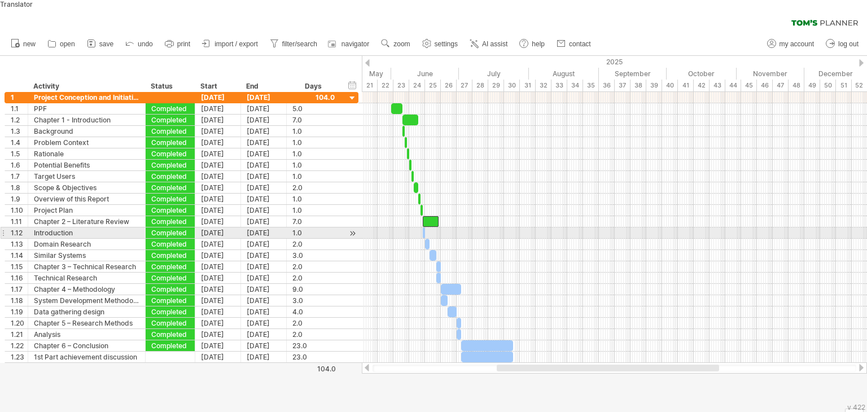
click at [423, 228] on span at bounding box center [425, 233] width 5 height 11
click at [419, 228] on div at bounding box center [614, 233] width 505 height 11
click at [421, 228] on span at bounding box center [423, 233] width 5 height 11
drag, startPoint x: 423, startPoint y: 224, endPoint x: 425, endPoint y: 231, distance: 7.0
click at [423, 228] on span at bounding box center [425, 233] width 5 height 11
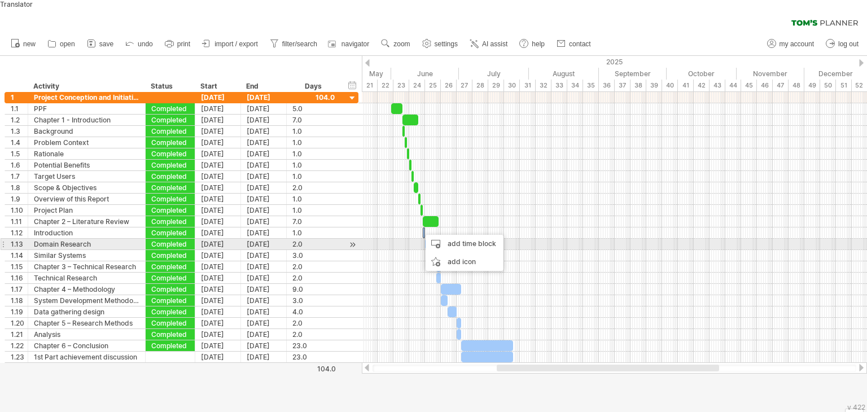
click at [418, 250] on div at bounding box center [614, 255] width 505 height 11
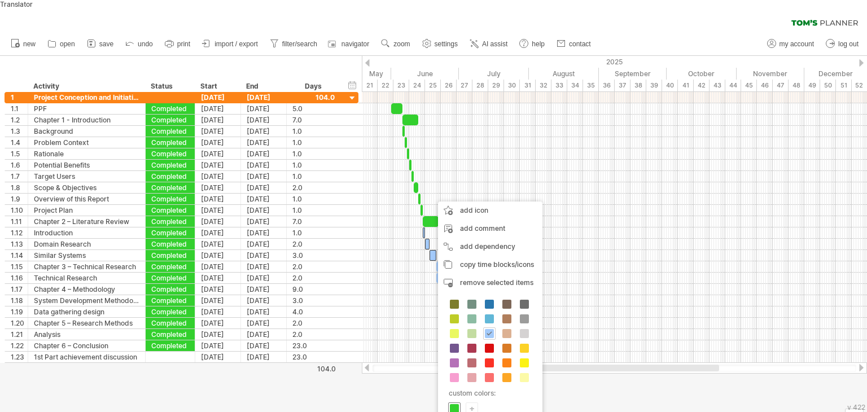
click at [453, 404] on span at bounding box center [454, 408] width 9 height 9
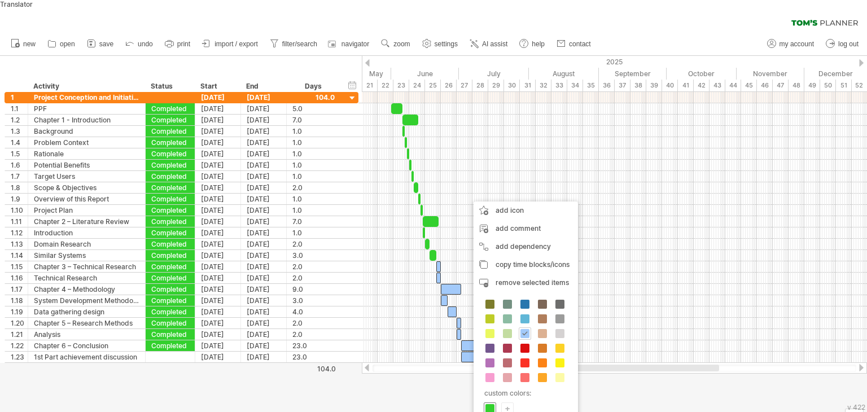
click at [488, 404] on span at bounding box center [490, 408] width 9 height 9
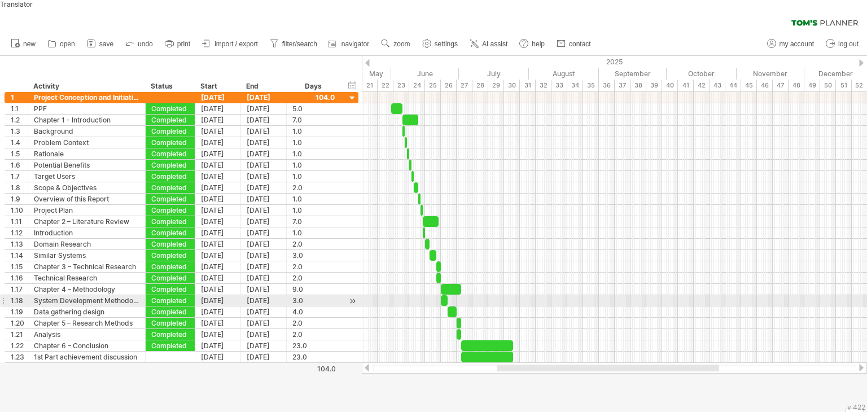
click at [512, 295] on div at bounding box center [614, 300] width 505 height 11
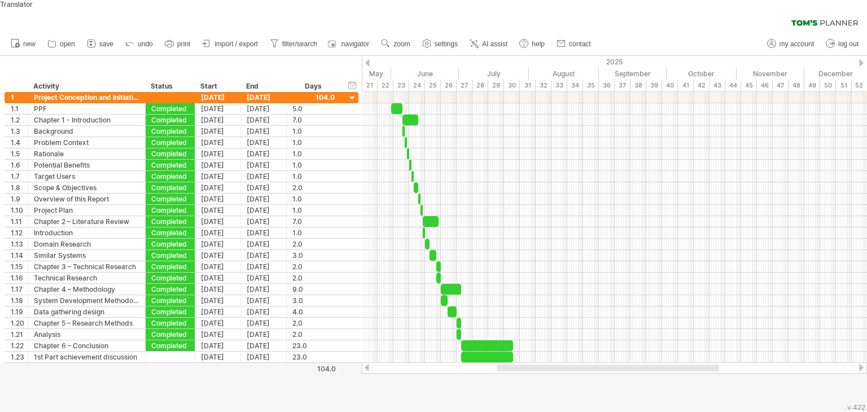
click at [463, 392] on div at bounding box center [433, 238] width 867 height 364
click at [13, 92] on div "1" at bounding box center [19, 97] width 17 height 11
click at [14, 92] on div "1" at bounding box center [19, 97] width 17 height 11
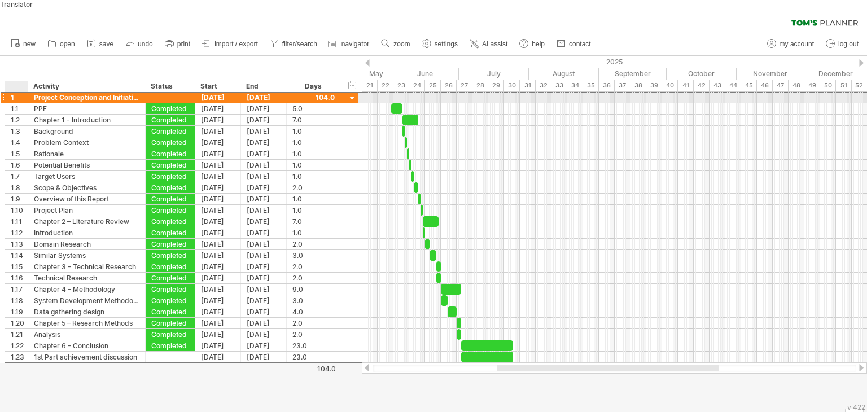
click at [14, 92] on div "1" at bounding box center [19, 97] width 17 height 11
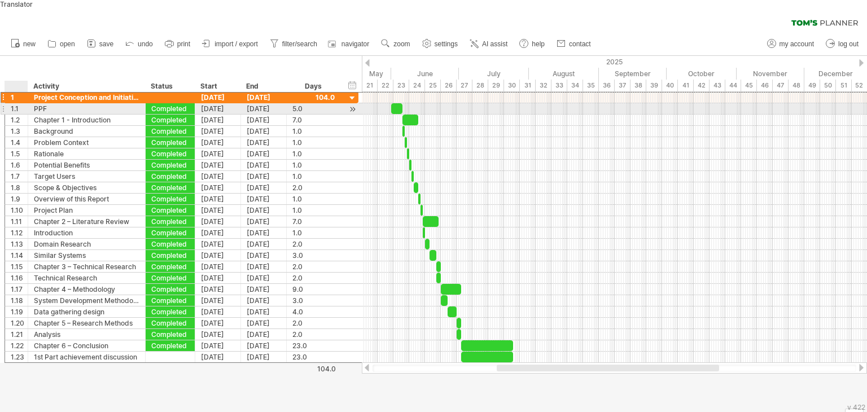
click at [18, 103] on div "1.1" at bounding box center [19, 108] width 17 height 11
click at [20, 103] on div "1.1" at bounding box center [19, 108] width 17 height 11
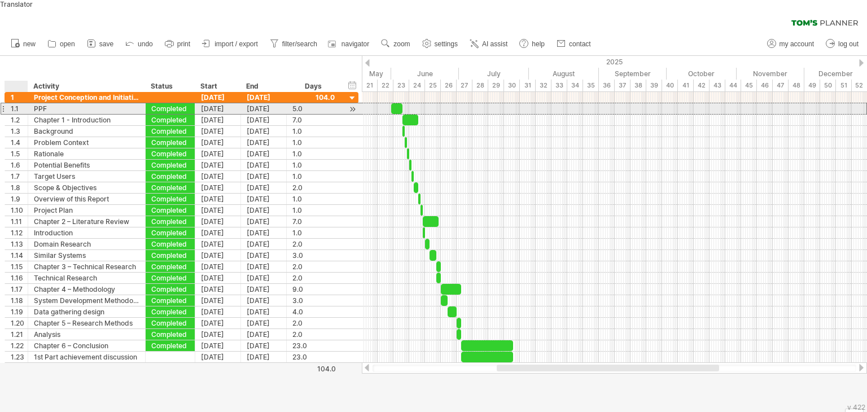
click at [12, 103] on div "1.1" at bounding box center [19, 108] width 17 height 11
click at [34, 103] on div "PPF" at bounding box center [87, 108] width 106 height 11
click at [34, 103] on input "***" at bounding box center [87, 108] width 106 height 11
click at [20, 103] on div "1.1" at bounding box center [19, 108] width 17 height 11
click at [18, 103] on div "1.1" at bounding box center [19, 108] width 17 height 11
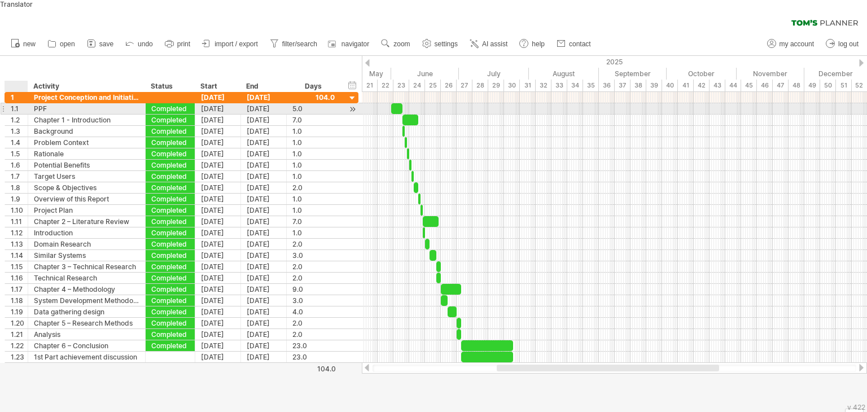
drag, startPoint x: 18, startPoint y: 102, endPoint x: 11, endPoint y: 101, distance: 6.9
click at [16, 103] on div "1.1" at bounding box center [19, 108] width 17 height 11
click at [2, 103] on div at bounding box center [3, 109] width 5 height 12
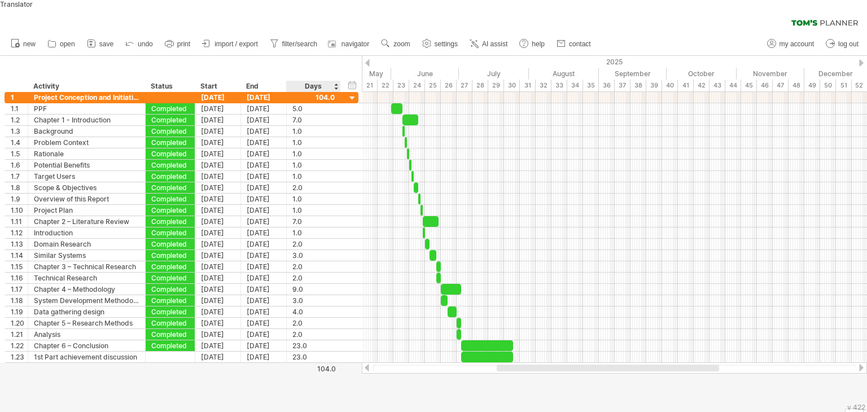
click at [355, 397] on div at bounding box center [433, 238] width 867 height 364
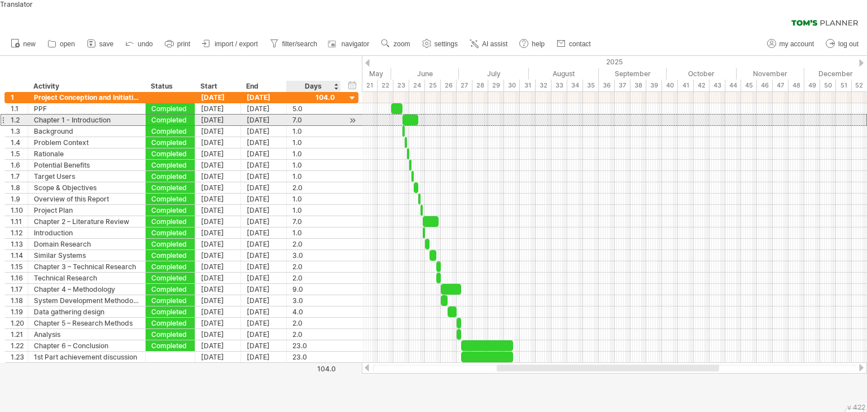
click at [303, 115] on div "7.0" at bounding box center [313, 120] width 42 height 11
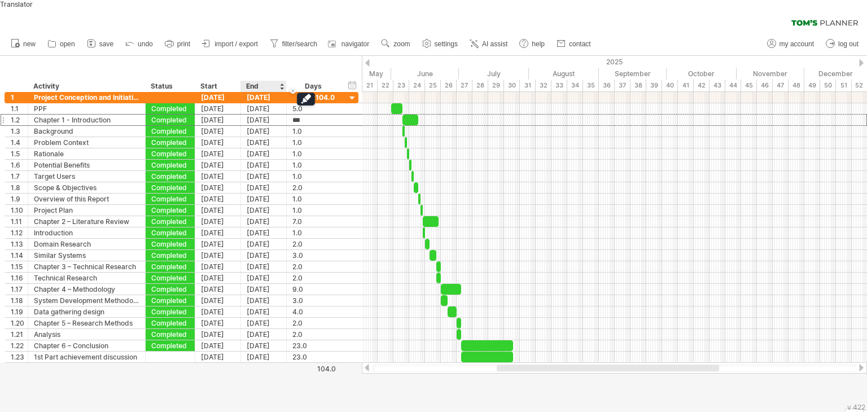
click at [250, 383] on div at bounding box center [433, 238] width 867 height 364
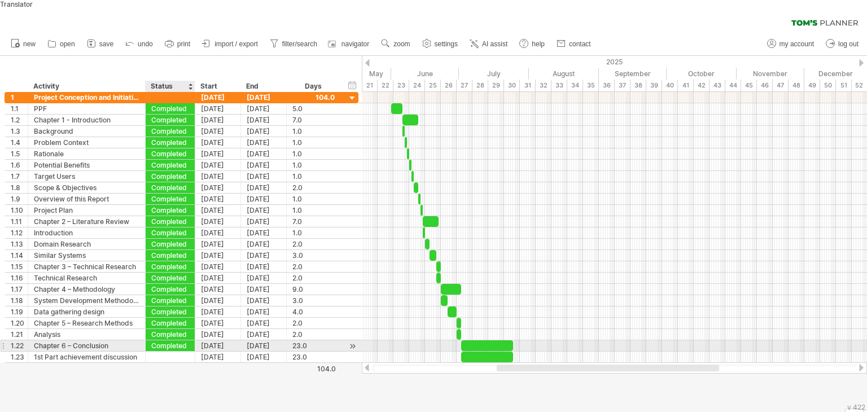
click at [176, 340] on div "Completed" at bounding box center [170, 345] width 38 height 11
click at [176, 340] on input "*********" at bounding box center [170, 345] width 38 height 11
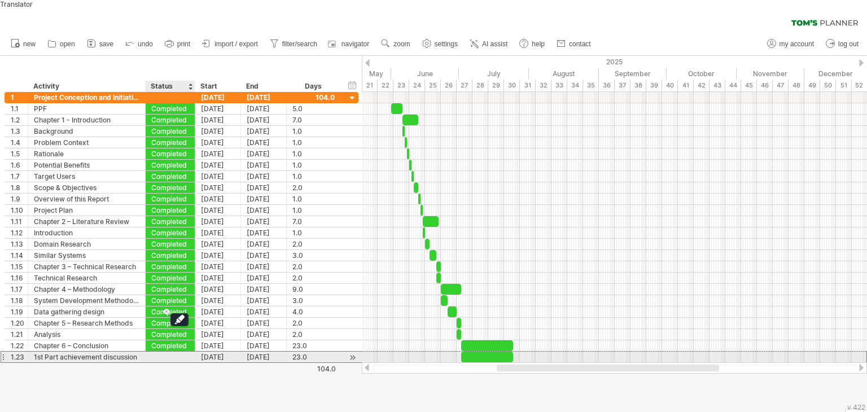
click at [182, 352] on div at bounding box center [170, 357] width 38 height 11
paste input "*********"
type input "*********"
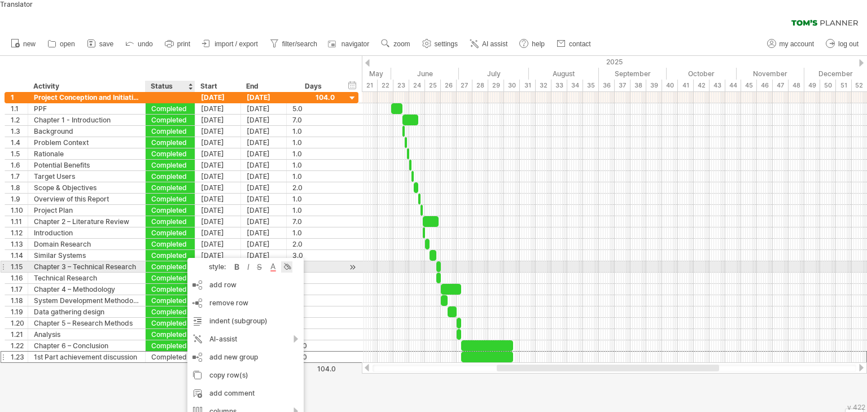
click at [285, 262] on div at bounding box center [286, 266] width 11 height 11
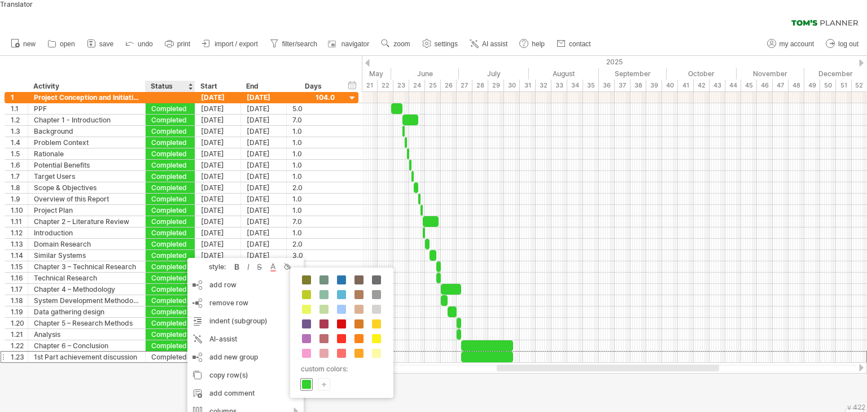
click at [304, 385] on span at bounding box center [306, 384] width 9 height 9
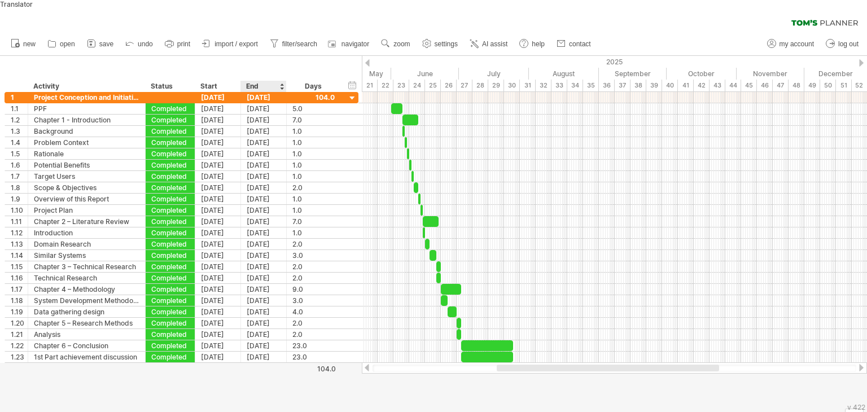
click at [292, 390] on div at bounding box center [433, 238] width 867 height 364
